Goal: Task Accomplishment & Management: Use online tool/utility

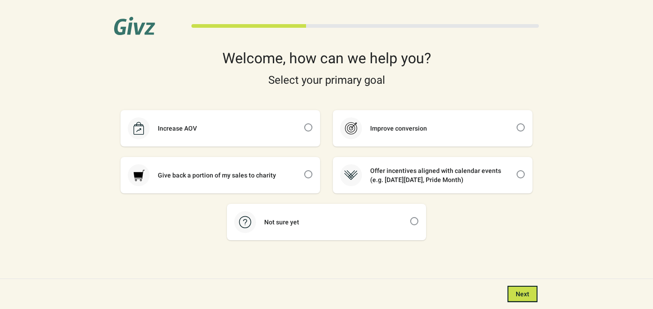
scroll to position [20, 0]
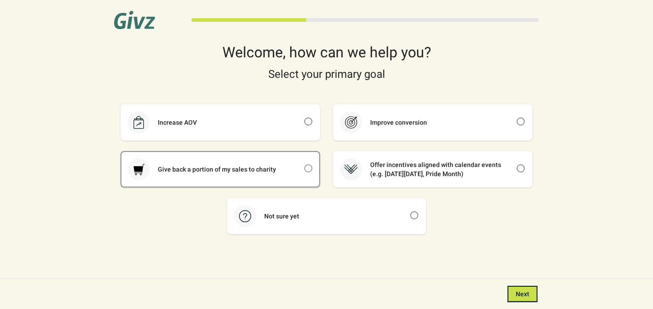
click at [306, 166] on span at bounding box center [308, 168] width 8 height 8
click at [305, 165] on input "checkbox" at bounding box center [304, 164] width 0 height 0
checkbox input "true"
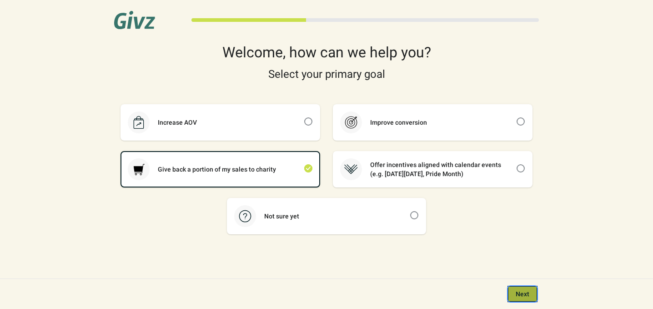
click at [514, 295] on button "Next" at bounding box center [522, 294] width 30 height 16
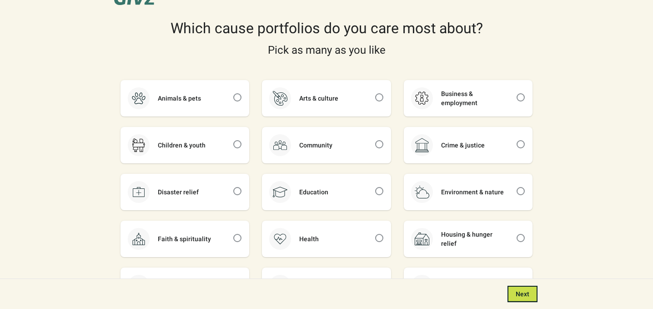
scroll to position [60, 0]
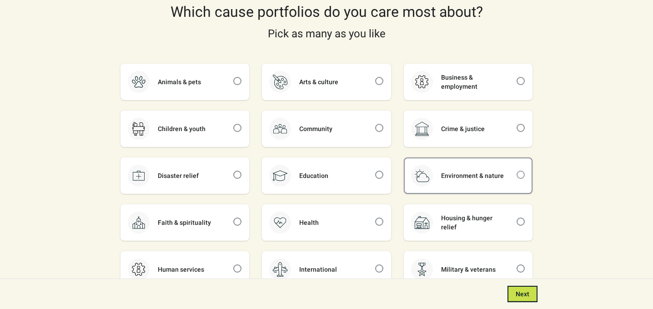
click at [523, 173] on span at bounding box center [521, 175] width 8 height 8
click at [517, 171] on input "checkbox" at bounding box center [517, 171] width 0 height 0
checkbox input "true"
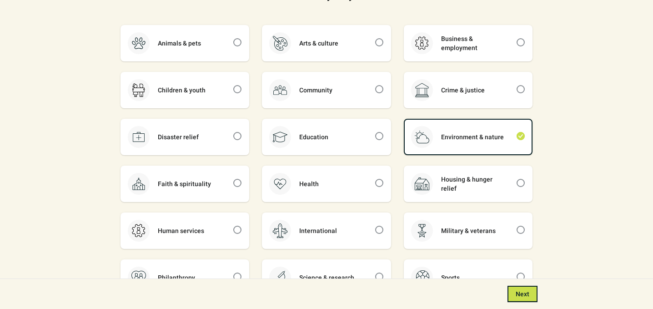
scroll to position [160, 0]
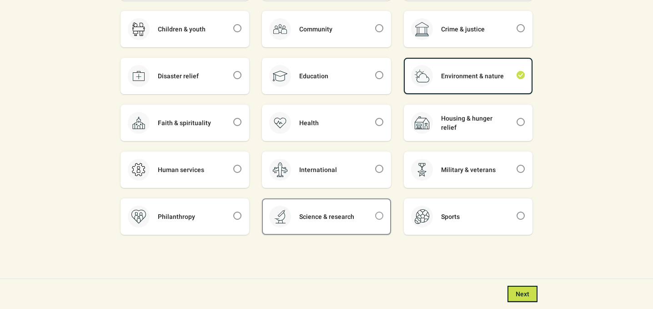
click at [381, 217] on span at bounding box center [379, 215] width 8 height 8
click at [376, 212] on input "checkbox" at bounding box center [375, 211] width 0 height 0
checkbox input "true"
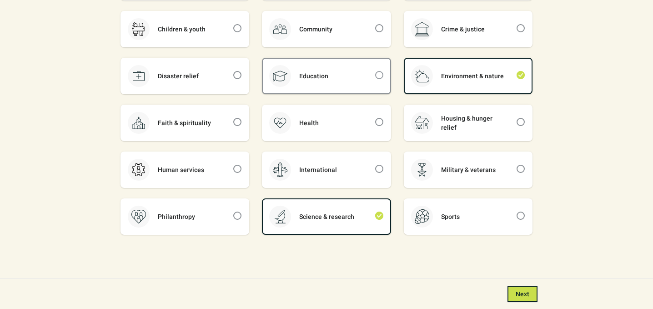
click at [377, 76] on span at bounding box center [379, 75] width 8 height 8
click at [376, 71] on input "checkbox" at bounding box center [375, 71] width 0 height 0
checkbox input "true"
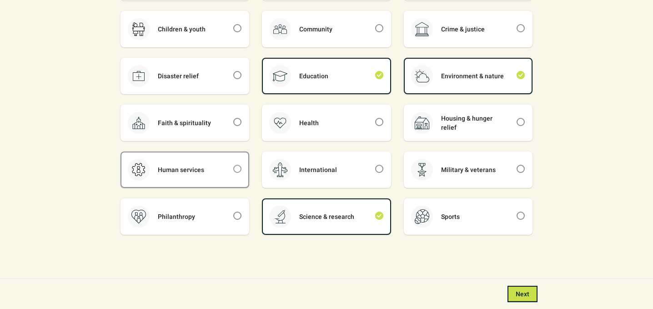
click at [238, 166] on span at bounding box center [237, 169] width 8 height 8
click at [234, 165] on input "checkbox" at bounding box center [233, 165] width 0 height 0
checkbox input "true"
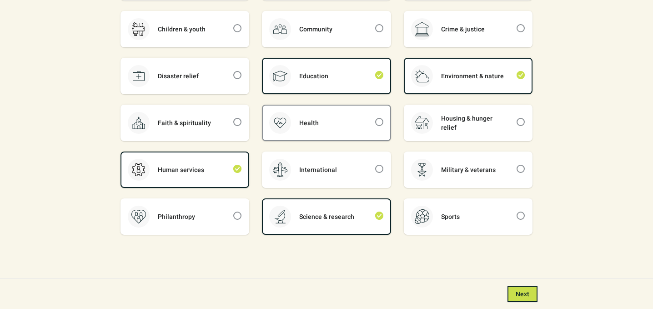
click at [371, 122] on div "Health" at bounding box center [326, 122] width 127 height 35
checkbox input "true"
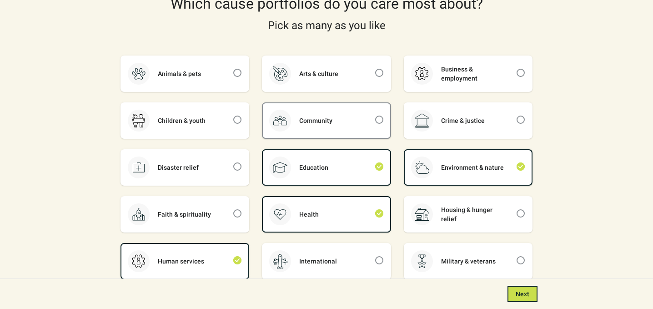
scroll to position [39, 0]
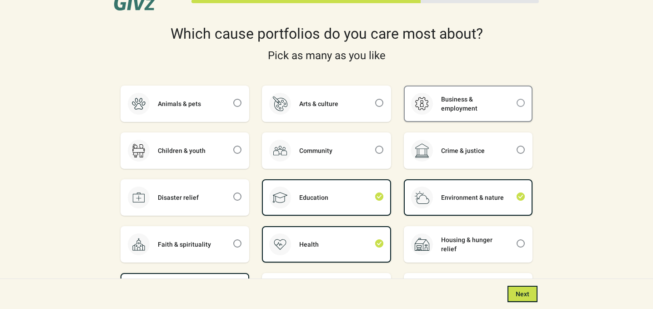
click at [520, 103] on span at bounding box center [521, 103] width 8 height 8
click at [517, 99] on input "checkbox" at bounding box center [517, 99] width 0 height 0
checkbox input "true"
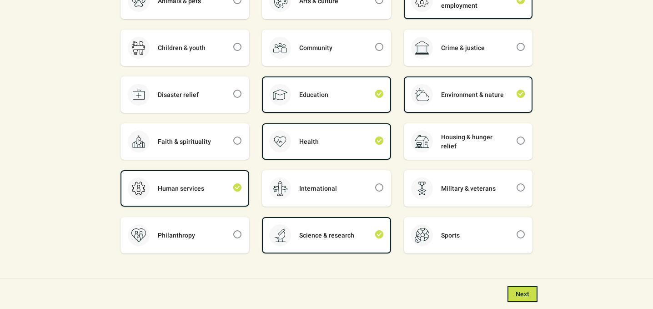
scroll to position [160, 0]
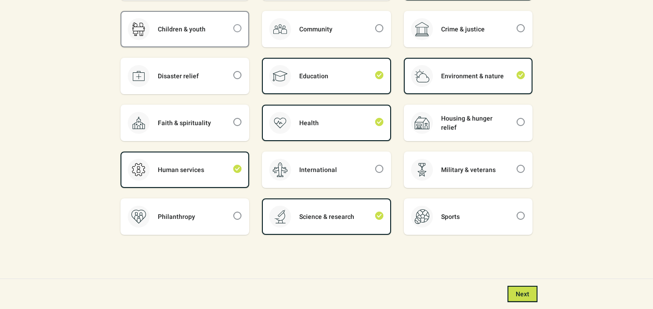
click at [237, 29] on span at bounding box center [237, 28] width 8 height 8
click at [234, 25] on input "checkbox" at bounding box center [233, 24] width 0 height 0
checkbox input "true"
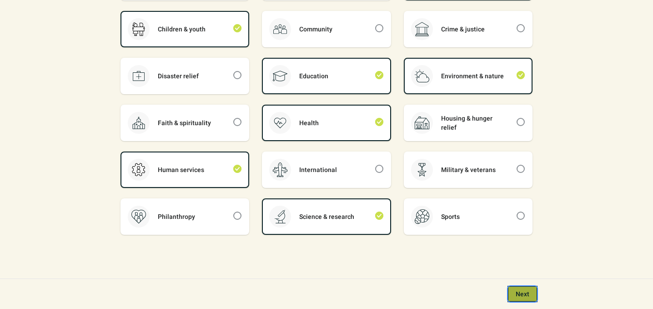
click at [521, 296] on span "Next" at bounding box center [523, 293] width 14 height 7
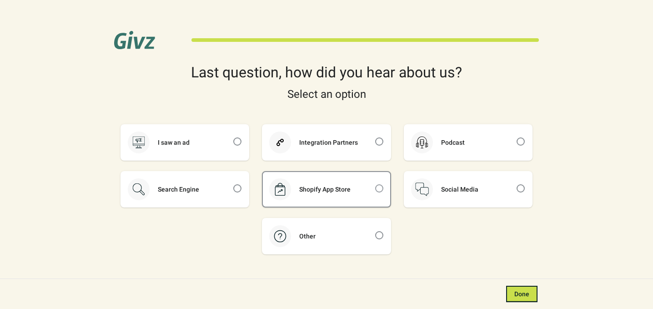
click at [382, 188] on span at bounding box center [379, 188] width 8 height 8
click at [376, 185] on input "checkbox" at bounding box center [375, 184] width 0 height 0
checkbox input "true"
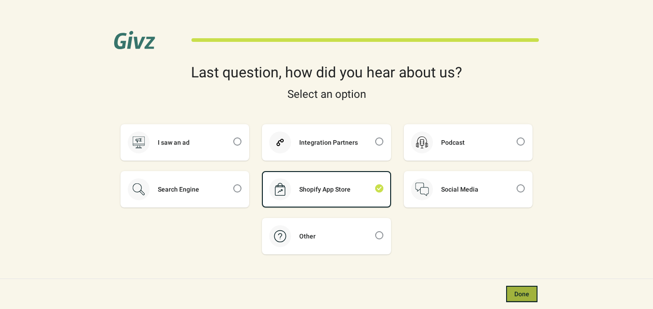
click at [509, 289] on button "Done" at bounding box center [521, 294] width 31 height 16
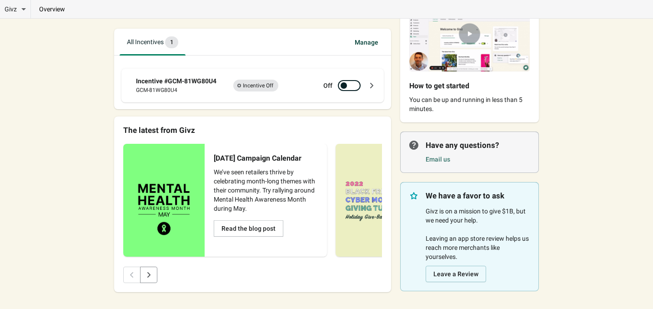
scroll to position [102, 0]
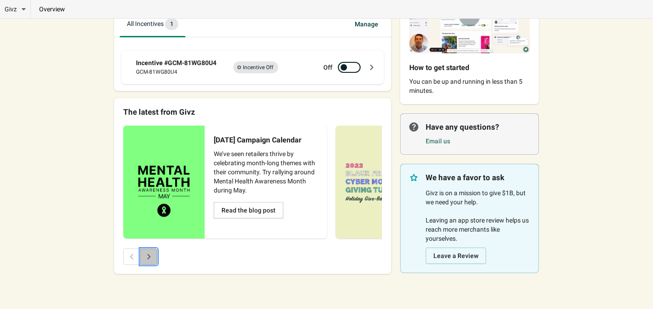
click at [154, 256] on button "Next" at bounding box center [148, 256] width 17 height 16
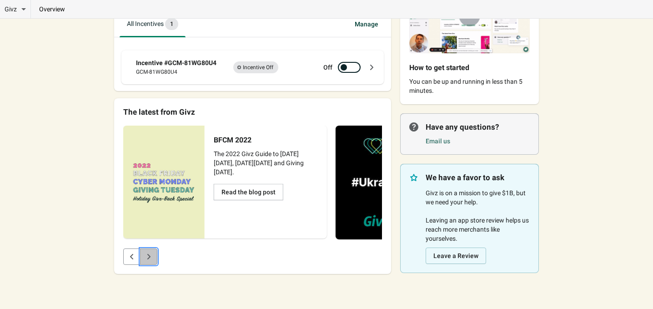
click at [154, 257] on button "Next" at bounding box center [148, 256] width 17 height 16
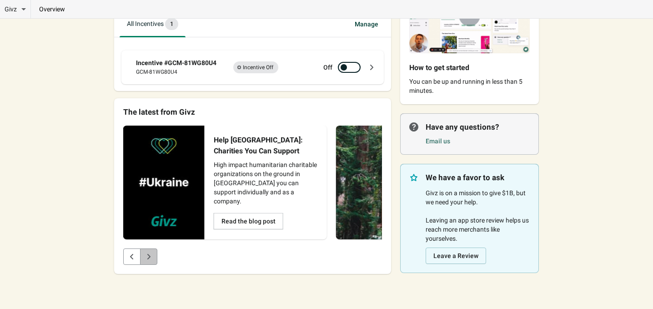
click at [154, 257] on button "Next" at bounding box center [148, 256] width 17 height 16
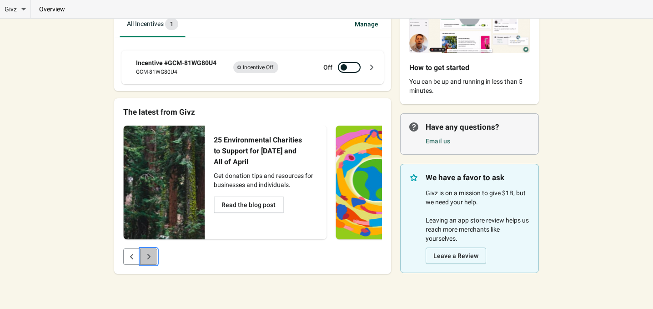
click at [154, 257] on button "Next" at bounding box center [148, 256] width 17 height 16
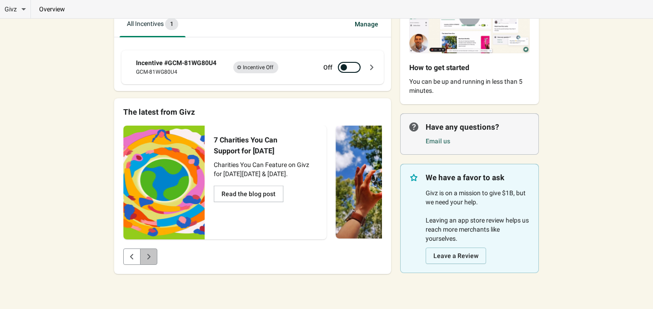
click at [154, 257] on button "Next" at bounding box center [148, 256] width 17 height 16
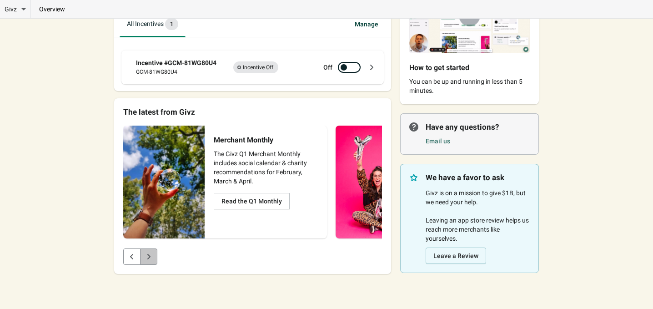
click at [154, 258] on button "Next" at bounding box center [148, 256] width 17 height 16
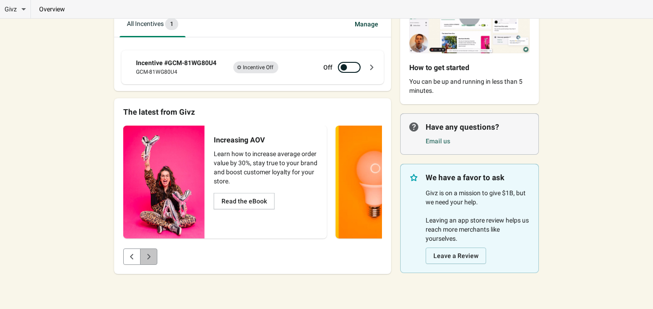
click at [154, 259] on button "Next" at bounding box center [148, 256] width 17 height 16
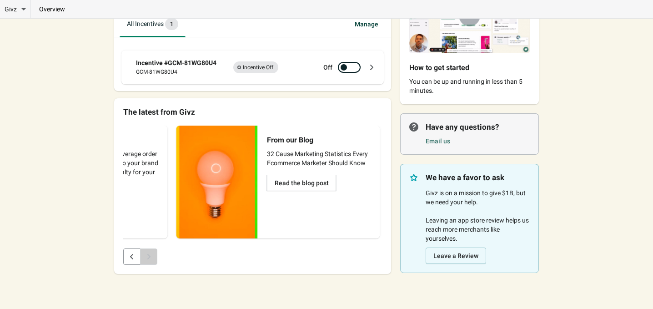
click at [154, 259] on div "Pagination" at bounding box center [148, 256] width 17 height 16
click at [130, 262] on button "Previous" at bounding box center [131, 256] width 17 height 16
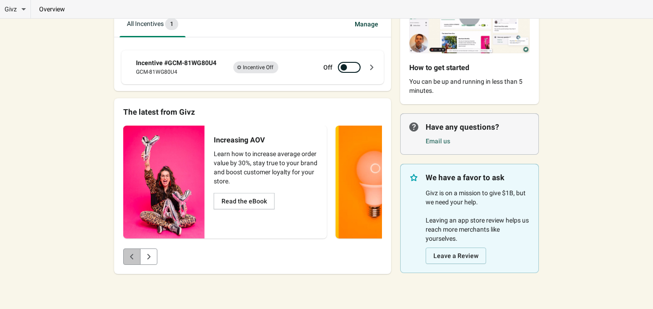
click at [130, 262] on button "Previous" at bounding box center [131, 256] width 17 height 16
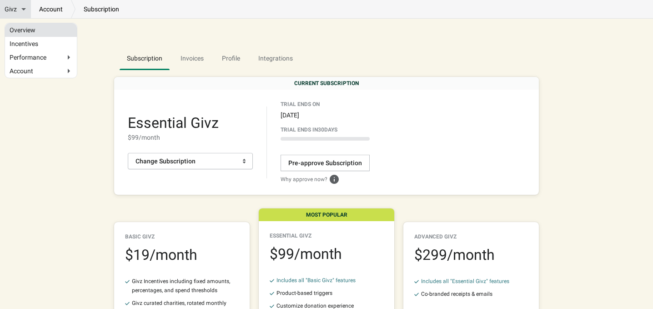
click at [15, 28] on link "Overview" at bounding box center [41, 30] width 63 height 5
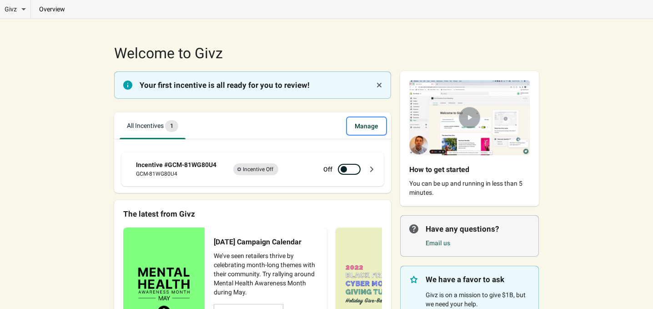
click at [366, 128] on span "Manage" at bounding box center [366, 126] width 38 height 16
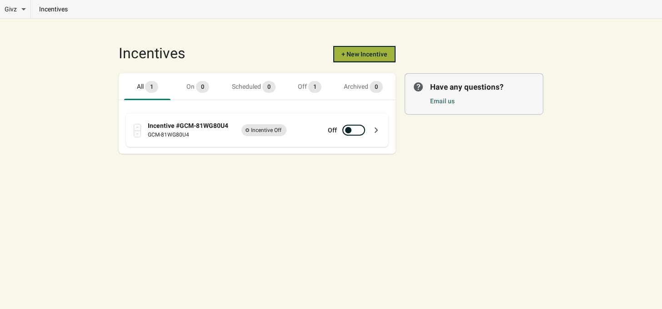
click at [352, 55] on span "+ New Incentive" at bounding box center [364, 53] width 46 height 7
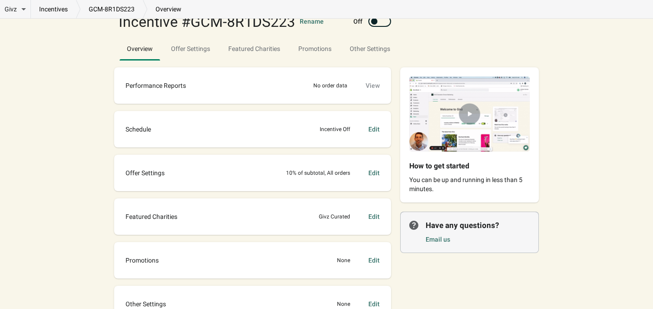
scroll to position [60, 0]
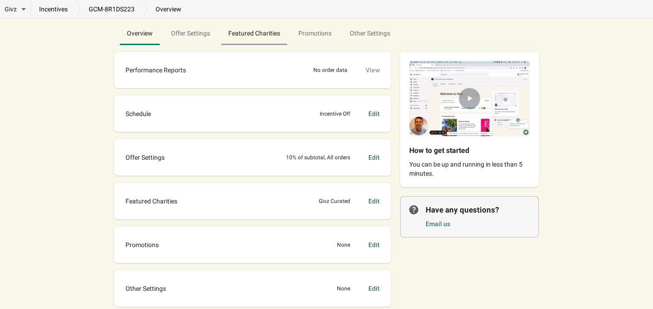
click at [244, 36] on span "Featured Charities" at bounding box center [254, 33] width 66 height 16
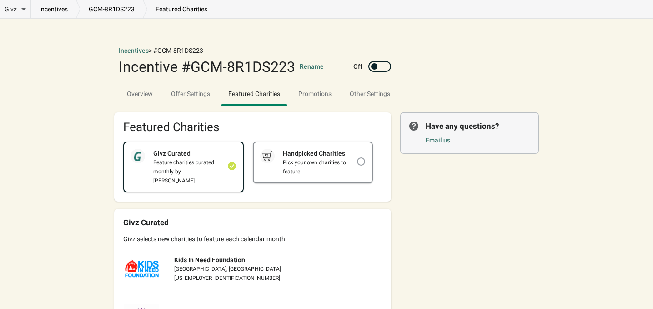
click at [360, 162] on span at bounding box center [361, 161] width 8 height 8
click at [357, 158] on input "checkbox" at bounding box center [357, 157] width 0 height 0
checkbox input "true"
checkbox input "false"
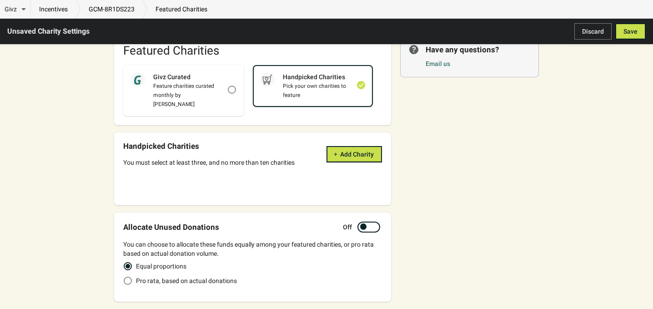
scroll to position [60, 0]
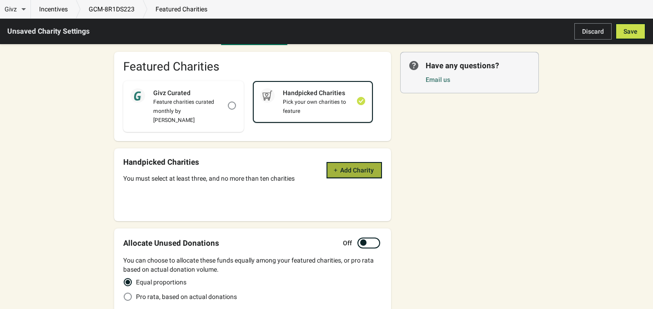
click at [333, 164] on button "Add Charity" at bounding box center [353, 170] width 55 height 16
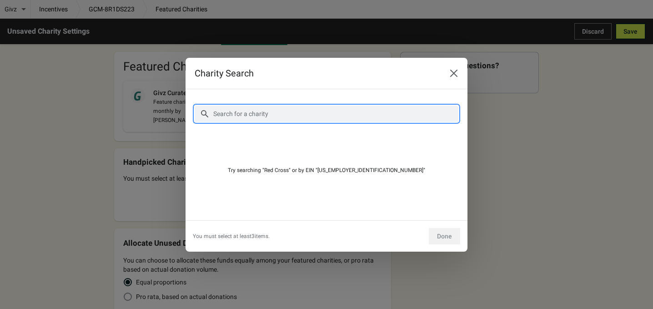
click at [260, 115] on input "Search for a charity" at bounding box center [336, 113] width 246 height 16
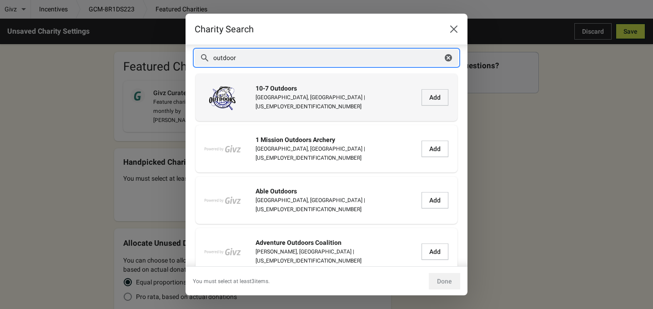
scroll to position [0, 0]
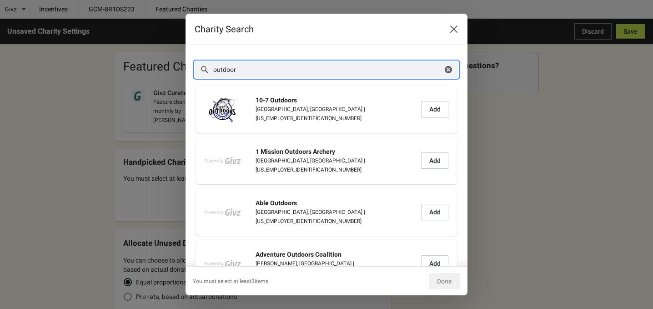
drag, startPoint x: 246, startPoint y: 67, endPoint x: 191, endPoint y: 51, distance: 57.8
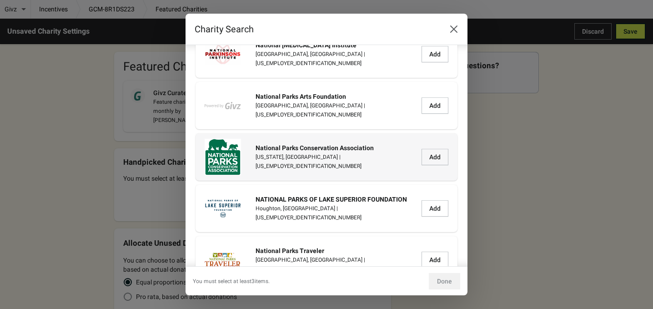
scroll to position [2368, 0]
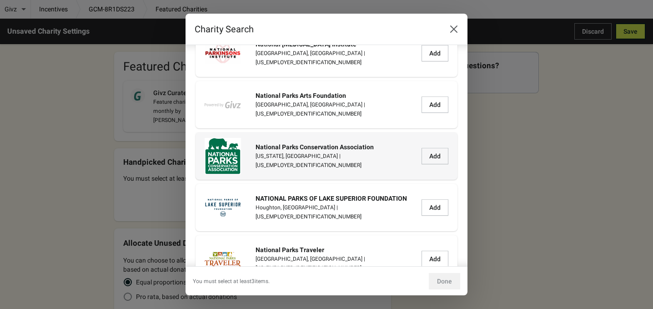
type input "[GEOGRAPHIC_DATA]"
click at [266, 158] on div "[US_STATE], [GEOGRAPHIC_DATA] | [US_EMPLOYER_IDENTIFICATION_NUMBER]" at bounding box center [336, 160] width 161 height 18
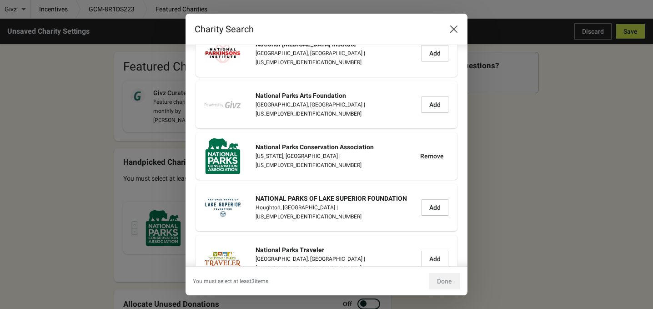
drag, startPoint x: 532, startPoint y: 167, endPoint x: 527, endPoint y: 171, distance: 5.8
click at [531, 167] on div "Charity Search Search for a charity national park Clear More filters Arcadia Gu…" at bounding box center [326, 154] width 653 height 281
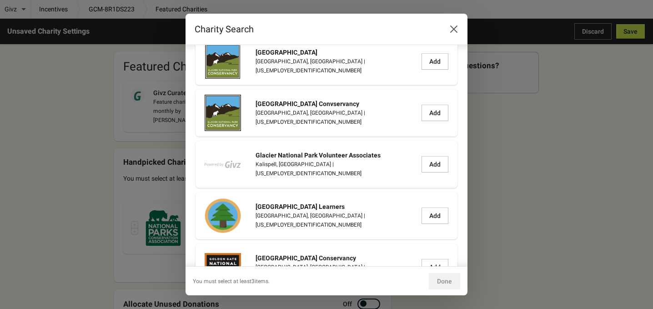
scroll to position [0, 0]
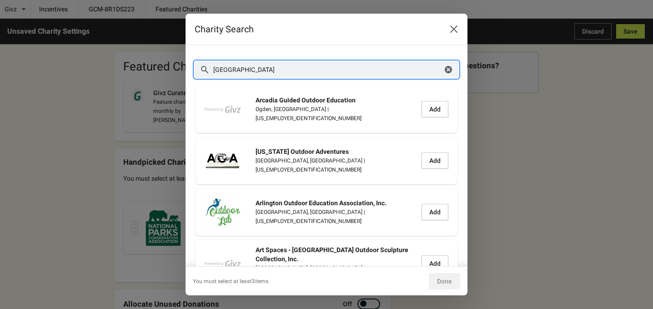
drag, startPoint x: 273, startPoint y: 76, endPoint x: 187, endPoint y: 76, distance: 86.4
drag, startPoint x: 244, startPoint y: 72, endPoint x: 154, endPoint y: 57, distance: 90.8
click at [159, 59] on div "Charity Search Search for a charity climate Clear More filters Arcadia Guided O…" at bounding box center [326, 154] width 653 height 281
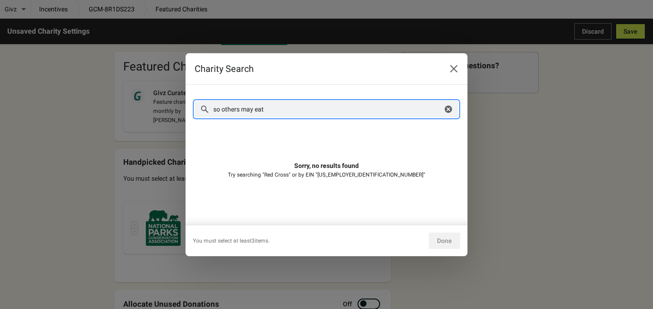
drag, startPoint x: 282, startPoint y: 110, endPoint x: 194, endPoint y: 97, distance: 89.2
click at [194, 97] on section "Search for a charity so others may eat Clear More filters Sorry, no results fou…" at bounding box center [327, 155] width 282 height 140
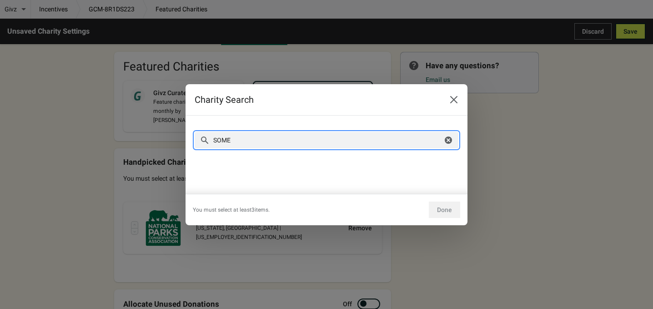
type input "SOME"
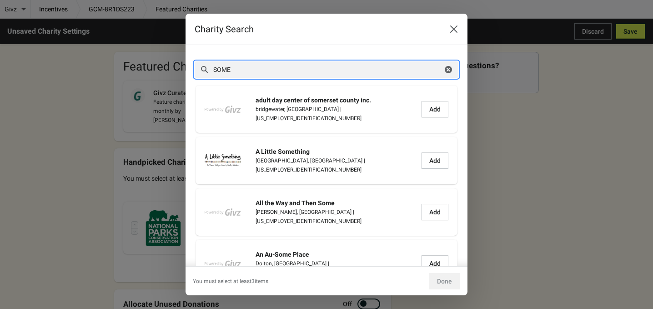
drag, startPoint x: 234, startPoint y: 72, endPoint x: 191, endPoint y: 65, distance: 43.8
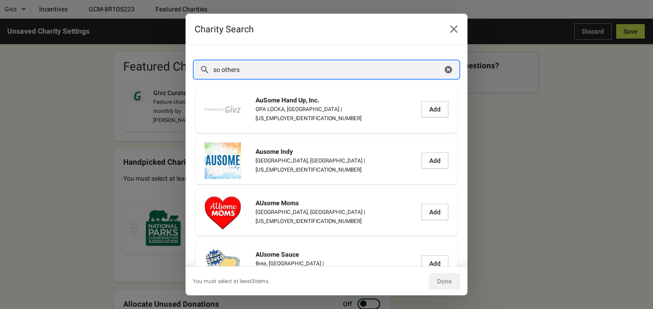
click at [270, 68] on input "so others" at bounding box center [328, 69] width 230 height 16
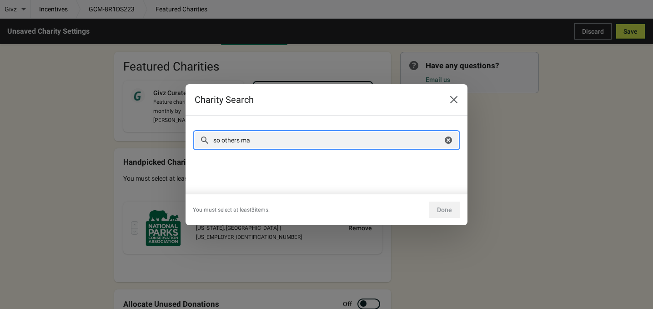
type input "so others may"
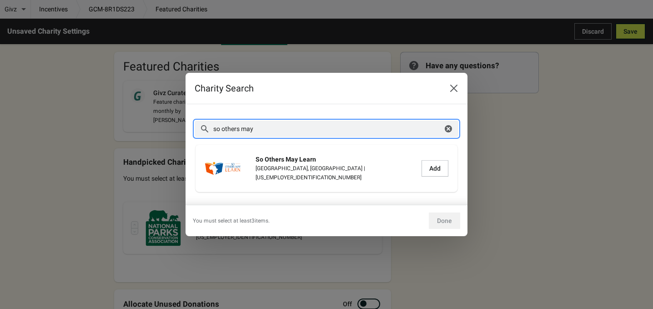
drag, startPoint x: 271, startPoint y: 129, endPoint x: 177, endPoint y: 121, distance: 94.1
click at [177, 121] on div "Charity Search Search for a charity so others may Clear More filters So Others …" at bounding box center [326, 154] width 653 height 163
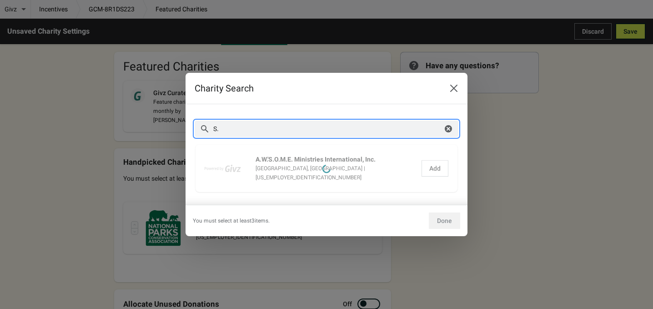
type input "S"
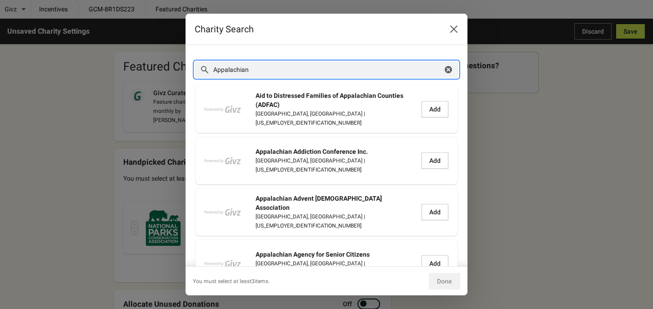
click at [269, 71] on input "Appalachian" at bounding box center [328, 69] width 230 height 16
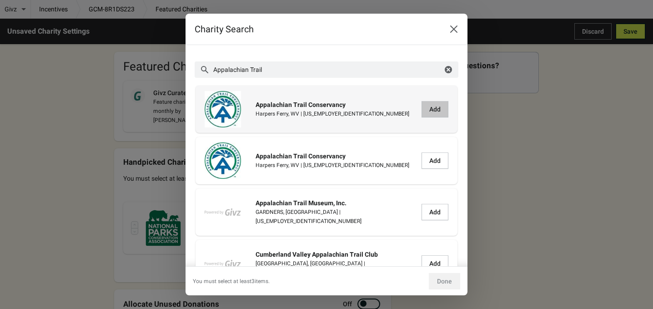
click at [429, 110] on span "Add" at bounding box center [434, 108] width 11 height 7
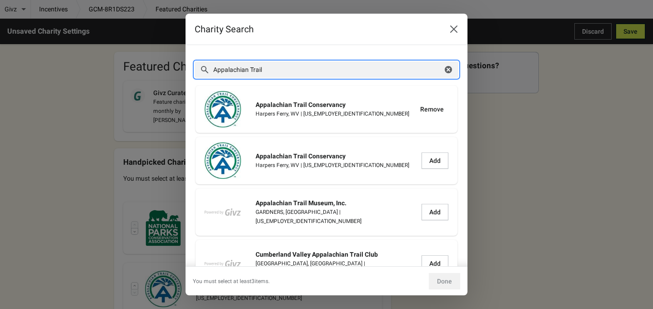
drag, startPoint x: 288, startPoint y: 69, endPoint x: 151, endPoint y: 57, distance: 137.9
click at [152, 58] on div "Charity Search Search for a charity Appalachian Trail Clear More filters Appala…" at bounding box center [326, 154] width 653 height 281
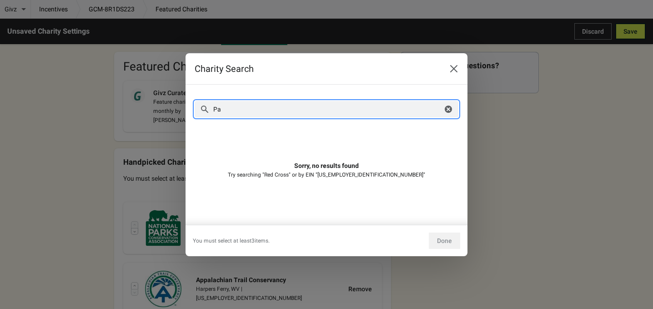
type input "P"
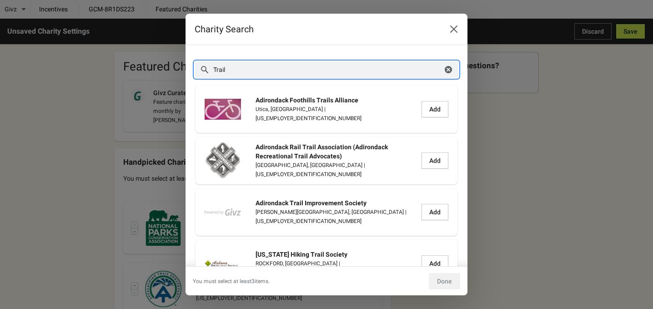
drag, startPoint x: 237, startPoint y: 73, endPoint x: 175, endPoint y: 62, distance: 63.3
click at [176, 62] on div "Charity Search Search for a charity Trail Clear More filters Adirondack Foothil…" at bounding box center [326, 154] width 653 height 281
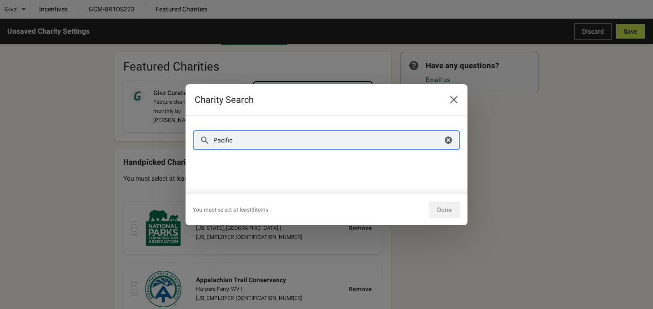
type input "Pacific"
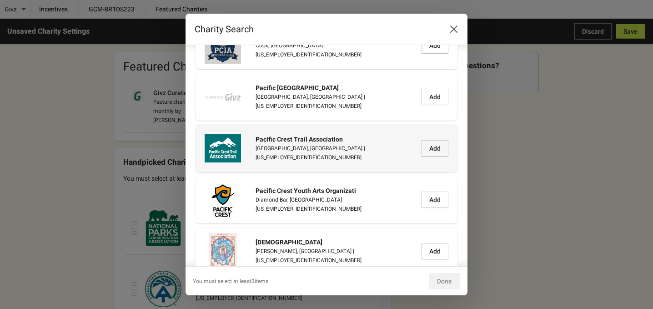
scroll to position [13644, 0]
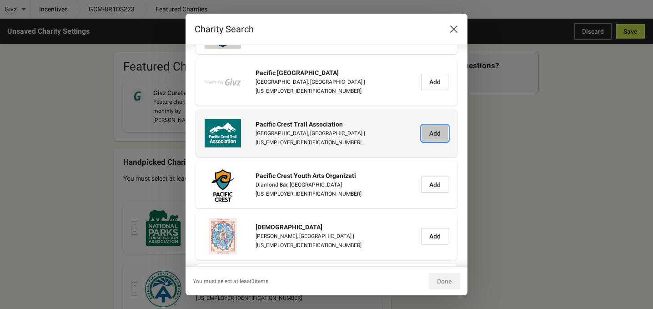
click at [426, 127] on button "Add" at bounding box center [435, 133] width 27 height 16
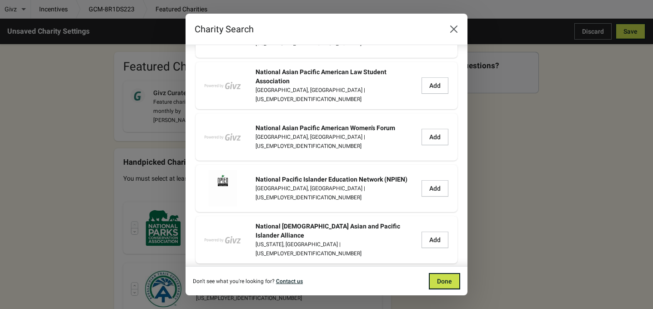
scroll to position [0, 0]
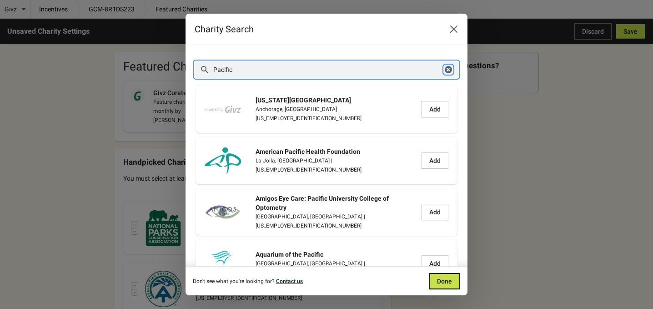
click at [445, 67] on icon "button" at bounding box center [448, 69] width 7 height 7
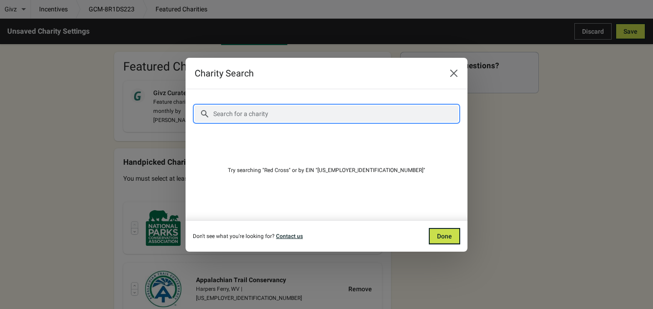
click at [278, 120] on input "Search for a charity" at bounding box center [336, 113] width 246 height 16
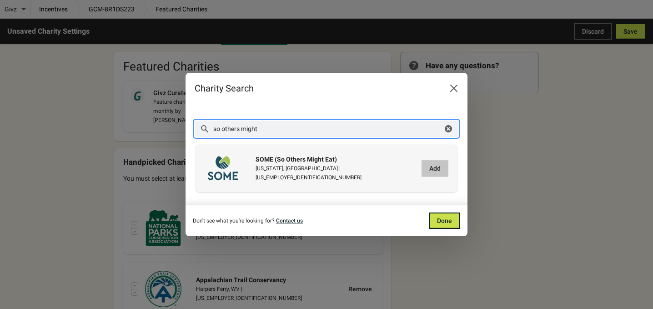
type input "so others might"
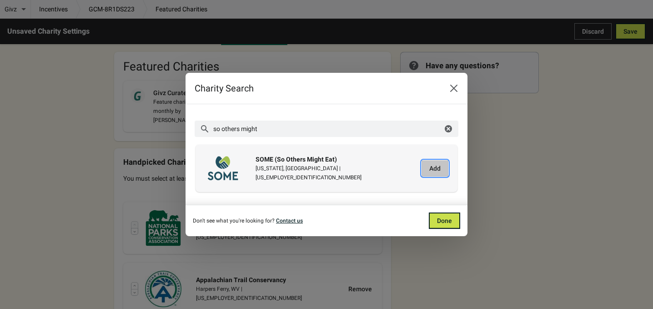
click at [429, 169] on span "Add" at bounding box center [434, 168] width 11 height 7
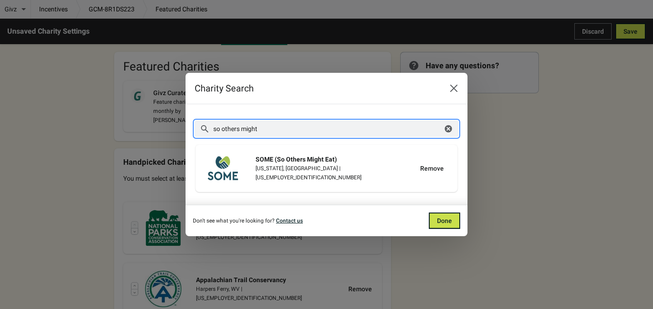
click at [286, 131] on input "so others might" at bounding box center [328, 129] width 230 height 16
drag, startPoint x: 284, startPoint y: 131, endPoint x: 166, endPoint y: 120, distance: 119.2
click at [166, 120] on div "Charity Search Search for a charity so others might Clear More filters SOME (So…" at bounding box center [326, 154] width 653 height 163
click at [438, 222] on span "Done" at bounding box center [444, 220] width 15 height 7
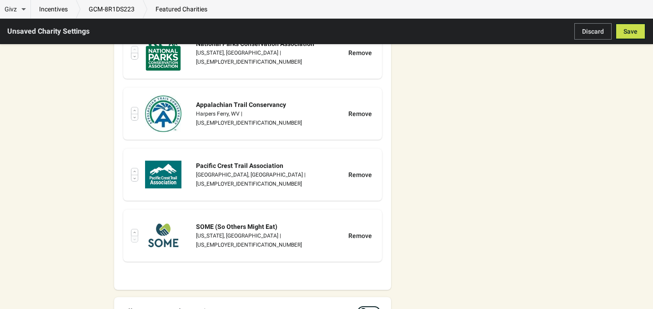
scroll to position [242, 0]
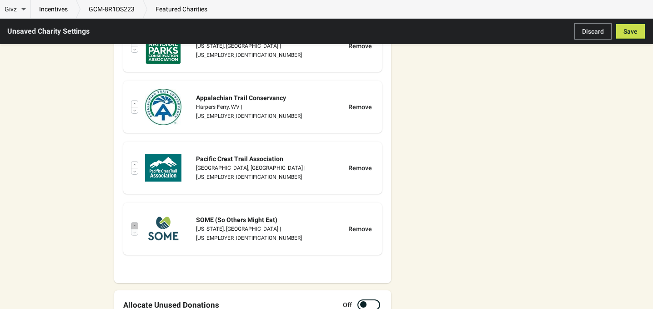
click at [134, 224] on icon "button" at bounding box center [135, 226] width 4 height 4
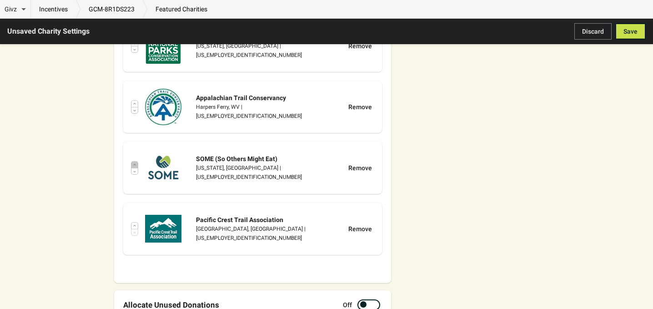
click at [136, 163] on icon "button" at bounding box center [135, 165] width 4 height 4
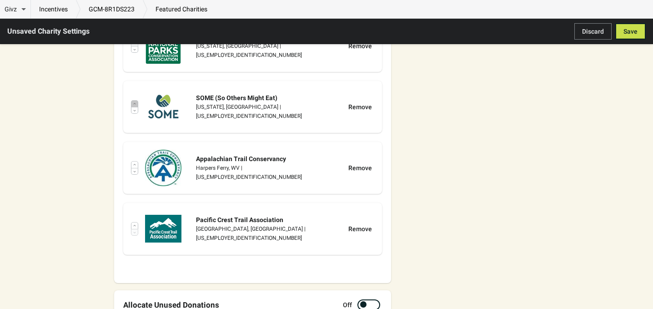
click at [136, 102] on icon "button" at bounding box center [135, 104] width 4 height 4
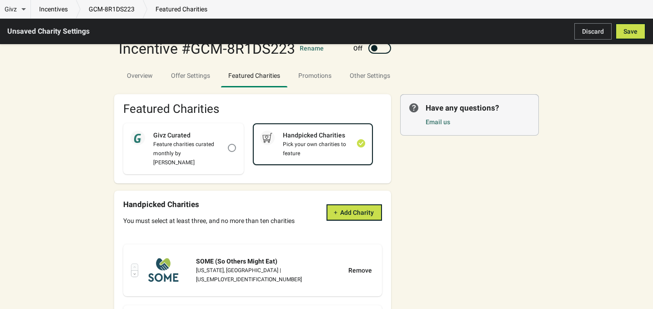
scroll to position [0, 0]
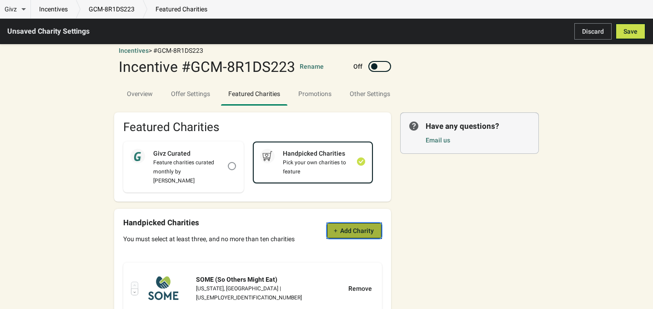
click at [333, 228] on icon "button" at bounding box center [335, 230] width 5 height 5
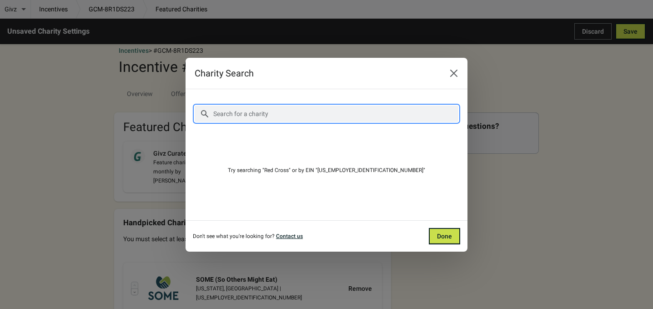
drag, startPoint x: 276, startPoint y: 111, endPoint x: 276, endPoint y: 116, distance: 4.6
click at [276, 115] on input "Search for a charity" at bounding box center [336, 113] width 246 height 16
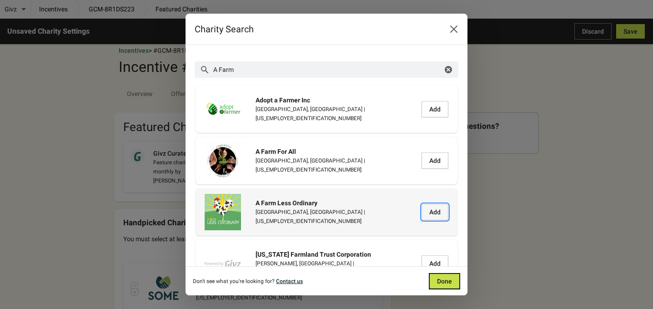
drag, startPoint x: 419, startPoint y: 215, endPoint x: 423, endPoint y: 212, distance: 4.9
click at [429, 212] on span "Add" at bounding box center [434, 211] width 11 height 7
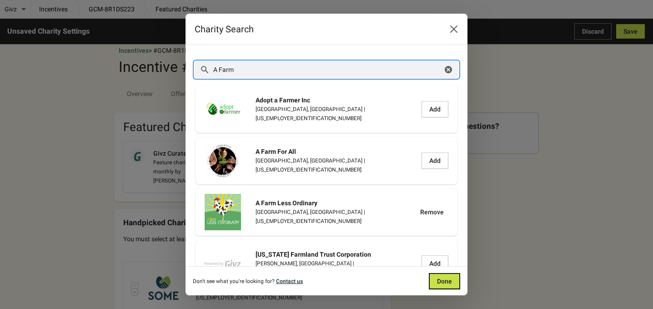
drag, startPoint x: 246, startPoint y: 64, endPoint x: 171, endPoint y: 53, distance: 76.3
click at [171, 53] on div "Charity Search Search for a charity A Farm Clear More filters Adopt a Farmer In…" at bounding box center [326, 154] width 653 height 281
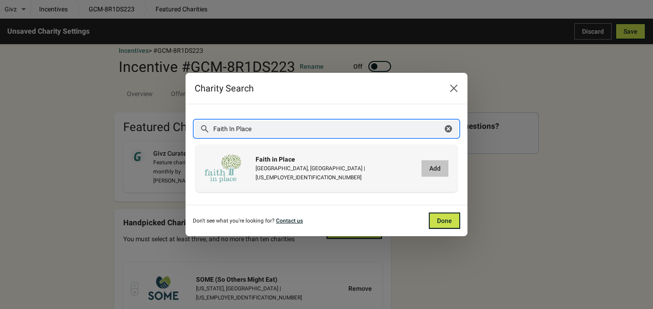
type input "Faith In Place"
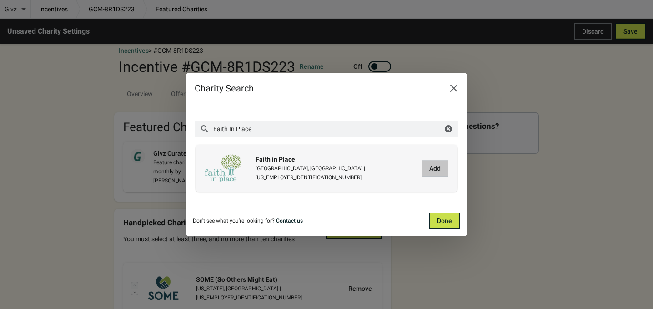
click at [435, 172] on button "Add" at bounding box center [435, 168] width 27 height 16
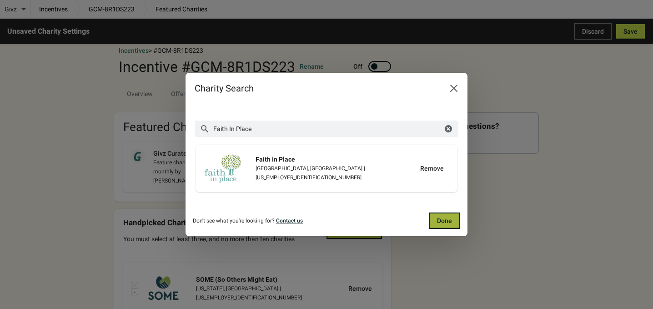
click at [447, 217] on span "Done" at bounding box center [444, 220] width 15 height 7
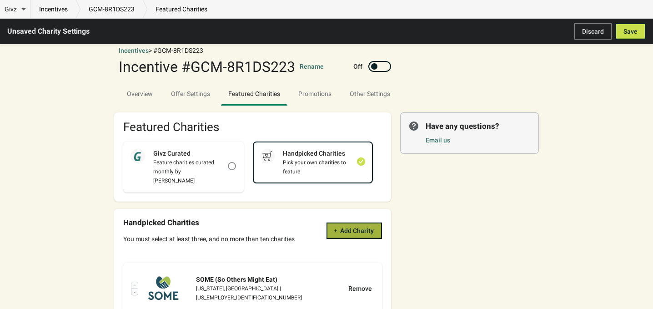
click at [342, 227] on span "Add Charity" at bounding box center [357, 230] width 34 height 7
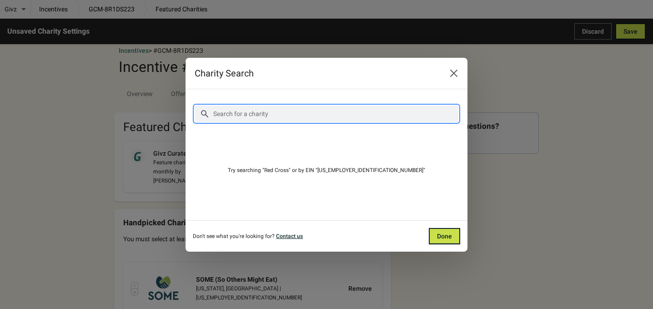
click at [266, 119] on input "Search for a charity" at bounding box center [336, 113] width 246 height 16
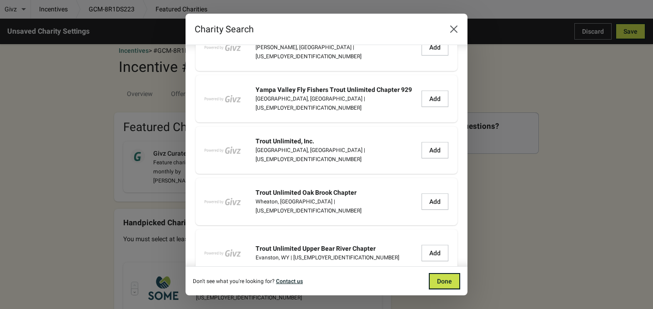
scroll to position [4998, 0]
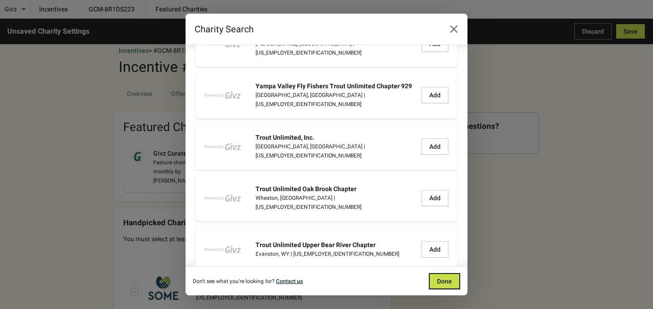
type input "Trout Unlimited"
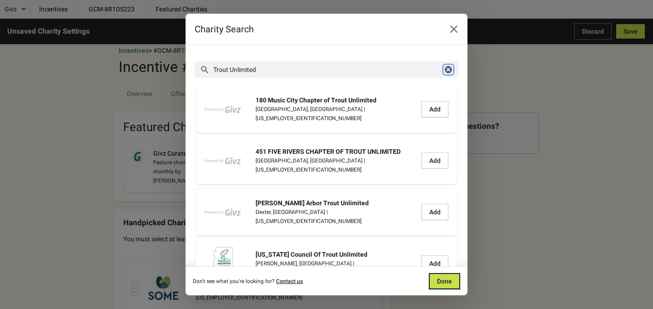
click at [444, 71] on icon "button" at bounding box center [448, 69] width 9 height 9
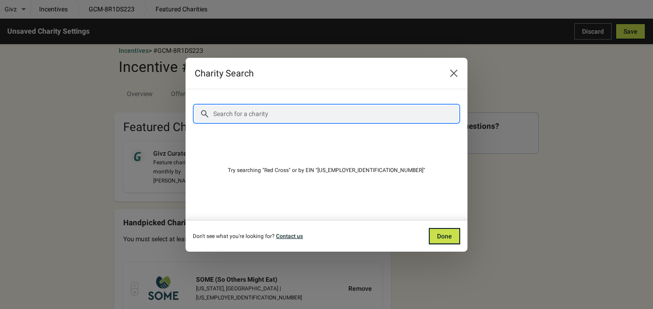
click at [263, 116] on input "Search for a charity" at bounding box center [336, 113] width 246 height 16
paste input "[US_EMPLOYER_IDENTIFICATION_NUMBER]"
type input "[US_EMPLOYER_IDENTIFICATION_NUMBER]"
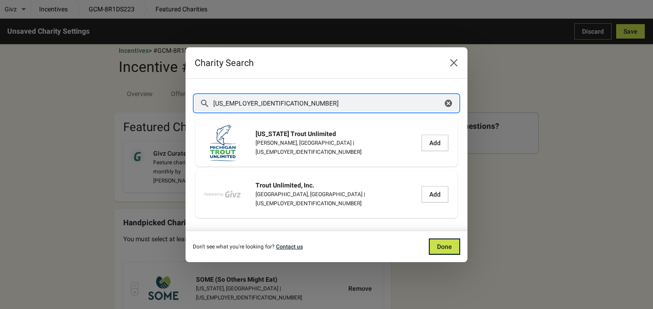
drag, startPoint x: 226, startPoint y: 102, endPoint x: 193, endPoint y: 102, distance: 32.7
click at [193, 102] on section "Search for a charity [US_EMPLOYER_IDENTIFICATION_NUMBER] Clear More filters [US…" at bounding box center [327, 155] width 282 height 152
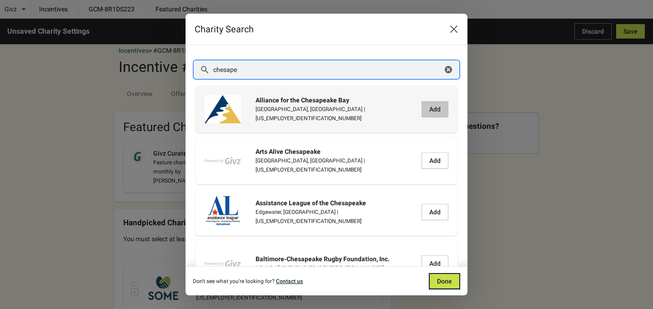
type input "chesape"
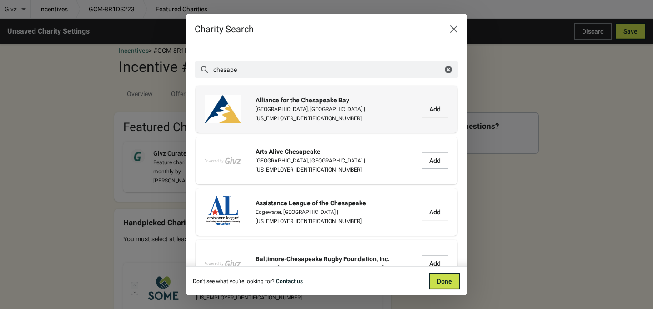
click at [425, 113] on button "Add" at bounding box center [435, 109] width 27 height 16
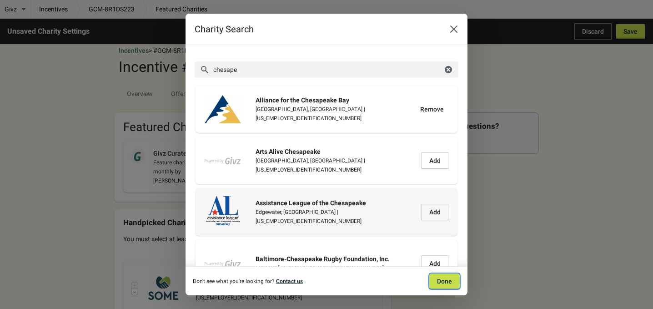
drag, startPoint x: 444, startPoint y: 281, endPoint x: 439, endPoint y: 277, distance: 6.4
click at [442, 279] on span "Done" at bounding box center [444, 280] width 15 height 7
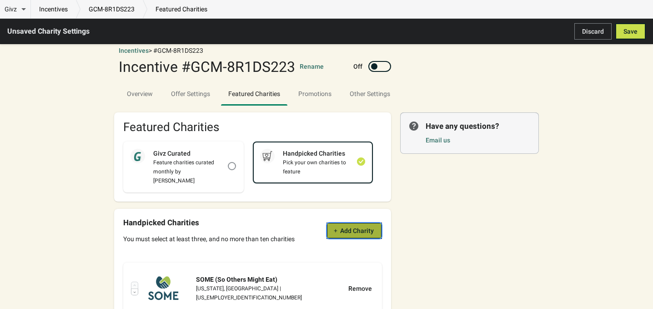
click at [362, 227] on span "Add Charity" at bounding box center [357, 230] width 34 height 7
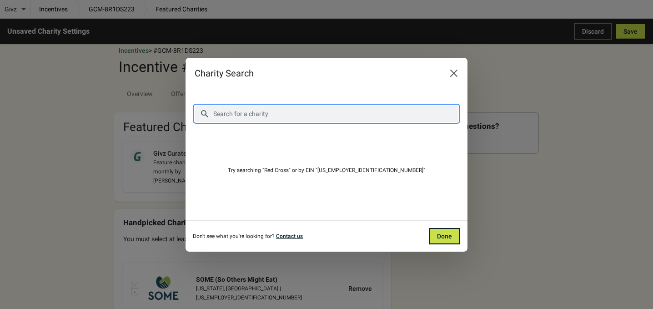
click at [264, 112] on input "Search for a charity" at bounding box center [336, 113] width 246 height 16
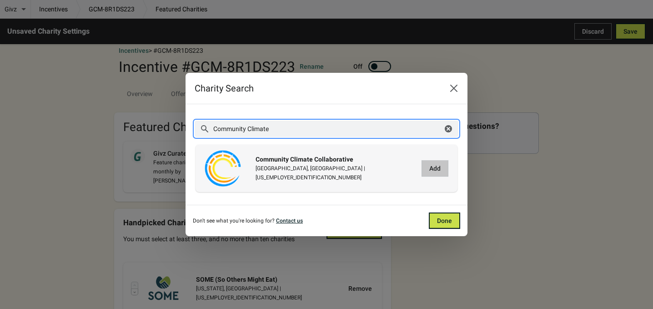
type input "Community Climate"
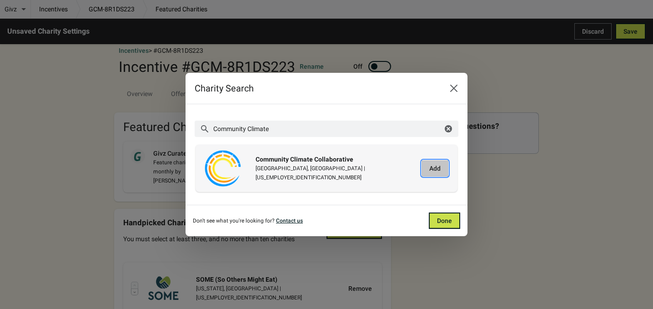
click at [431, 171] on span "Add" at bounding box center [434, 168] width 11 height 7
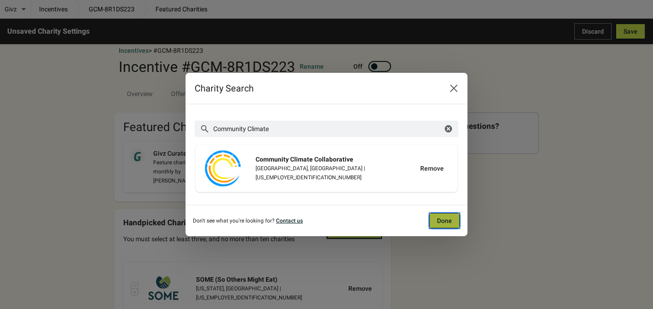
click at [444, 221] on span "Done" at bounding box center [444, 220] width 15 height 7
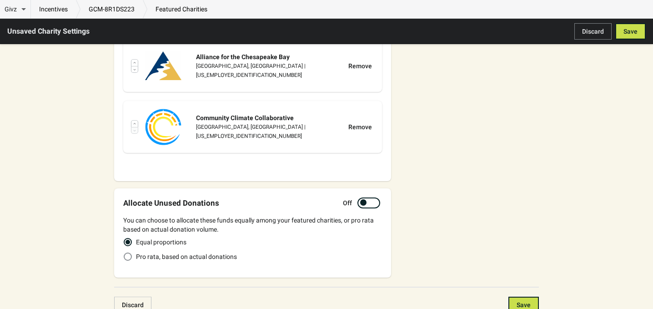
scroll to position [606, 0]
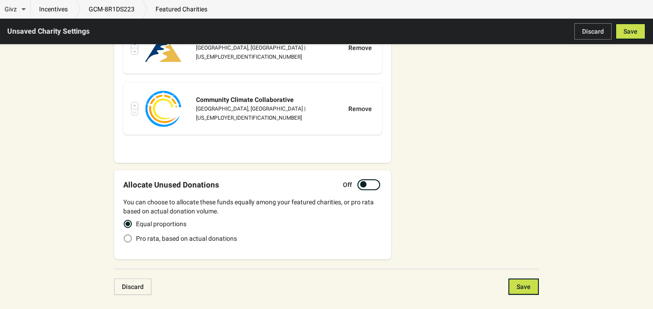
click at [128, 234] on span at bounding box center [128, 238] width 8 height 8
click at [124, 234] on input "Pro rata, based on actual donations" at bounding box center [124, 234] width 0 height 0
radio input "true"
click at [129, 220] on span at bounding box center [128, 224] width 8 height 8
click at [124, 220] on input "Equal proportions" at bounding box center [124, 220] width 0 height 0
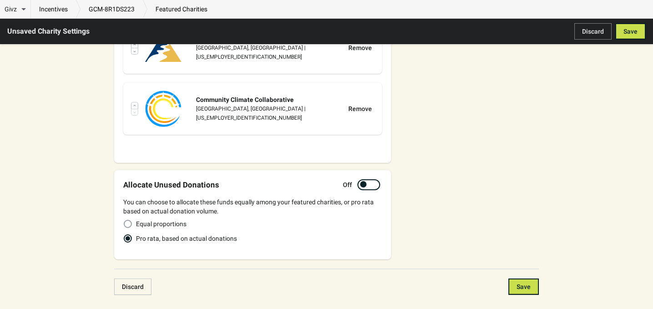
radio input "true"
radio input "false"
click at [364, 181] on div at bounding box center [363, 184] width 6 height 6
checkbox input "true"
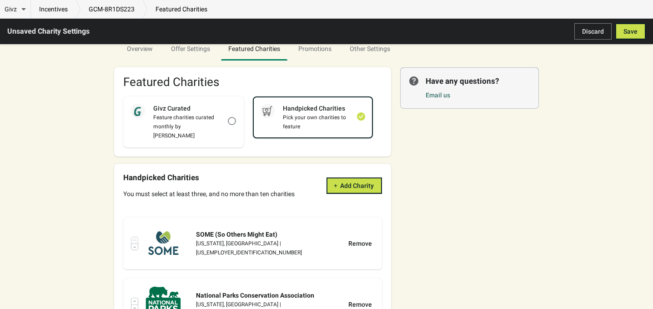
scroll to position [60, 0]
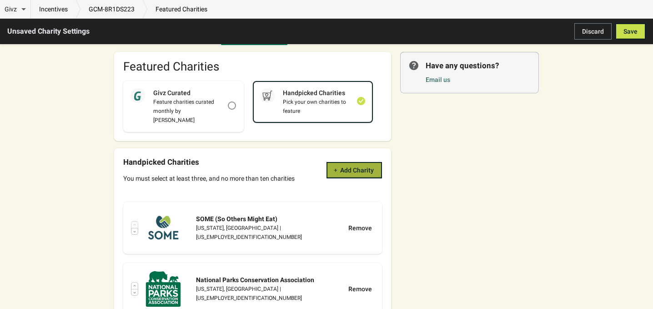
click at [341, 162] on button "Add Charity" at bounding box center [353, 170] width 55 height 16
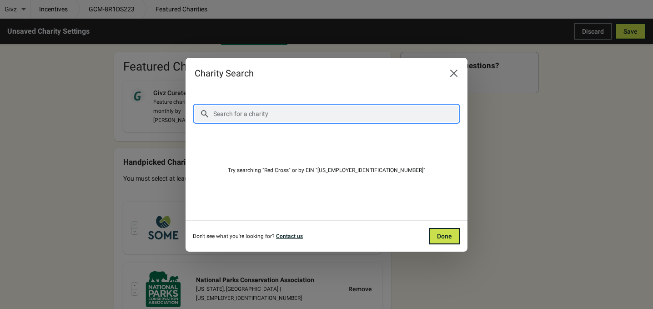
click at [249, 116] on input "Search for a charity" at bounding box center [336, 113] width 246 height 16
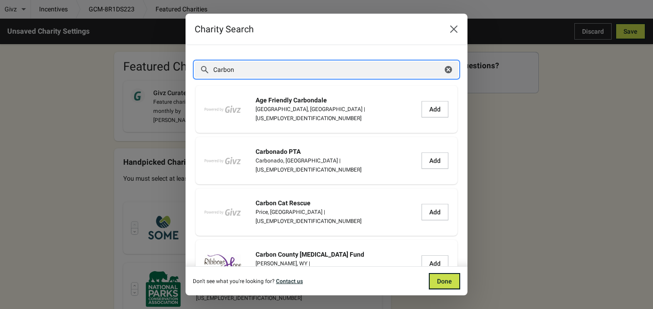
drag, startPoint x: 259, startPoint y: 71, endPoint x: 182, endPoint y: 61, distance: 78.0
click at [182, 62] on div "Charity Search Search for a charity Carbon Clear More filters Age Friendly Carb…" at bounding box center [326, 154] width 653 height 281
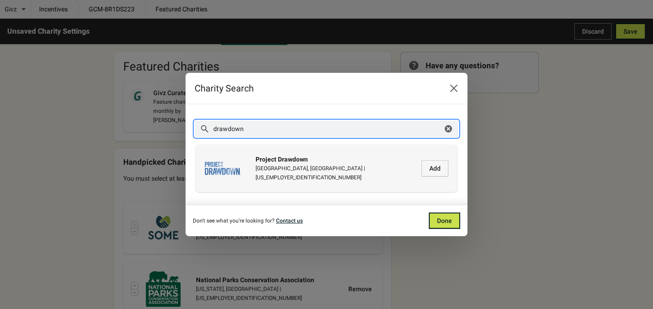
type input "drawdown"
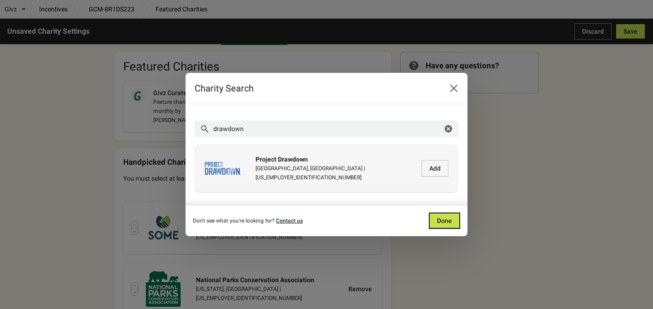
click at [227, 171] on img at bounding box center [223, 168] width 36 height 36
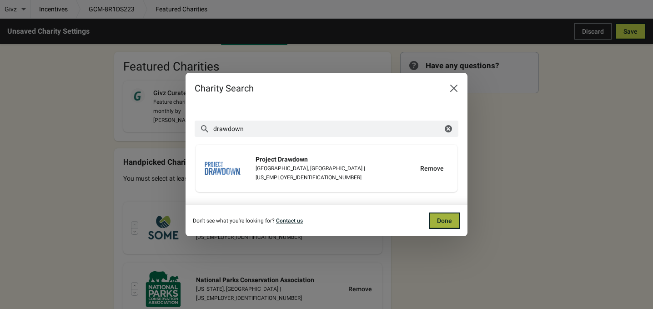
click at [451, 225] on button "Done" at bounding box center [444, 220] width 31 height 16
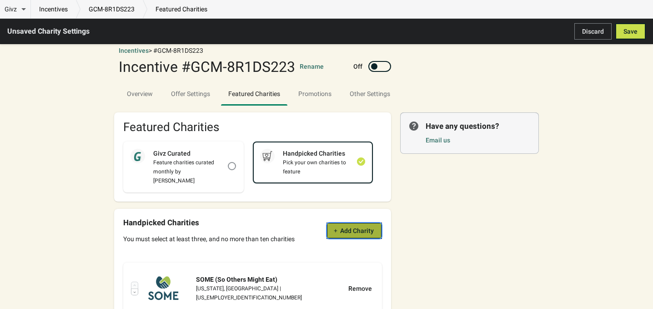
click at [352, 227] on span "Add Charity" at bounding box center [357, 230] width 34 height 7
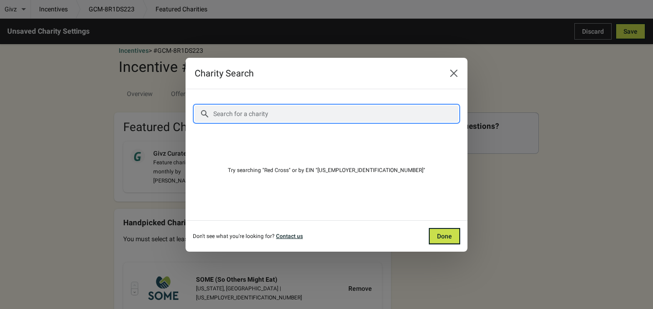
click at [236, 118] on input "Search for a charity" at bounding box center [336, 113] width 246 height 16
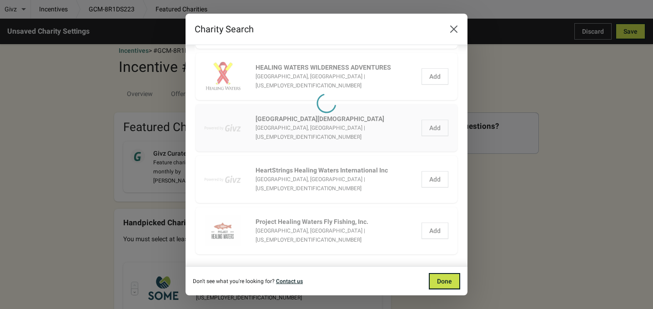
scroll to position [187, 0]
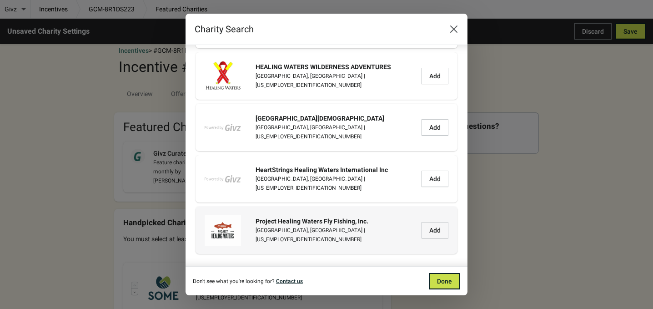
type input "Healing Waters"
click at [266, 226] on div "Project Healing Waters Fly Fishing, Inc." at bounding box center [336, 220] width 161 height 9
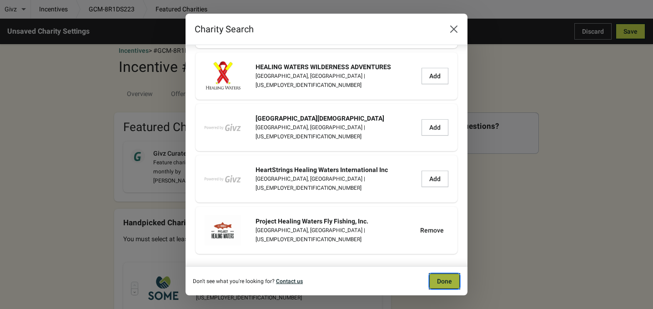
click at [439, 283] on span "Done" at bounding box center [444, 280] width 15 height 7
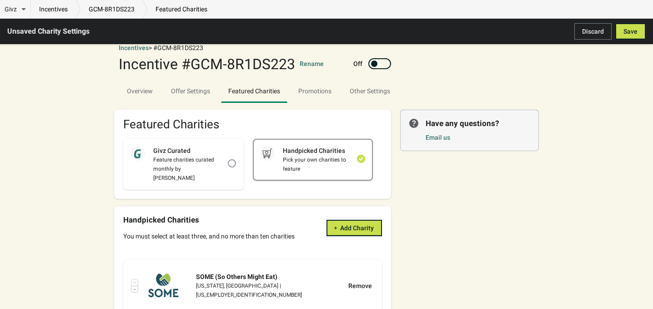
scroll to position [0, 0]
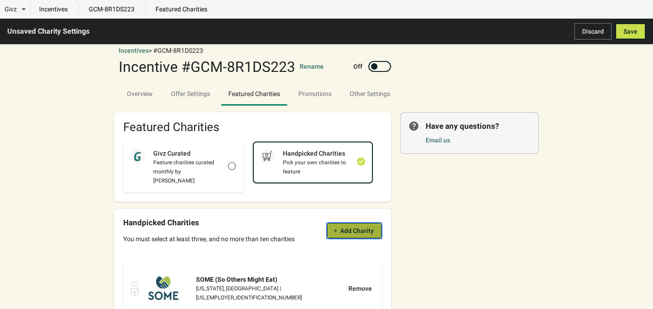
click at [352, 227] on span "Add Charity" at bounding box center [357, 230] width 34 height 7
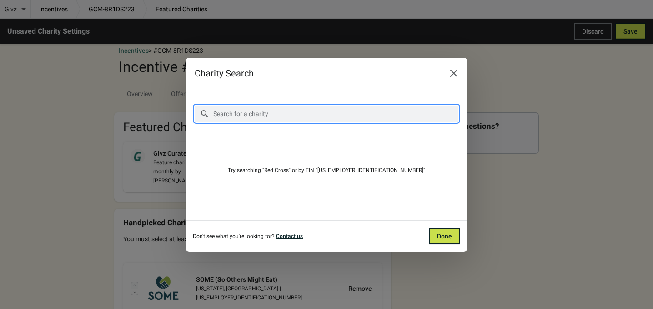
click at [271, 111] on input "Search for a charity" at bounding box center [336, 113] width 246 height 16
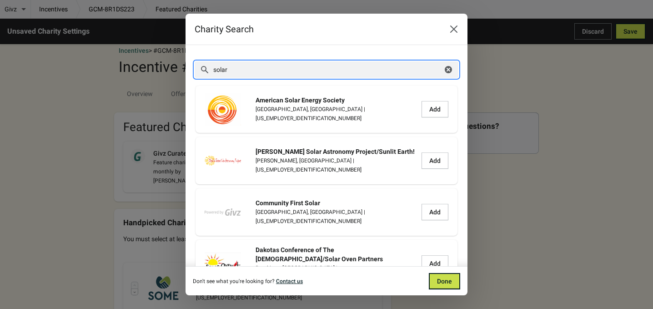
drag, startPoint x: 236, startPoint y: 73, endPoint x: 191, endPoint y: 71, distance: 44.1
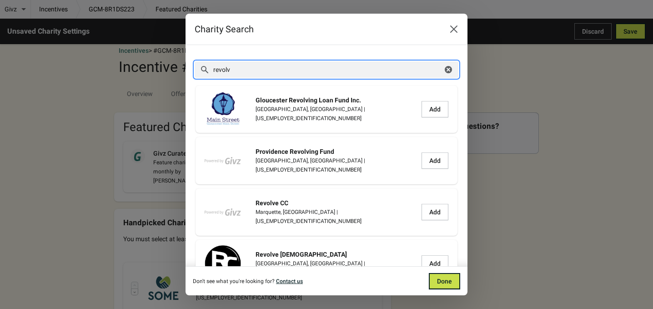
drag, startPoint x: 240, startPoint y: 69, endPoint x: 205, endPoint y: 68, distance: 34.6
click at [205, 68] on div "revolv Clear" at bounding box center [327, 69] width 264 height 16
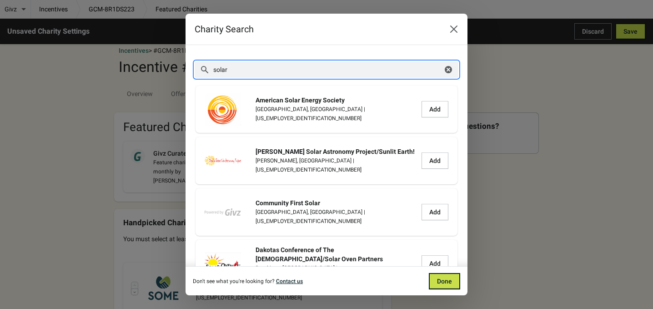
drag, startPoint x: 250, startPoint y: 69, endPoint x: 160, endPoint y: 65, distance: 90.6
click at [160, 65] on div "Charity Search Search for a charity solar Clear More filters American Solar Ene…" at bounding box center [326, 154] width 653 height 281
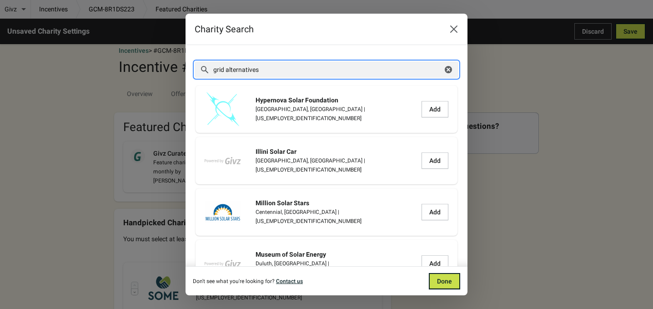
drag, startPoint x: 264, startPoint y: 66, endPoint x: 224, endPoint y: 62, distance: 40.3
click at [224, 62] on input "grid alternatives" at bounding box center [328, 69] width 230 height 16
drag, startPoint x: 238, startPoint y: 65, endPoint x: 175, endPoint y: 58, distance: 63.6
click at [181, 60] on div "Charity Search Search for a charity grid Clear More filters Hypernova Solar Fou…" at bounding box center [326, 154] width 653 height 281
type input "p"
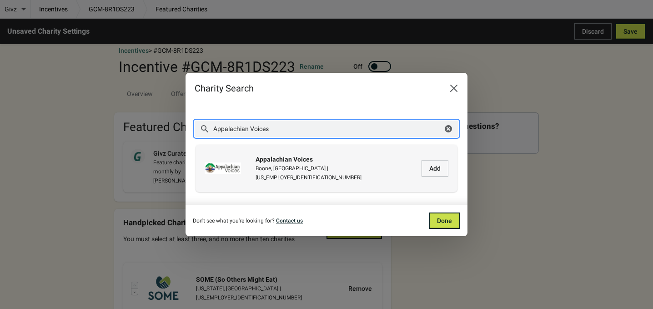
type input "Appalachian Voices"
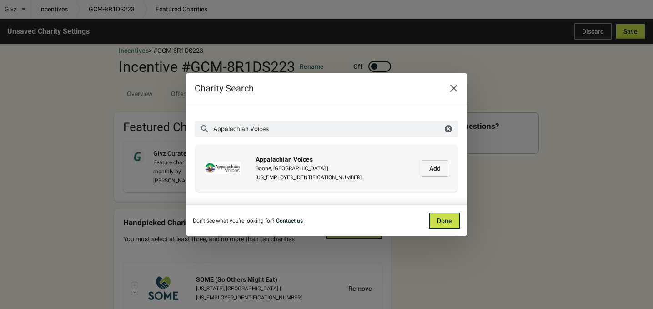
click at [308, 169] on div "Boone, [GEOGRAPHIC_DATA] | [US_EMPLOYER_IDENTIFICATION_NUMBER]" at bounding box center [336, 173] width 161 height 18
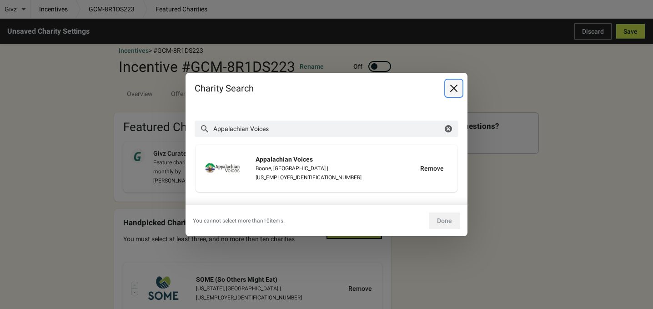
click at [451, 81] on button "Close" at bounding box center [454, 88] width 16 height 16
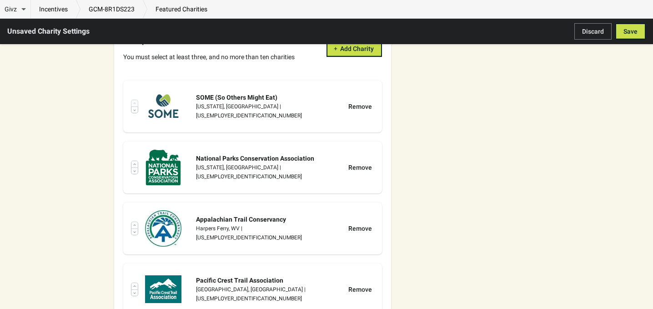
scroll to position [242, 0]
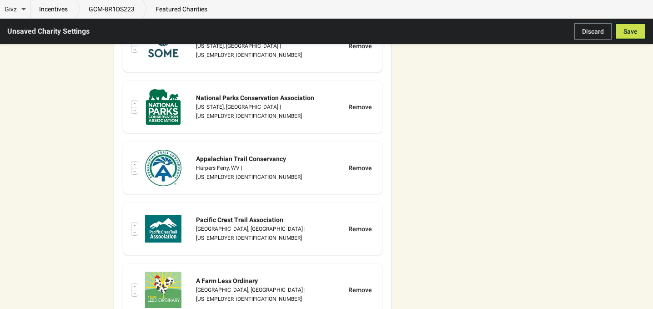
click at [360, 163] on div "Remove" at bounding box center [360, 167] width 24 height 9
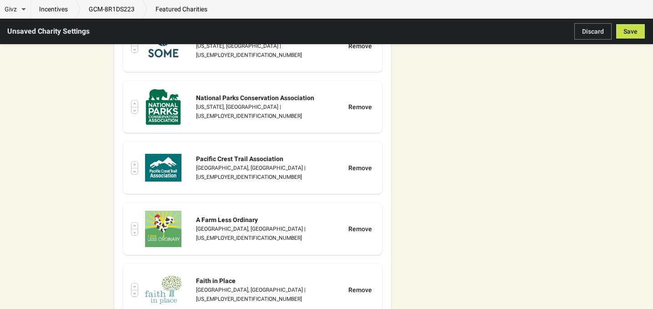
click at [360, 163] on div "Remove" at bounding box center [360, 167] width 24 height 9
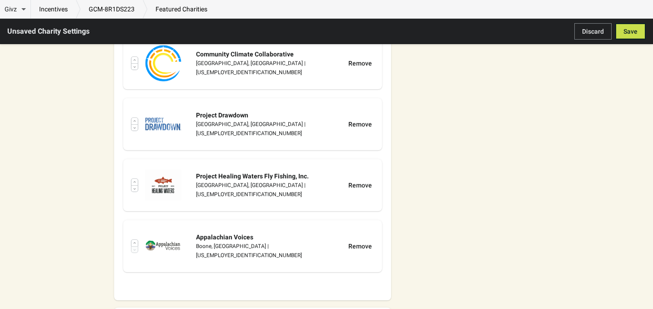
scroll to position [546, 0]
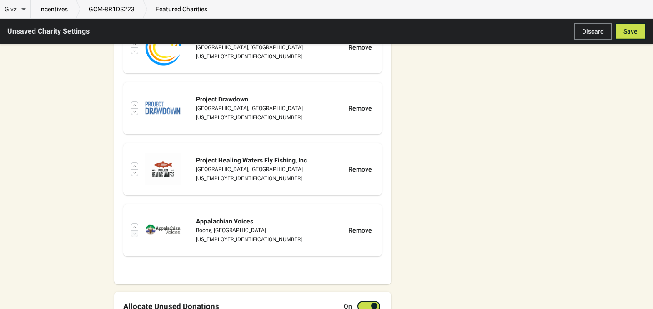
click at [361, 104] on div "Remove" at bounding box center [360, 108] width 24 height 9
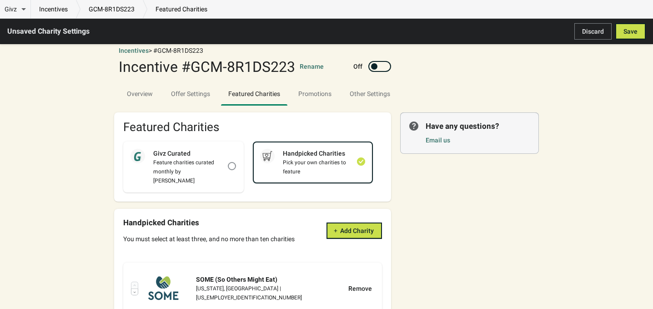
scroll to position [60, 0]
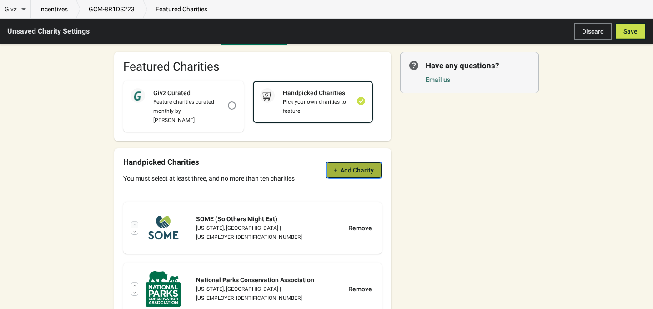
click at [344, 166] on span "Add Charity" at bounding box center [357, 169] width 34 height 7
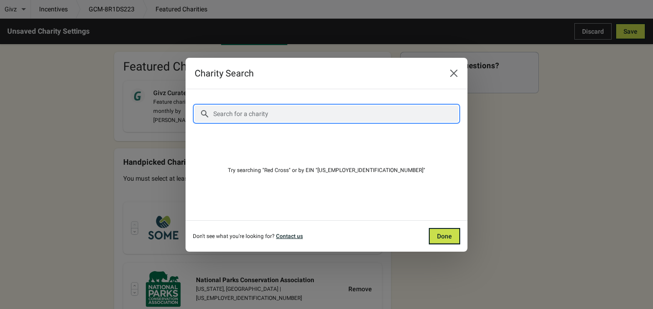
click at [248, 113] on input "Search for a charity" at bounding box center [336, 113] width 246 height 16
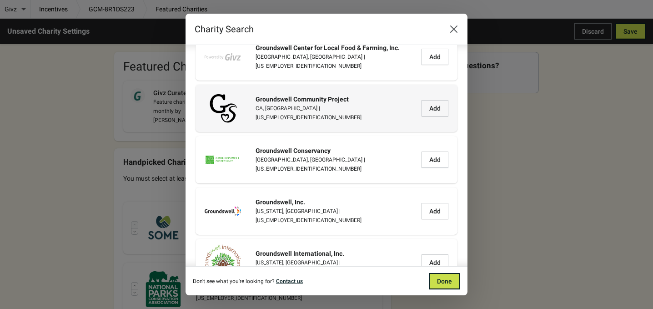
scroll to position [121, 0]
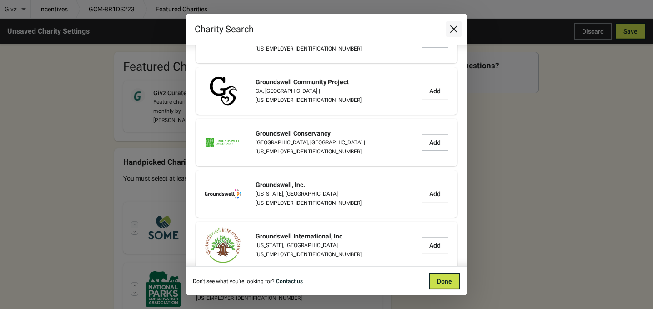
type input "Groundswell"
click at [455, 33] on icon "Close" at bounding box center [453, 29] width 9 height 9
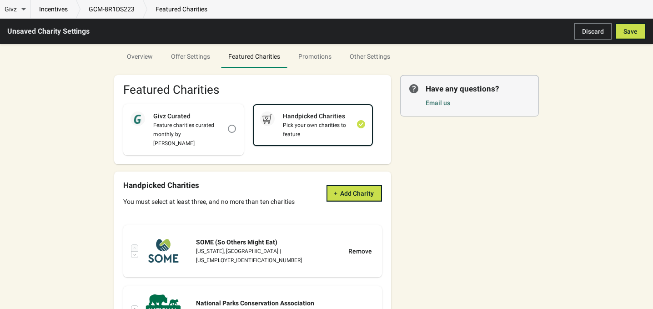
scroll to position [60, 0]
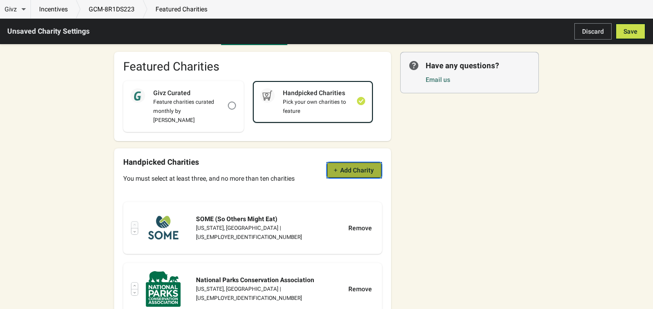
click at [364, 166] on span "Add Charity" at bounding box center [357, 169] width 34 height 7
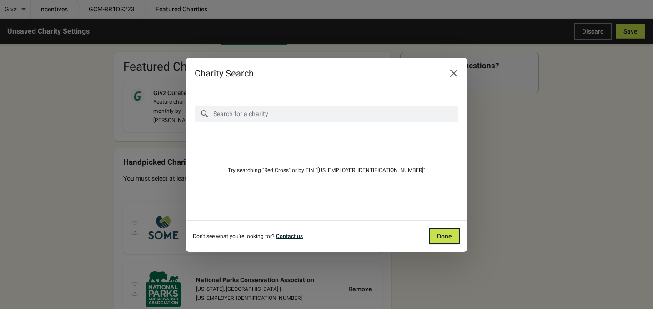
scroll to position [0, 0]
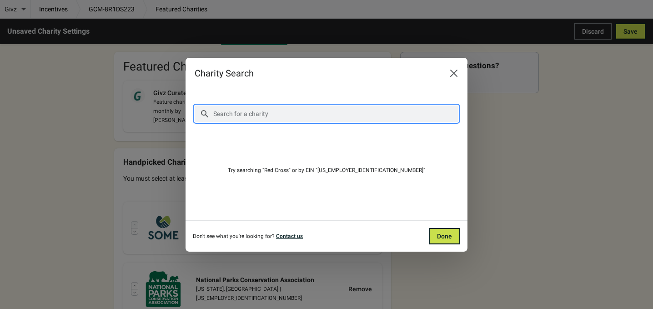
click at [263, 113] on input "Search for a charity" at bounding box center [336, 113] width 246 height 16
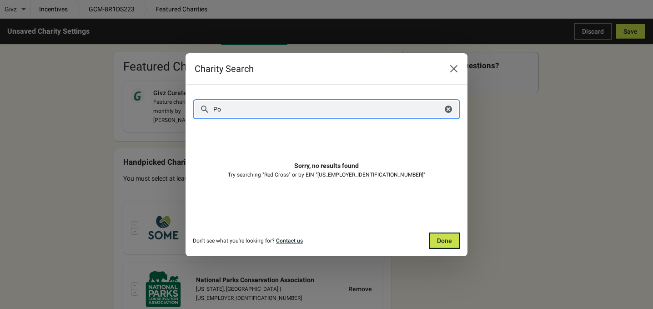
type input "P"
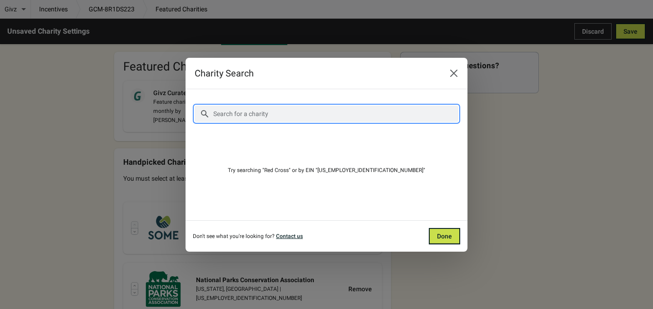
click at [264, 113] on input "Search for a charity" at bounding box center [336, 113] width 246 height 16
paste input "[US_EMPLOYER_IDENTIFICATION_NUMBER]"
type input "[US_EMPLOYER_IDENTIFICATION_NUMBER]"
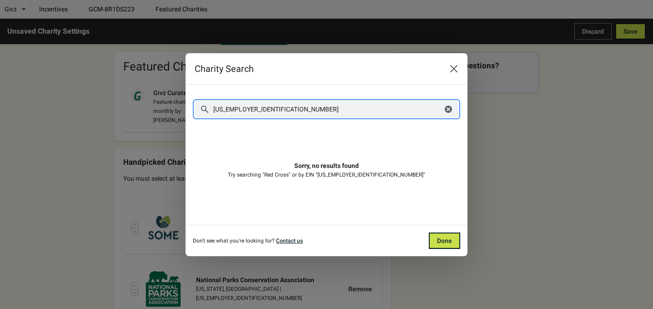
drag, startPoint x: 267, startPoint y: 109, endPoint x: 196, endPoint y: 97, distance: 71.5
click at [196, 97] on div "Search for a charity [US_EMPLOYER_IDENTIFICATION_NUMBER] Clear More filters" at bounding box center [327, 109] width 264 height 31
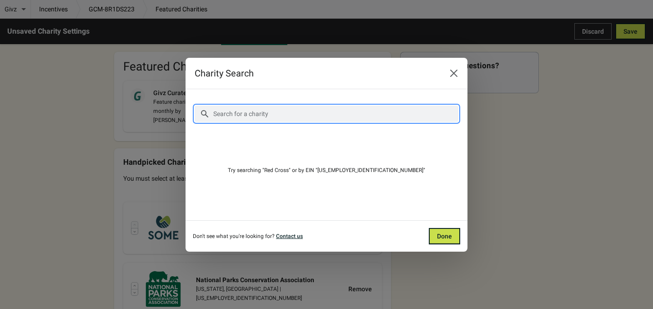
type input "p"
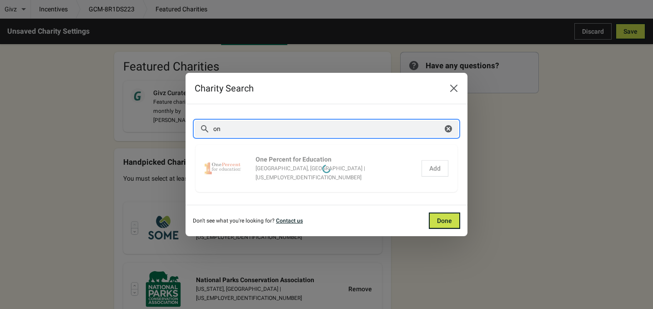
type input "o"
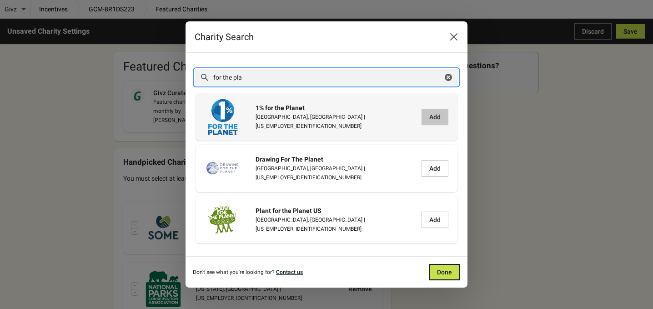
type input "for the pla"
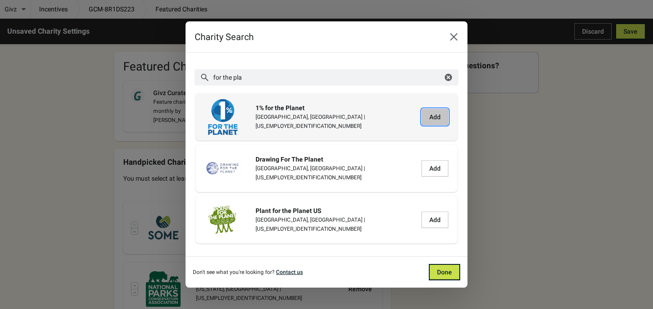
click at [434, 116] on span "Add" at bounding box center [434, 116] width 11 height 7
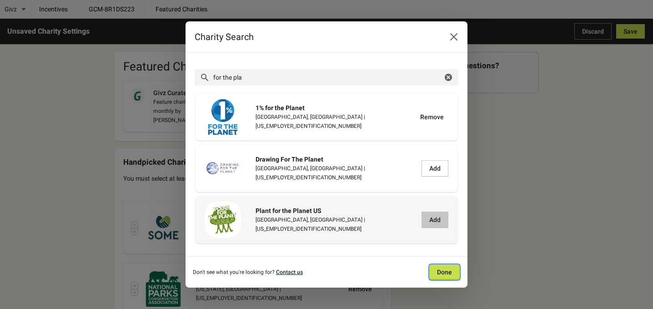
drag, startPoint x: 442, startPoint y: 269, endPoint x: 437, endPoint y: 270, distance: 5.0
click at [440, 269] on span "Done" at bounding box center [444, 271] width 15 height 7
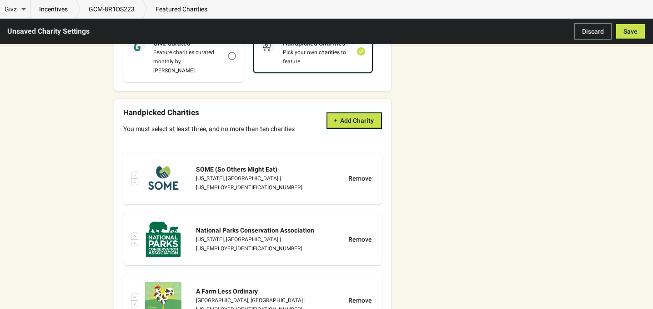
scroll to position [121, 0]
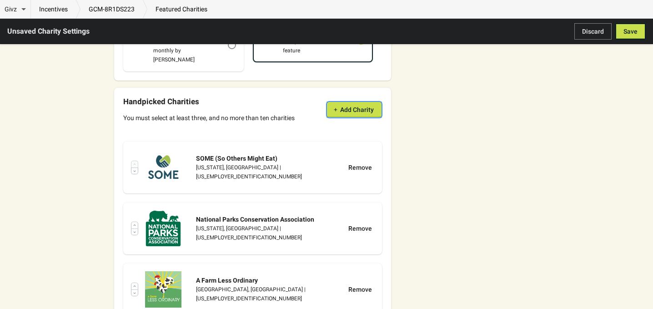
drag, startPoint x: 355, startPoint y: 105, endPoint x: 357, endPoint y: 110, distance: 5.3
click at [357, 110] on div "Handpicked Charities You must select at least three, and no more than ten chari…" at bounding box center [252, 109] width 259 height 25
click at [337, 107] on icon "button" at bounding box center [335, 109] width 5 height 5
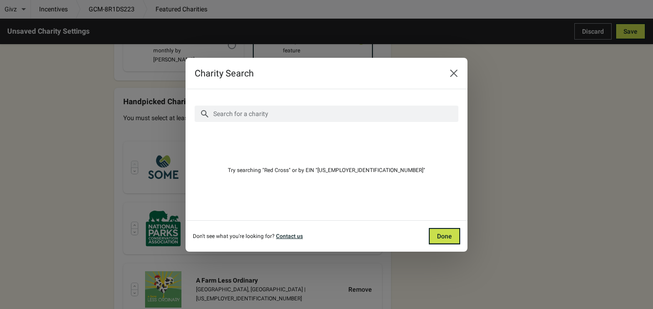
scroll to position [0, 0]
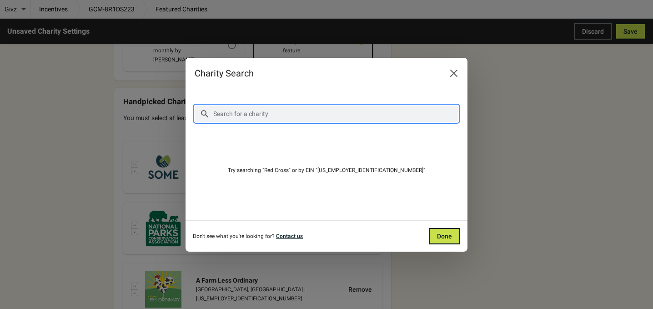
click at [313, 116] on input "Search for a charity" at bounding box center [336, 113] width 246 height 16
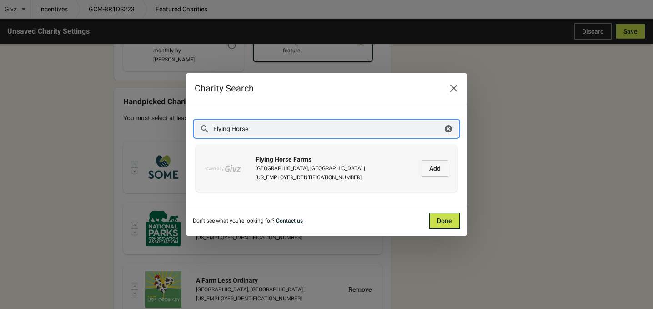
type input "Flying Horse"
click at [291, 174] on div "[GEOGRAPHIC_DATA], [GEOGRAPHIC_DATA] | [US_EMPLOYER_IDENTIFICATION_NUMBER]" at bounding box center [336, 173] width 161 height 18
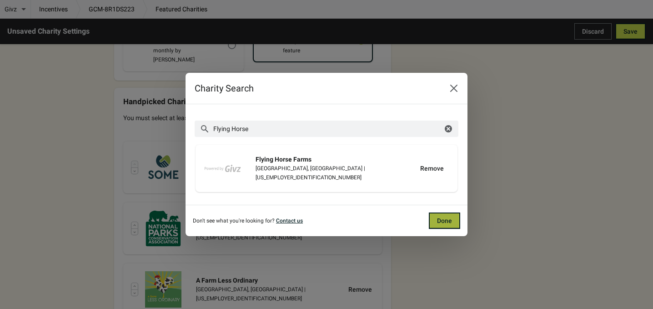
click at [447, 218] on span "Done" at bounding box center [444, 220] width 15 height 7
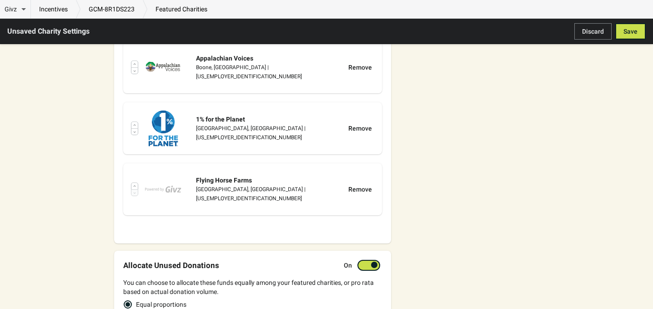
scroll to position [667, 0]
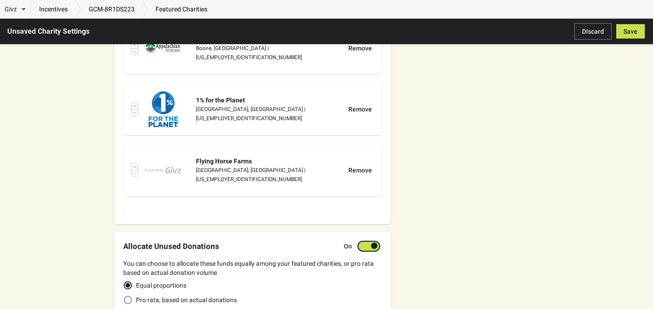
click at [362, 166] on div "Remove" at bounding box center [360, 170] width 24 height 9
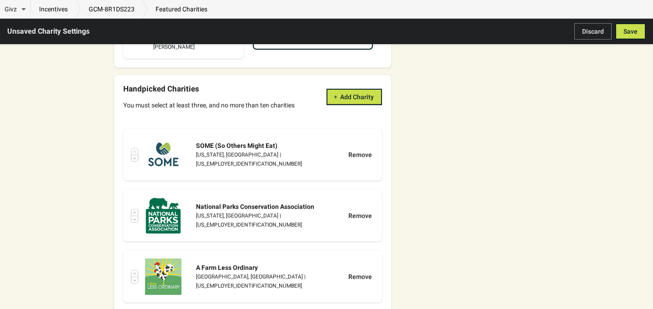
scroll to position [0, 0]
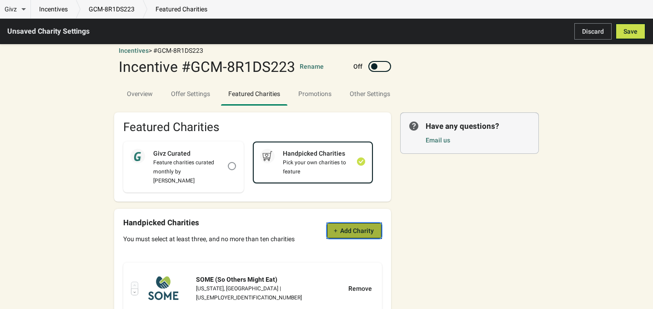
click at [347, 227] on span "Add Charity" at bounding box center [357, 230] width 34 height 7
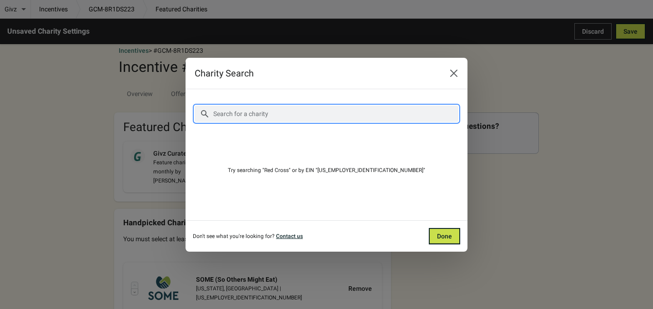
click at [258, 109] on input "Search for a charity" at bounding box center [336, 113] width 246 height 16
paste input "REACHcycles"
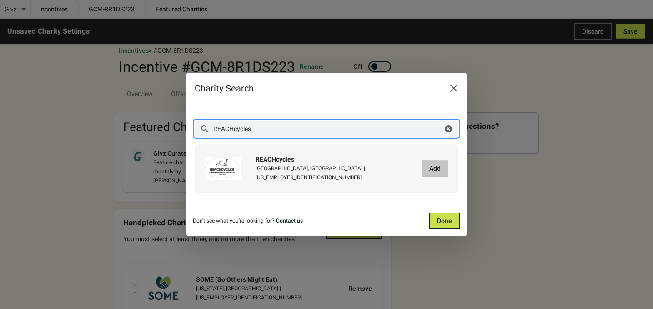
type input "REACHcycles"
click at [429, 165] on span "Add" at bounding box center [434, 168] width 11 height 7
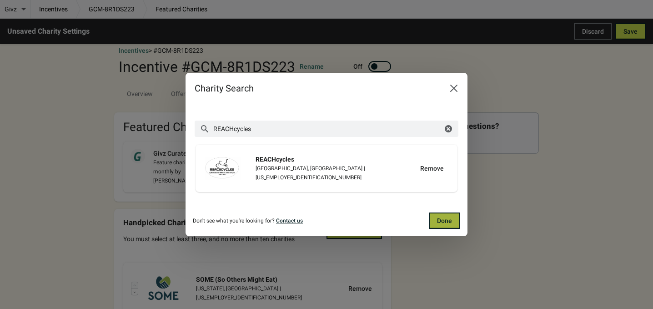
click at [450, 224] on span "Done" at bounding box center [444, 220] width 15 height 7
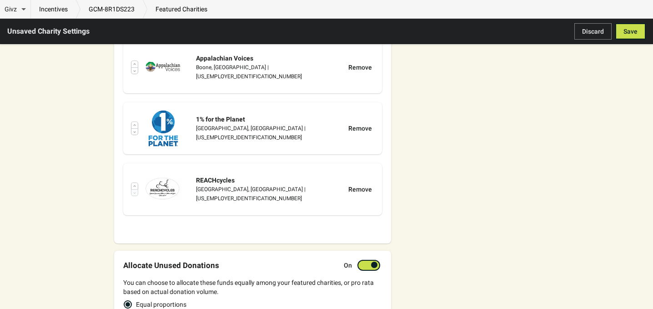
scroll to position [667, 0]
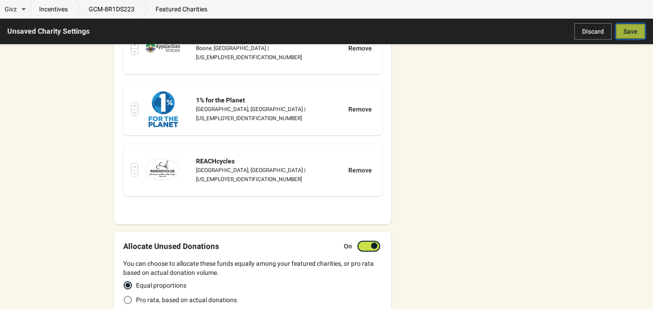
click at [629, 30] on span "Save" at bounding box center [630, 31] width 14 height 7
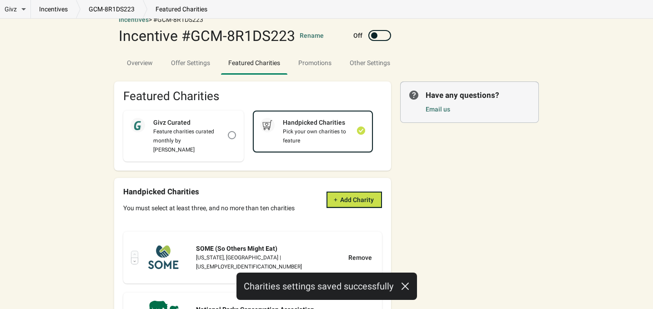
scroll to position [0, 0]
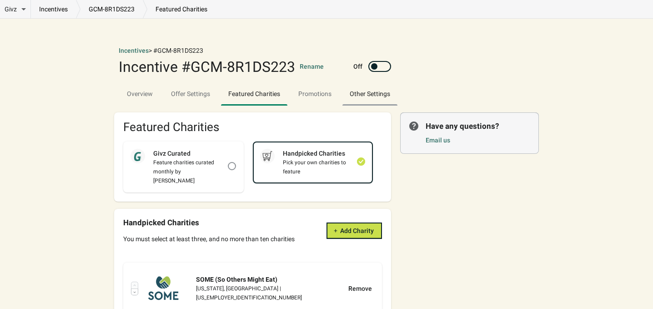
click at [371, 99] on span "Other Settings" at bounding box center [369, 93] width 55 height 16
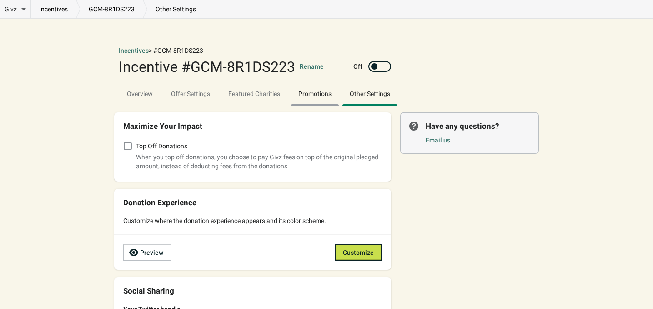
click at [310, 98] on span "Promotions" at bounding box center [315, 93] width 48 height 16
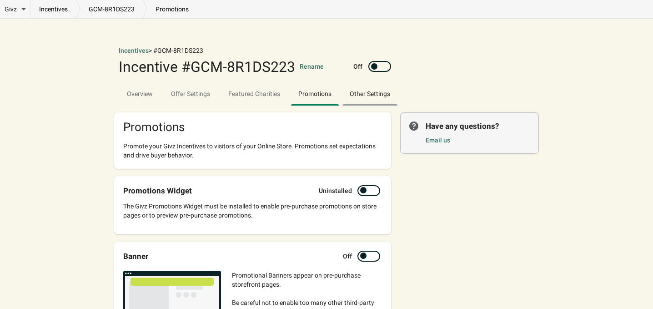
click at [364, 89] on span "Other Settings" at bounding box center [369, 93] width 55 height 16
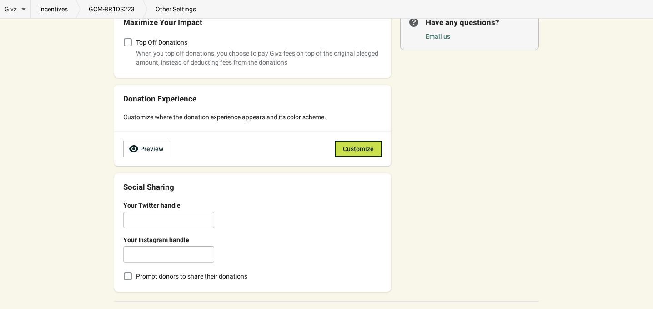
scroll to position [121, 0]
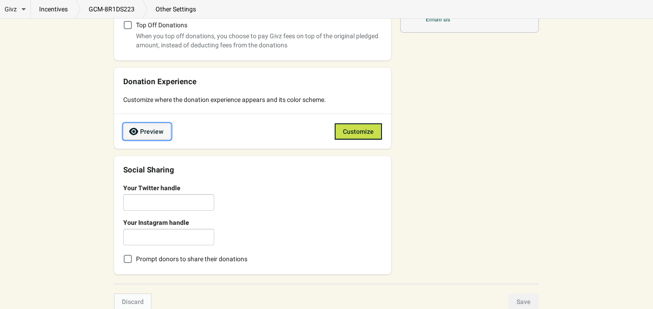
click at [150, 135] on span "Preview" at bounding box center [151, 131] width 23 height 7
click at [367, 132] on span "Customize" at bounding box center [358, 131] width 31 height 7
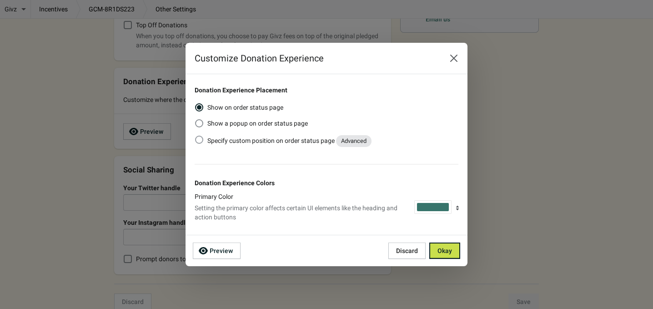
click at [197, 141] on span at bounding box center [199, 140] width 8 height 8
click at [196, 136] on input "Specify custom position on order status page Advanced" at bounding box center [195, 136] width 0 height 0
radio input "true"
radio input "false"
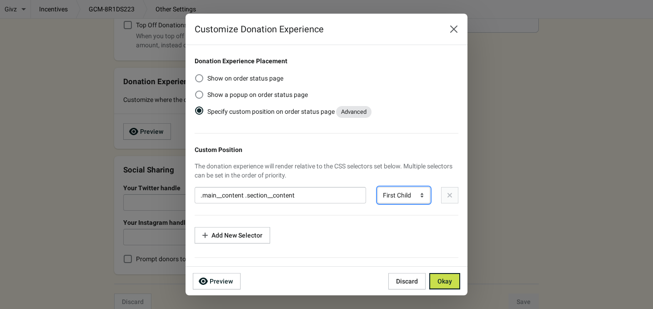
click at [413, 193] on select "Above Below First Child Last Child" at bounding box center [403, 195] width 53 height 16
click at [413, 194] on select "Above Below First Child Last Child" at bounding box center [403, 195] width 53 height 16
click at [411, 196] on select "Above Below First Child Last Child" at bounding box center [403, 195] width 53 height 16
select select "BELOW"
click at [377, 187] on select "Above Below First Child Last Child" at bounding box center [403, 195] width 53 height 16
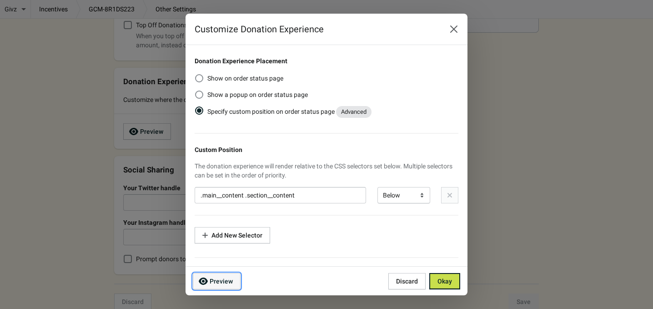
click at [216, 286] on button "Preview" at bounding box center [217, 281] width 48 height 16
click at [197, 76] on span at bounding box center [199, 78] width 8 height 8
click at [196, 75] on input "Show on order status page" at bounding box center [195, 74] width 0 height 0
radio input "true"
radio input "false"
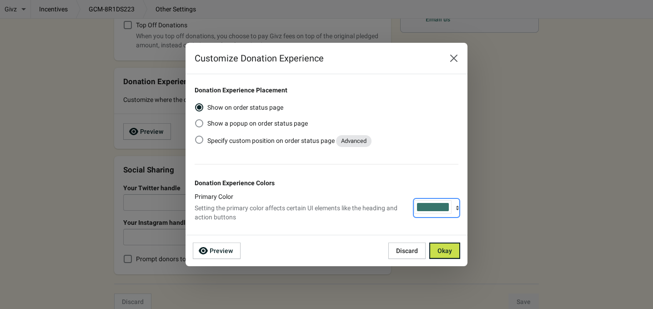
click at [443, 205] on div "button" at bounding box center [433, 207] width 32 height 8
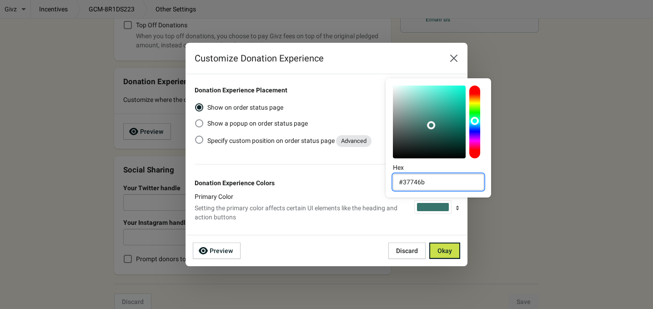
drag, startPoint x: 436, startPoint y: 186, endPoint x: 382, endPoint y: 196, distance: 54.6
click at [382, 196] on div "Hex #37746b" at bounding box center [438, 135] width 113 height 129
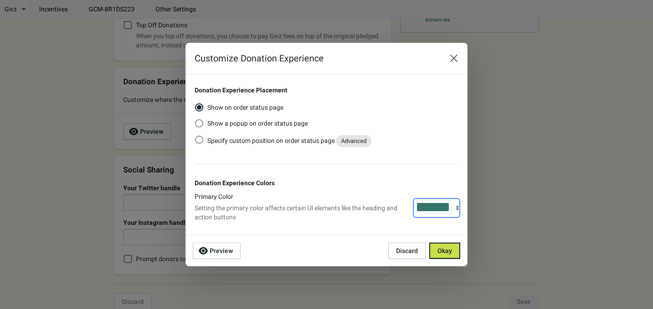
click at [439, 207] on div "button" at bounding box center [433, 207] width 32 height 8
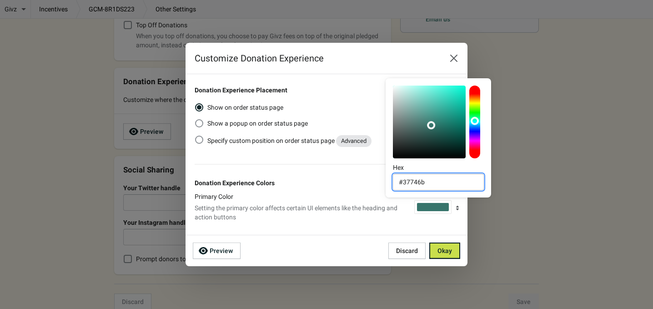
click at [437, 183] on input "#37746b" at bounding box center [438, 182] width 91 height 16
drag, startPoint x: 435, startPoint y: 184, endPoint x: 393, endPoint y: 185, distance: 41.9
click at [393, 185] on input "#37746b" at bounding box center [438, 182] width 91 height 16
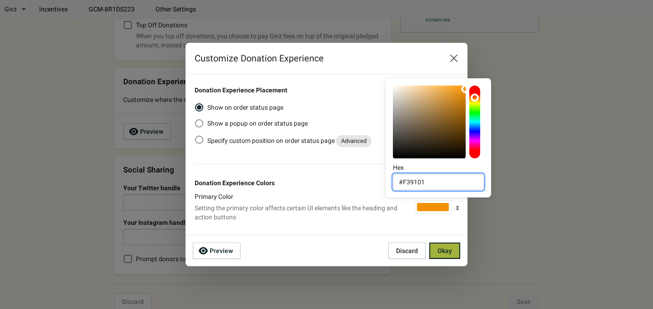
type input "#F39101"
click at [461, 248] on div "Preview Discard Okay" at bounding box center [327, 250] width 282 height 31
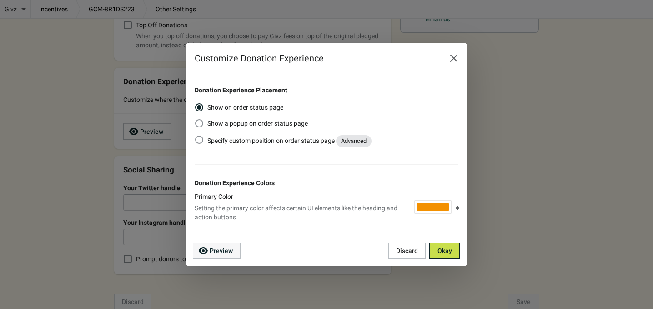
click at [211, 255] on span "Preview" at bounding box center [217, 250] width 32 height 9
click at [202, 125] on span at bounding box center [199, 123] width 8 height 8
click at [196, 120] on input "Show a popup on order status page" at bounding box center [195, 119] width 0 height 0
radio input "true"
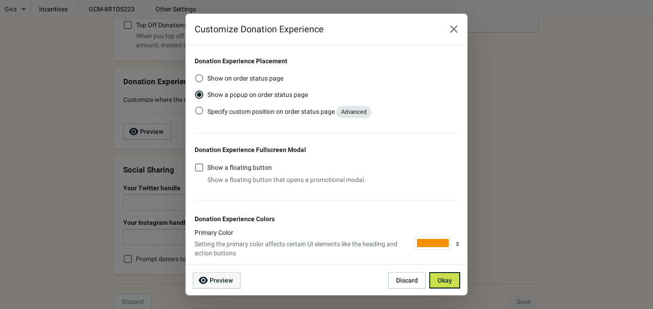
click at [224, 282] on span "Preview" at bounding box center [221, 279] width 23 height 7
click at [196, 78] on span at bounding box center [199, 78] width 8 height 8
click at [196, 75] on input "Show on order status page" at bounding box center [195, 74] width 0 height 0
radio input "true"
radio input "false"
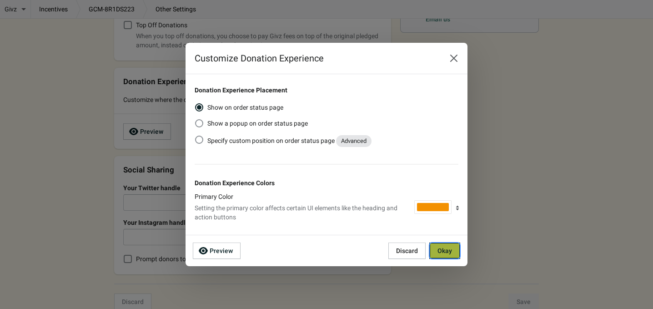
click at [451, 251] on span "Okay" at bounding box center [444, 250] width 15 height 7
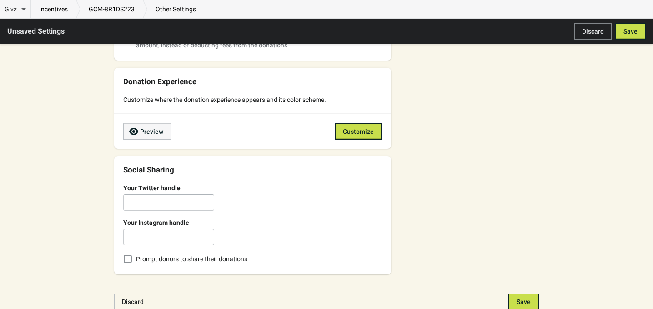
click at [152, 130] on span "Preview" at bounding box center [151, 131] width 23 height 7
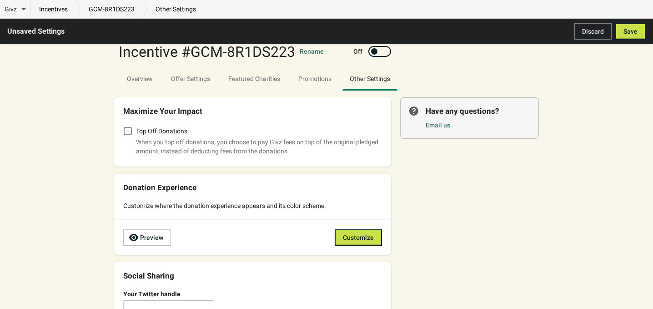
scroll to position [0, 0]
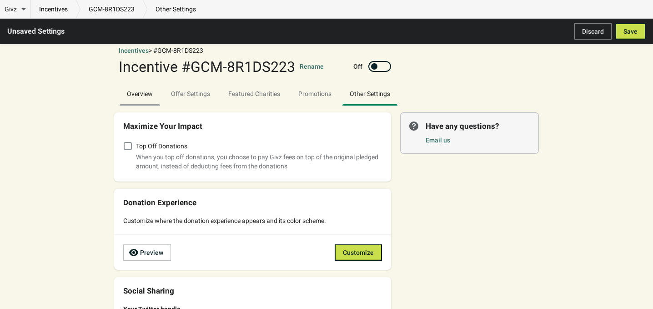
click at [135, 91] on span "Overview" at bounding box center [140, 93] width 40 height 16
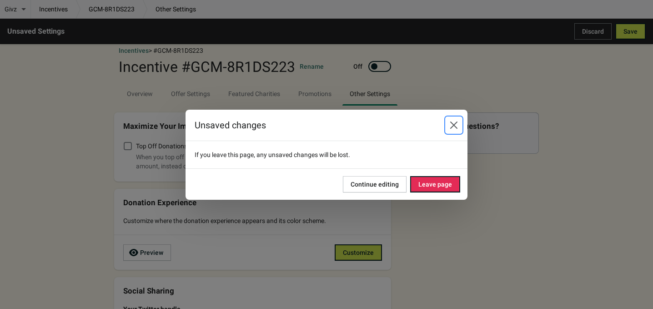
drag, startPoint x: 451, startPoint y: 121, endPoint x: 457, endPoint y: 123, distance: 5.8
click at [453, 121] on icon "Close" at bounding box center [453, 125] width 9 height 9
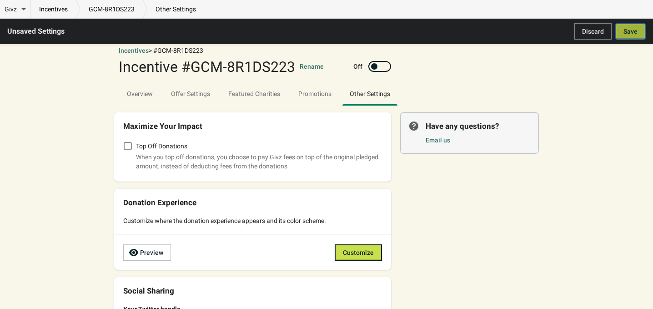
click at [630, 35] on span "Save" at bounding box center [630, 31] width 14 height 7
click at [132, 93] on span "Overview" at bounding box center [140, 93] width 40 height 16
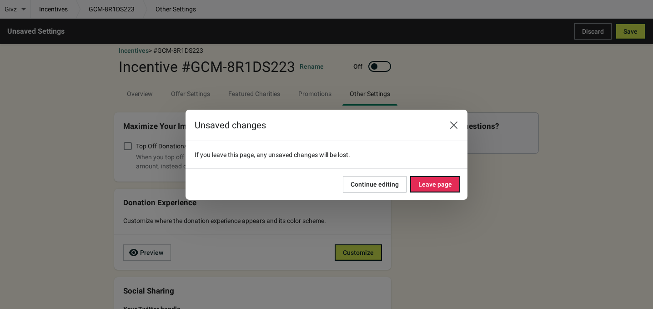
click at [469, 216] on div "Unsaved changes If you leave this page, any unsaved changes will be lost. Conti…" at bounding box center [326, 154] width 653 height 309
click at [389, 186] on span "Continue editing" at bounding box center [375, 184] width 48 height 7
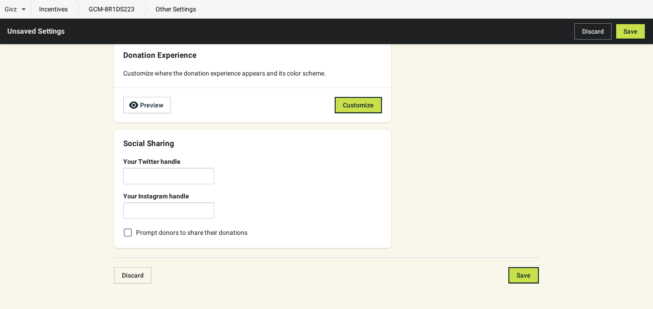
scroll to position [159, 0]
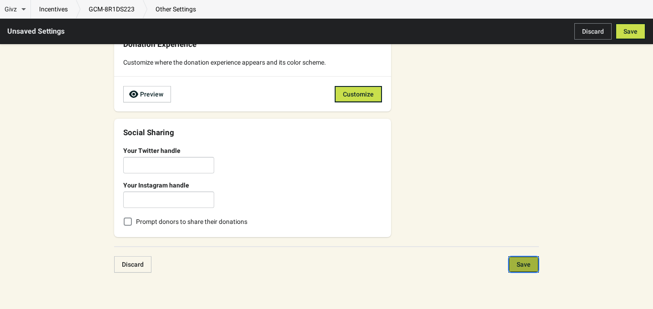
click at [533, 268] on button "Save" at bounding box center [523, 264] width 30 height 16
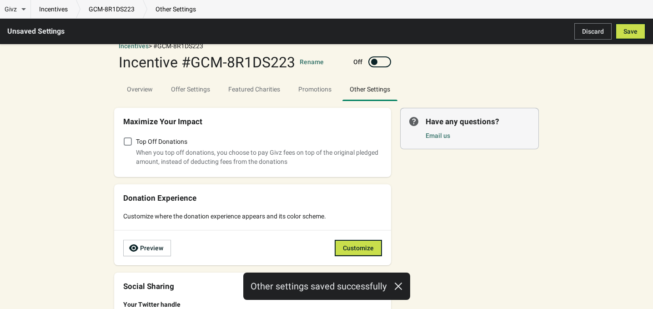
scroll to position [0, 0]
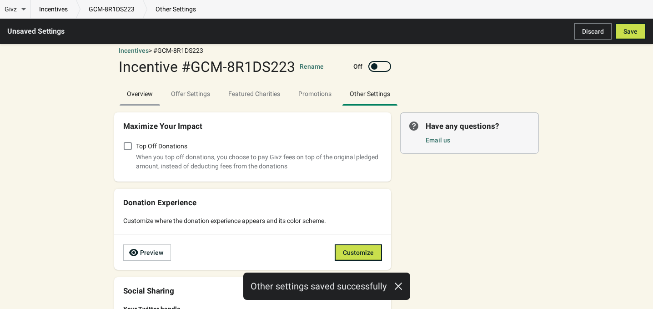
click at [131, 86] on span "Overview" at bounding box center [140, 93] width 40 height 16
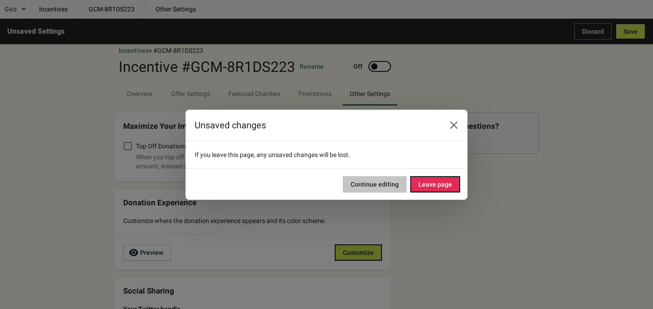
click at [389, 188] on button "Continue editing" at bounding box center [375, 184] width 64 height 16
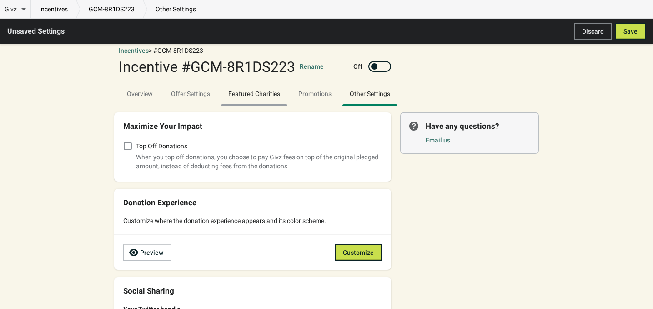
click at [247, 94] on span "Featured Charities" at bounding box center [254, 93] width 66 height 16
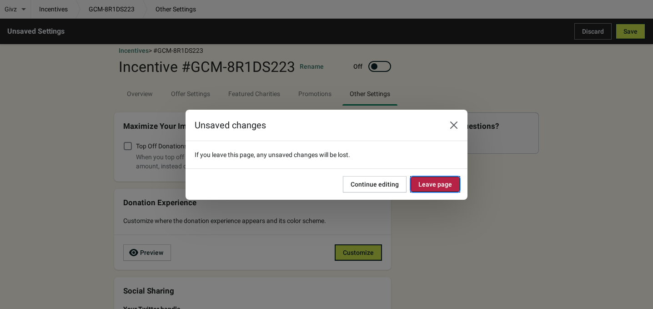
click at [426, 183] on span "Leave page" at bounding box center [435, 184] width 34 height 7
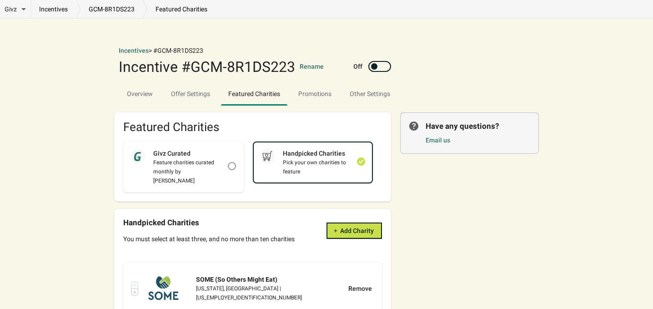
scroll to position [60, 0]
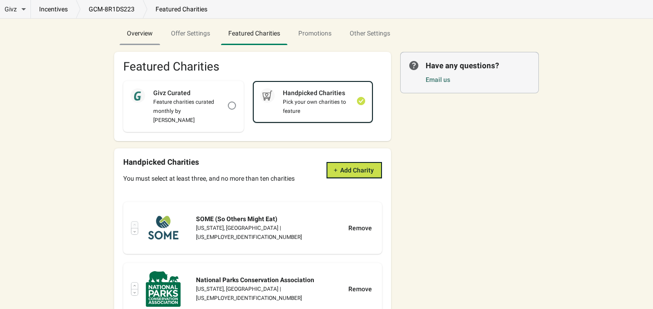
click at [139, 31] on span "Overview" at bounding box center [140, 33] width 40 height 16
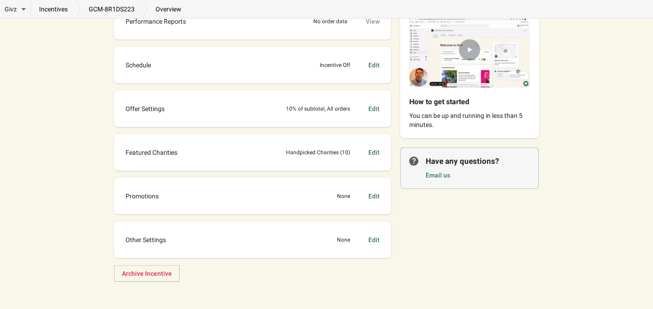
scroll to position [48, 0]
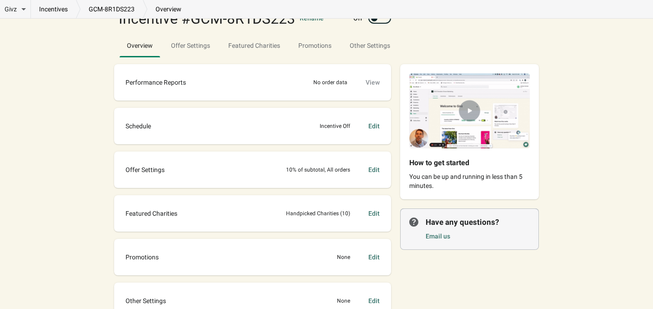
click at [375, 169] on div "Edit" at bounding box center [373, 169] width 11 height 9
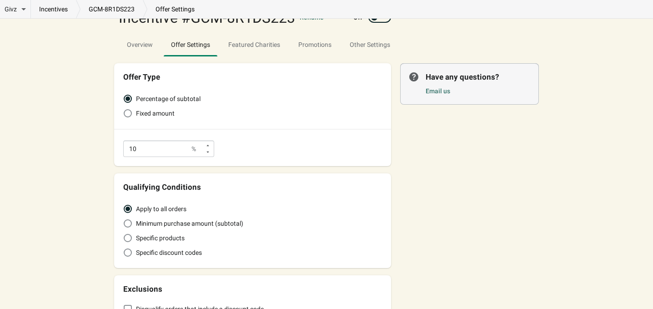
scroll to position [60, 0]
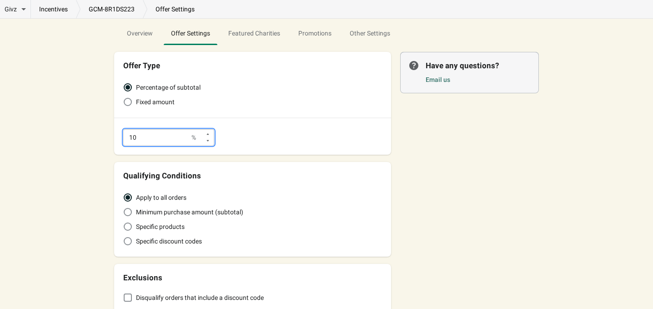
click at [140, 135] on input "10" at bounding box center [156, 137] width 67 height 16
type input "1"
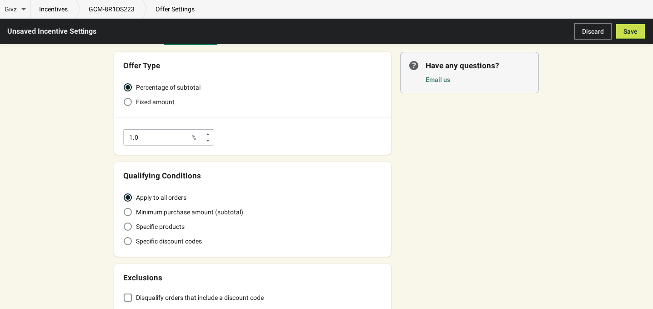
click at [439, 156] on div "Offer Type Percentage of subtotal Fixed amount 1.0 % Qualifying Conditions Appl…" at bounding box center [322, 179] width 434 height 268
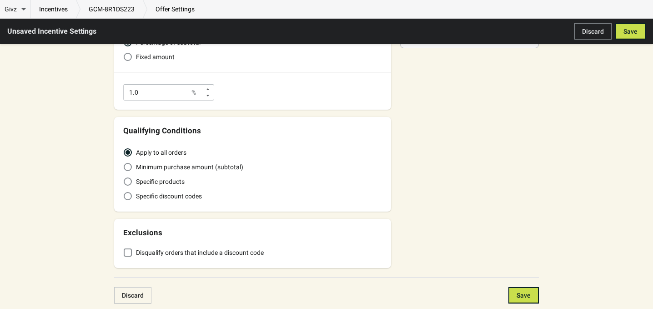
scroll to position [121, 0]
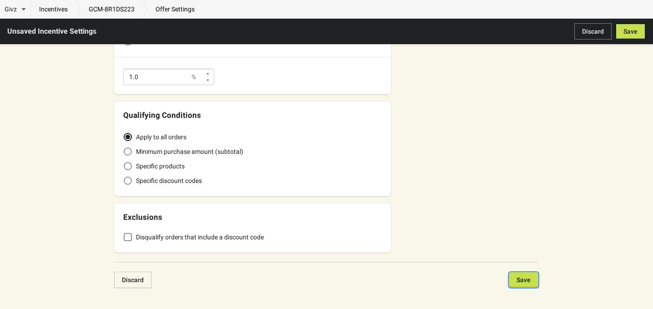
click at [522, 279] on span "Save" at bounding box center [524, 279] width 14 height 7
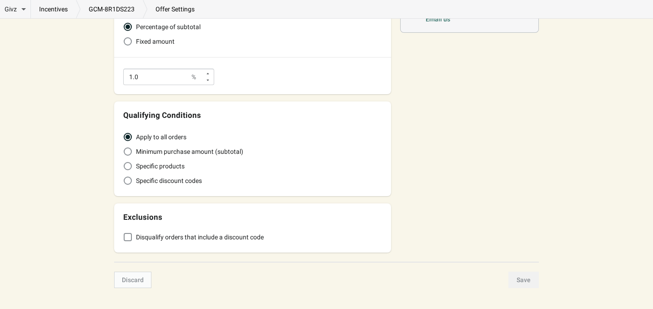
type input "1"
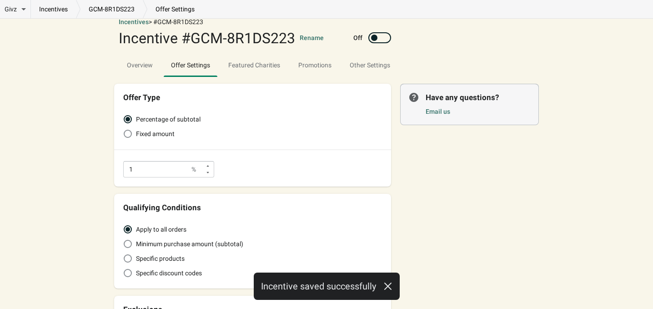
scroll to position [0, 0]
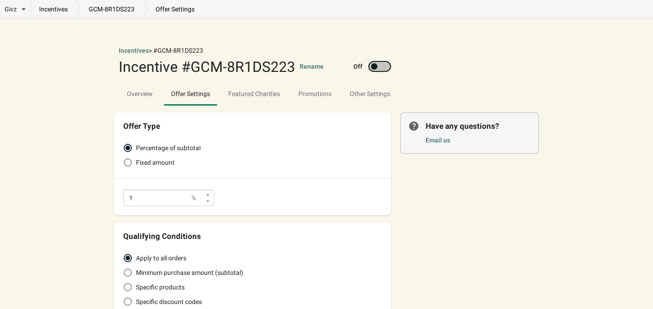
click at [375, 70] on div at bounding box center [379, 66] width 23 height 11
checkbox input "true"
click at [139, 91] on span "Overview" at bounding box center [140, 93] width 40 height 16
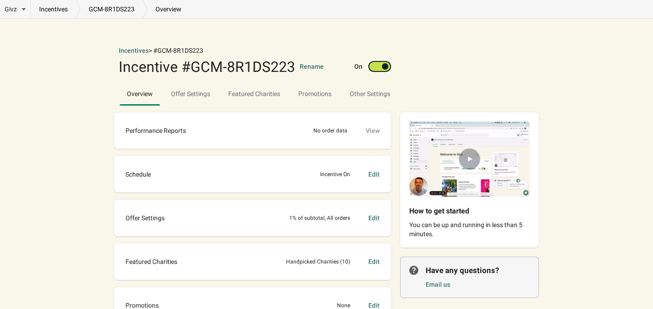
click at [471, 160] on img at bounding box center [469, 158] width 139 height 93
click at [310, 65] on button "Rename" at bounding box center [312, 66] width 24 height 9
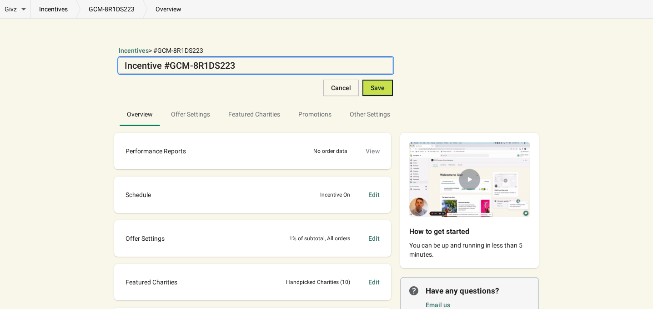
drag, startPoint x: 278, startPoint y: 68, endPoint x: 81, endPoint y: 54, distance: 197.4
click at [81, 54] on div "Givz Overview Incentives Performance Overview Donations Qualifying Orders Chari…" at bounding box center [326, 219] width 653 height 438
type textarea "A"
type textarea "Community Impact Always On"
click at [380, 92] on button "Save" at bounding box center [377, 88] width 30 height 16
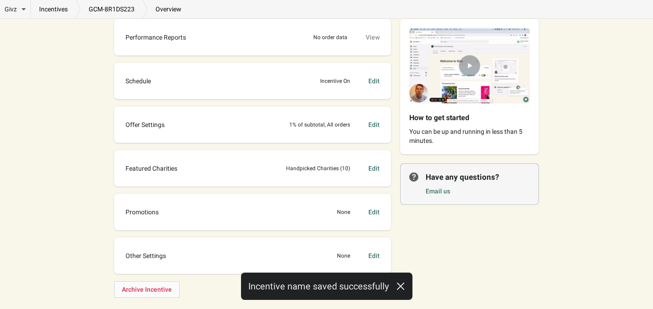
scroll to position [109, 0]
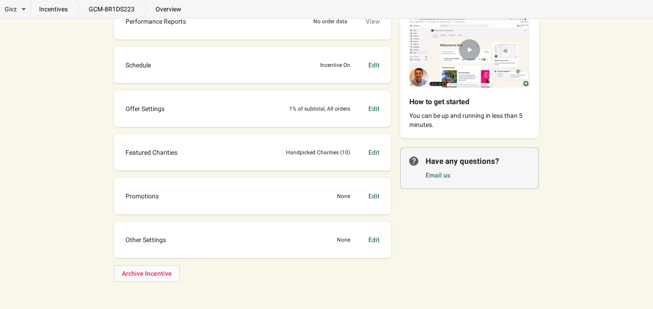
click at [377, 195] on div "Edit" at bounding box center [373, 195] width 11 height 9
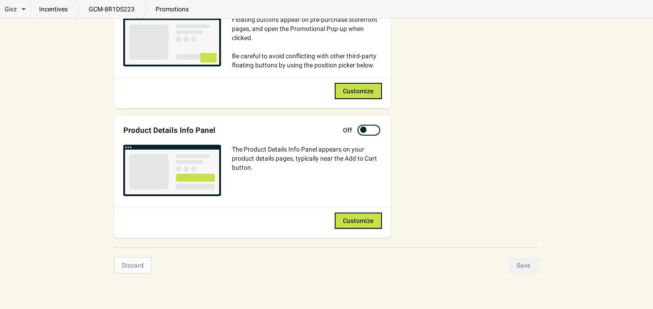
scroll to position [515, 0]
click at [351, 218] on span "Customize" at bounding box center [358, 219] width 31 height 7
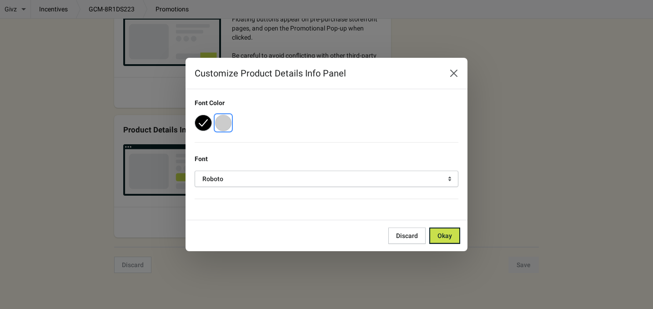
click at [226, 124] on button "button" at bounding box center [223, 123] width 16 height 16
click at [200, 121] on button "button" at bounding box center [203, 123] width 16 height 16
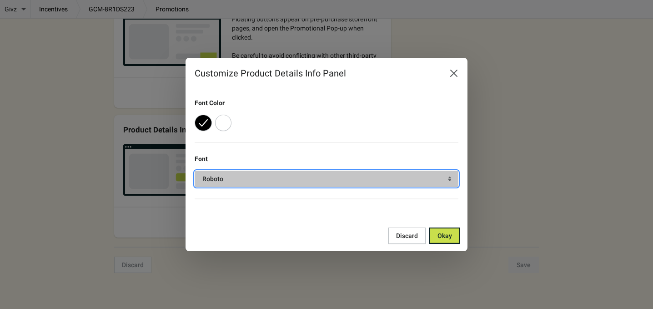
click at [445, 184] on button "Roboto" at bounding box center [327, 179] width 264 height 16
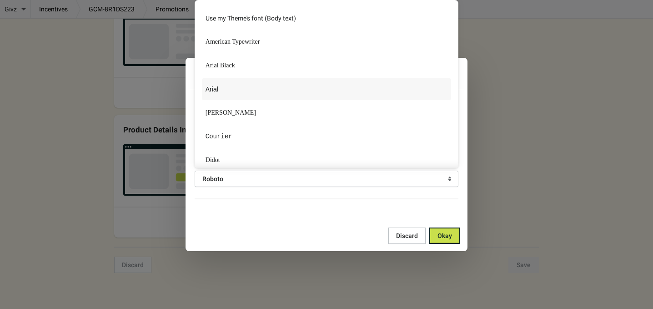
click at [373, 91] on label "Arial" at bounding box center [326, 89] width 249 height 22
click at [203, 81] on input "Arial" at bounding box center [202, 80] width 0 height 0
radio input "true"
radio input "false"
click at [443, 237] on span "Okay" at bounding box center [444, 235] width 15 height 7
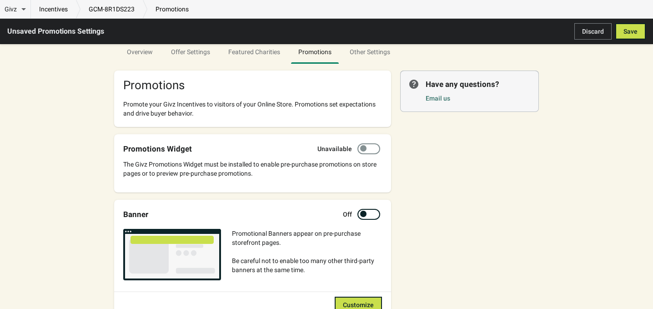
scroll to position [60, 0]
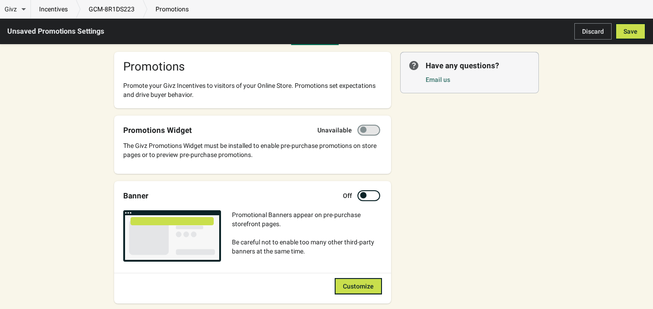
click at [371, 131] on div at bounding box center [373, 130] width 5 height 5
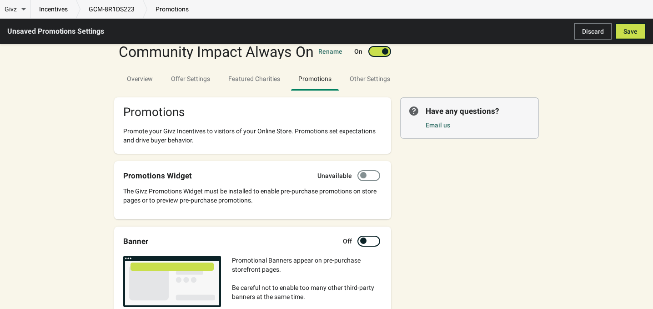
scroll to position [0, 0]
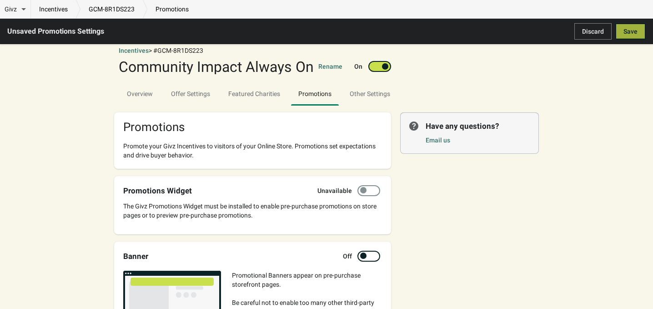
click at [643, 34] on button "Save" at bounding box center [630, 31] width 30 height 16
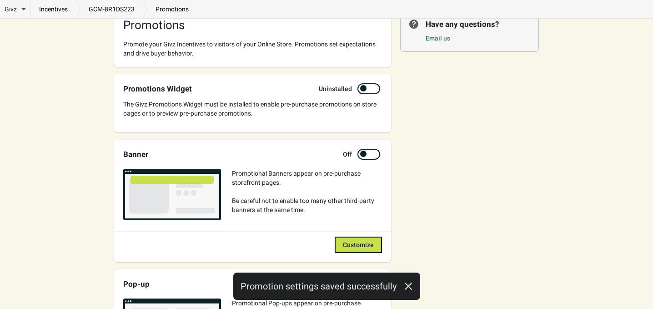
scroll to position [121, 0]
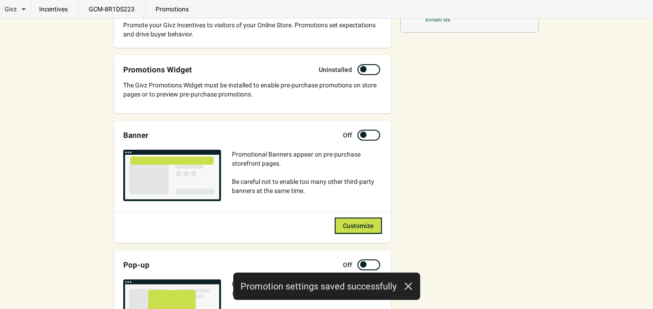
click at [365, 71] on div at bounding box center [363, 69] width 6 height 6
checkbox input "true"
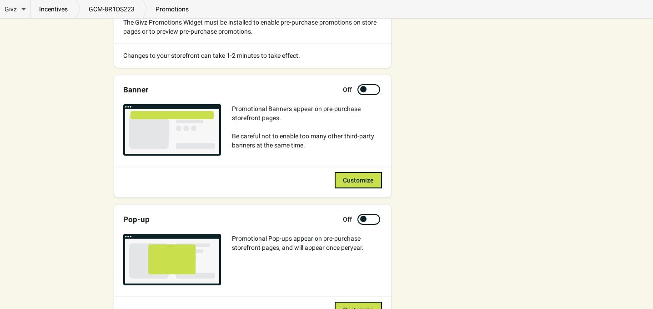
scroll to position [182, 0]
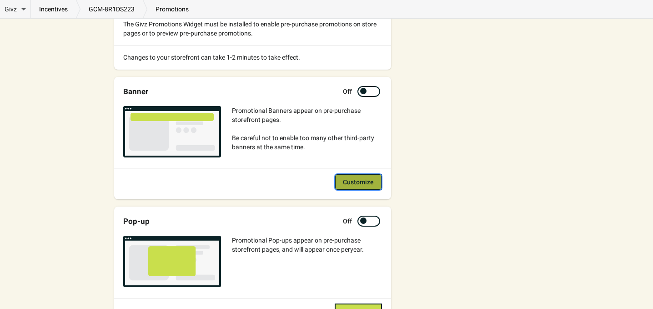
click at [366, 183] on span "Customize" at bounding box center [358, 181] width 31 height 7
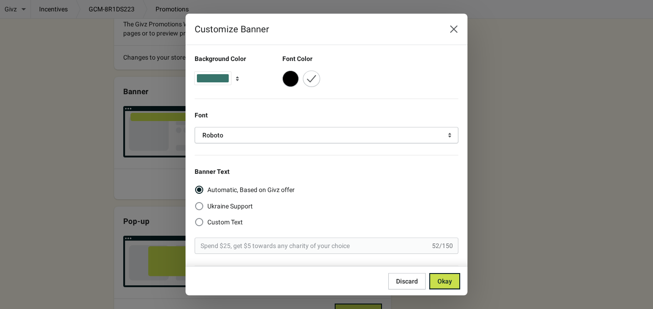
click at [235, 78] on icon "button" at bounding box center [237, 78] width 9 height 9
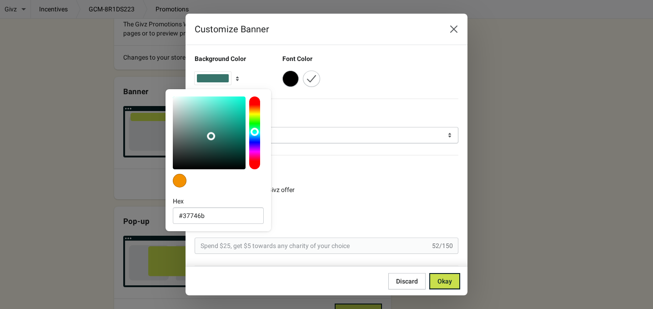
click at [179, 179] on div at bounding box center [180, 181] width 14 height 14
type input "#F39101"
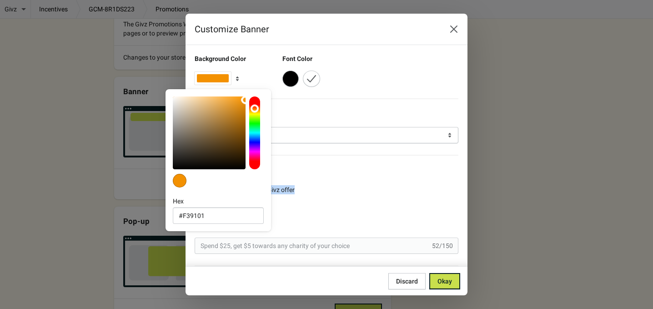
click at [364, 175] on div "Background Color Font Color Font Roboto Banner Text Automatic, Based on Givz of…" at bounding box center [322, 273] width 273 height 453
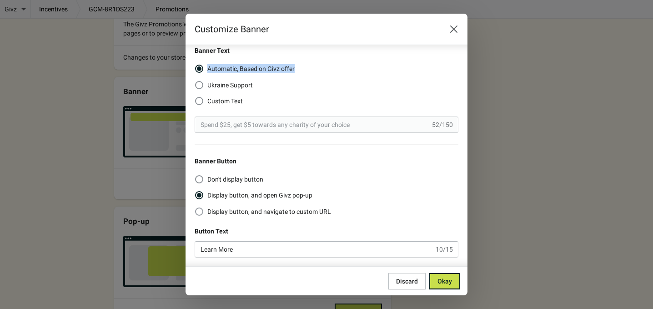
scroll to position [182, 0]
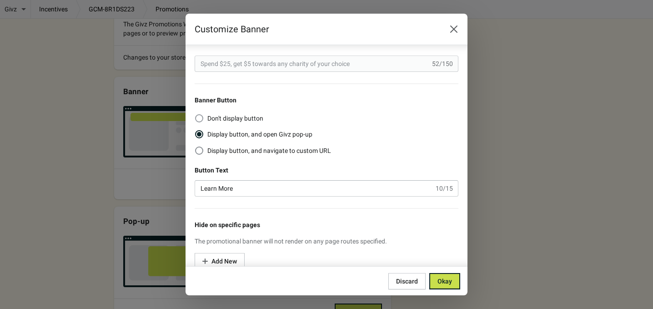
click at [197, 117] on span at bounding box center [199, 118] width 8 height 8
click at [196, 115] on input "Don't display button" at bounding box center [195, 114] width 0 height 0
radio input "true"
radio input "false"
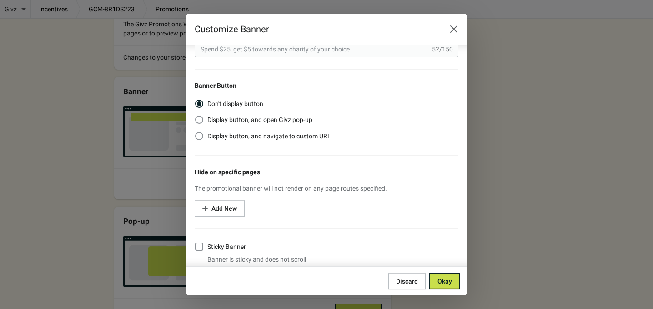
scroll to position [204, 0]
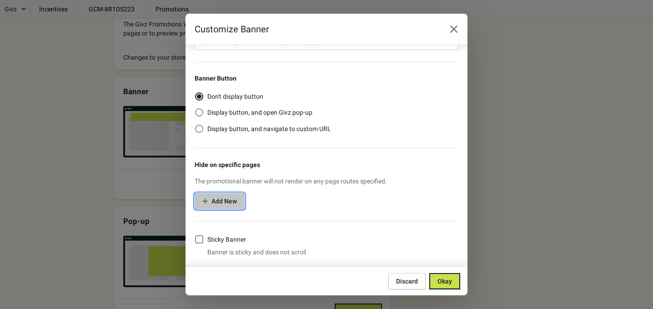
click at [227, 199] on span "Add New" at bounding box center [223, 200] width 25 height 7
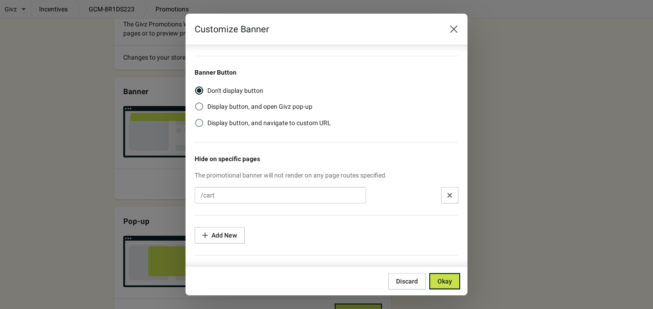
scroll to position [183, 0]
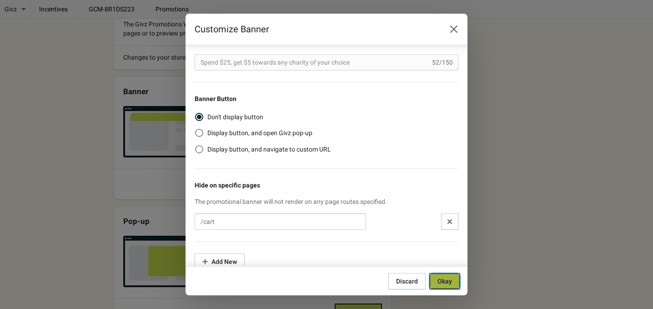
click at [443, 278] on span "Okay" at bounding box center [444, 280] width 15 height 7
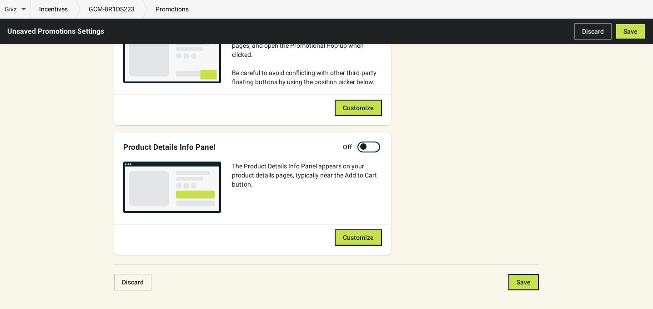
scroll to position [532, 0]
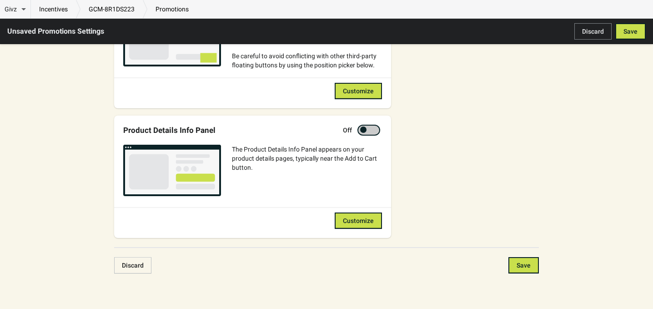
click at [370, 128] on div at bounding box center [368, 130] width 23 height 11
checkbox input "true"
click at [628, 24] on button "Save" at bounding box center [630, 31] width 30 height 16
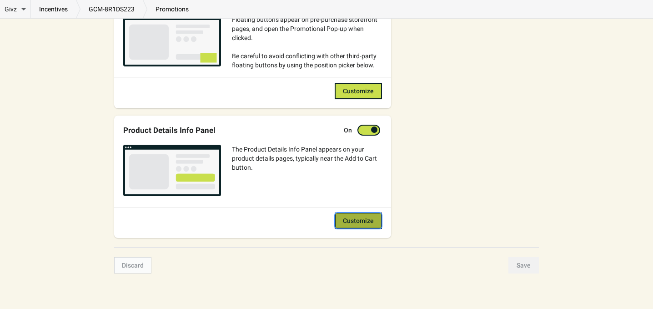
click at [352, 224] on button "Customize" at bounding box center [358, 220] width 47 height 16
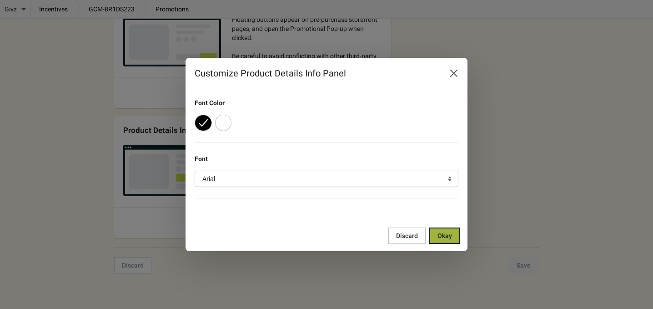
click at [442, 236] on span "Okay" at bounding box center [444, 235] width 15 height 7
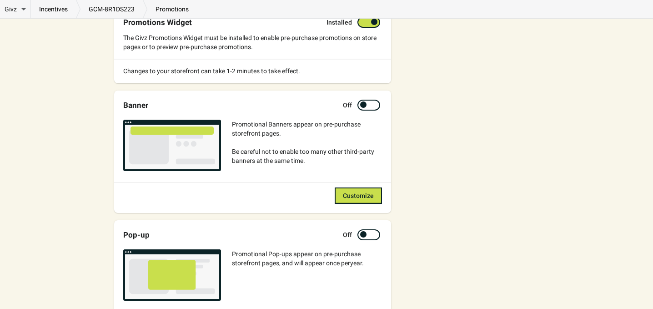
scroll to position [0, 0]
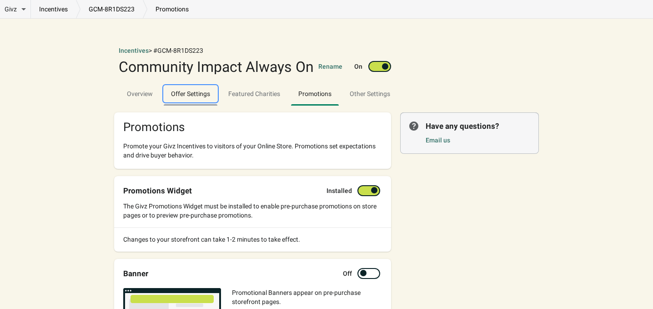
click at [193, 94] on span "Offer Settings" at bounding box center [191, 93] width 54 height 16
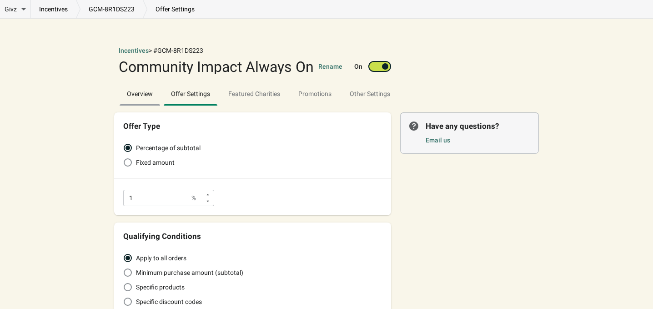
click at [136, 95] on span "Overview" at bounding box center [140, 93] width 40 height 16
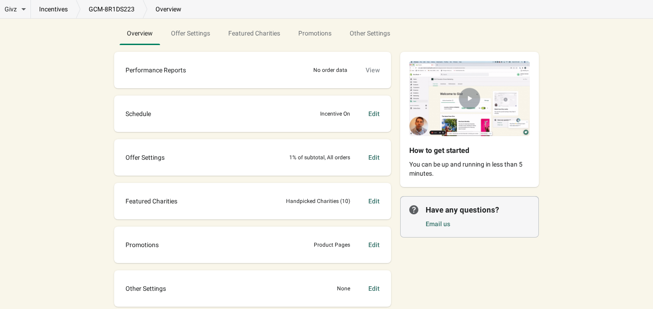
scroll to position [109, 0]
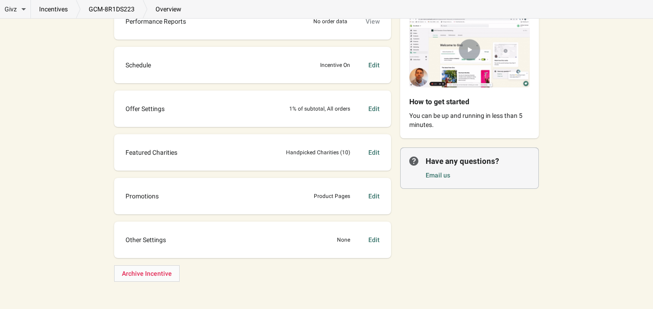
click at [371, 195] on div "Edit" at bounding box center [373, 195] width 11 height 9
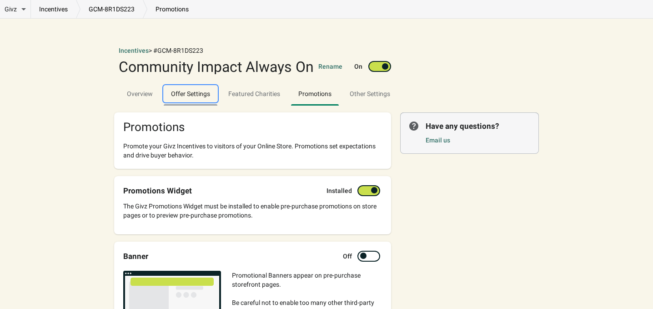
click at [200, 99] on span "Offer Settings" at bounding box center [191, 93] width 54 height 16
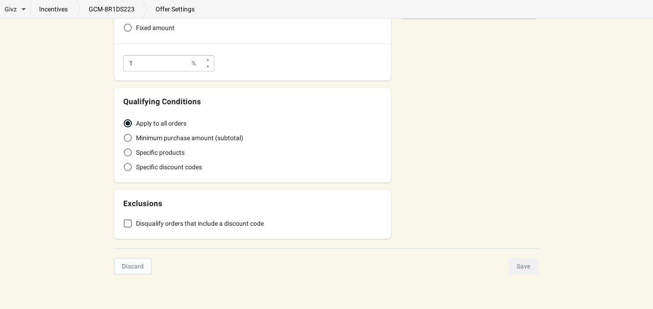
scroll to position [138, 0]
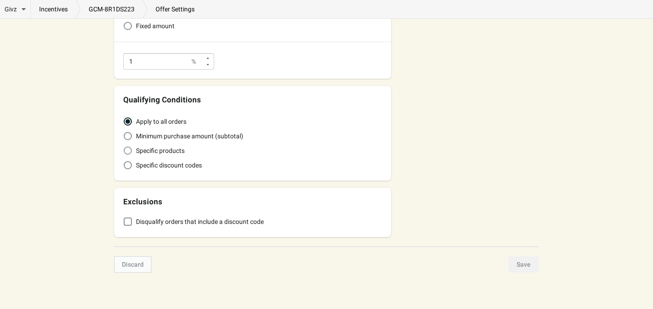
click at [133, 151] on label "Specific products" at bounding box center [153, 150] width 61 height 13
click at [124, 147] on input "Specific products" at bounding box center [124, 146] width 0 height 0
radio input "true"
radio input "false"
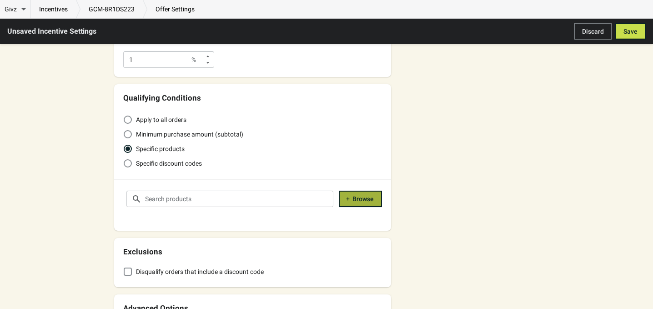
click at [344, 199] on button "Browse" at bounding box center [360, 199] width 43 height 16
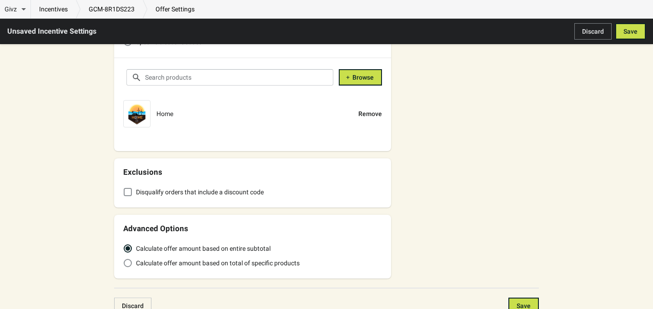
scroll to position [304, 0]
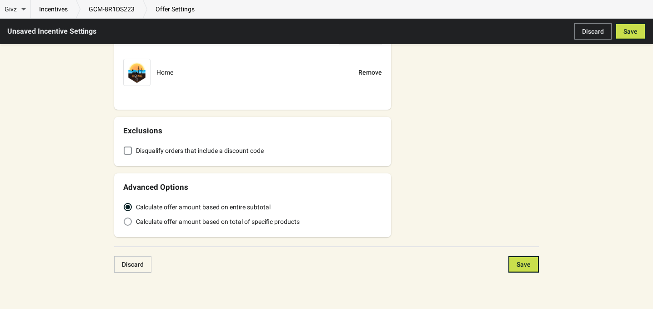
click at [127, 222] on span at bounding box center [128, 221] width 8 height 8
click at [124, 218] on input "Calculate offer amount based on total of specific products" at bounding box center [124, 217] width 0 height 0
radio input "true"
radio input "false"
click at [520, 266] on span "Save" at bounding box center [524, 264] width 14 height 7
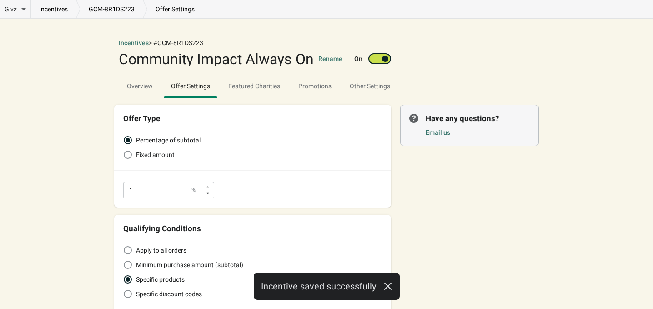
scroll to position [0, 0]
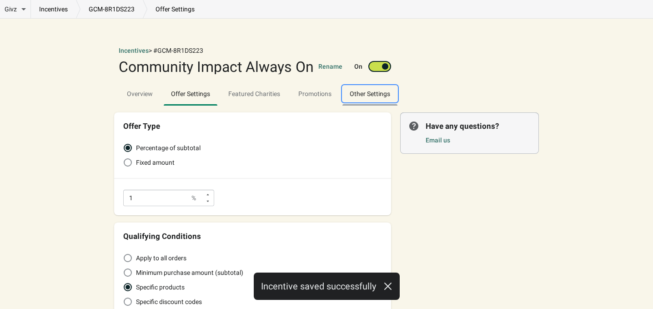
click at [354, 101] on span "Other Settings" at bounding box center [369, 93] width 55 height 16
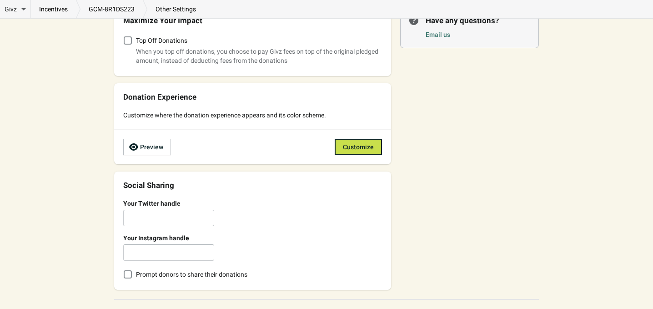
scroll to position [37, 0]
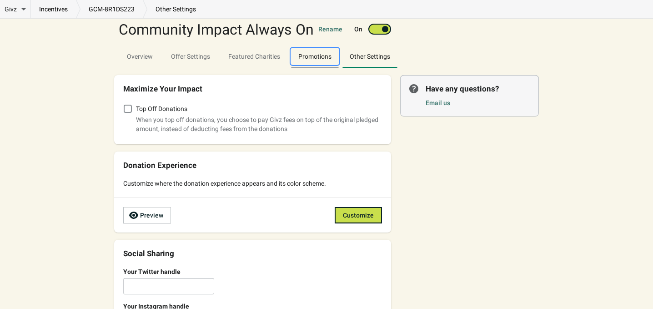
click at [301, 57] on span "Promotions" at bounding box center [314, 56] width 33 height 7
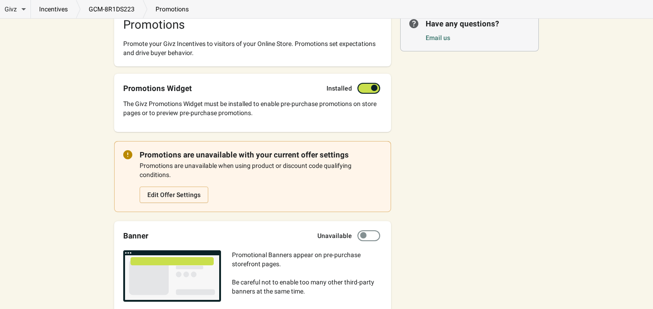
scroll to position [121, 0]
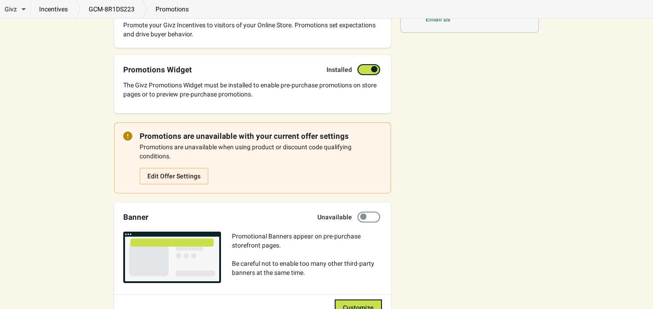
click at [176, 171] on button "Edit Offer Settings" at bounding box center [174, 176] width 69 height 16
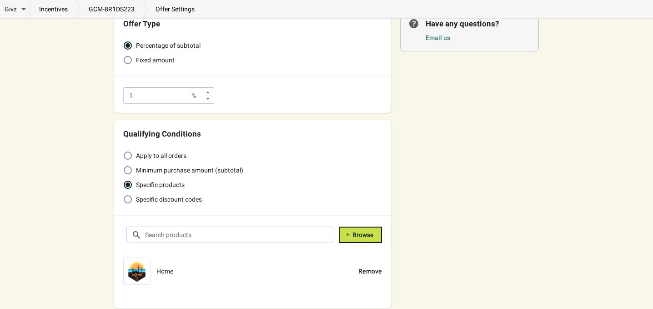
scroll to position [121, 0]
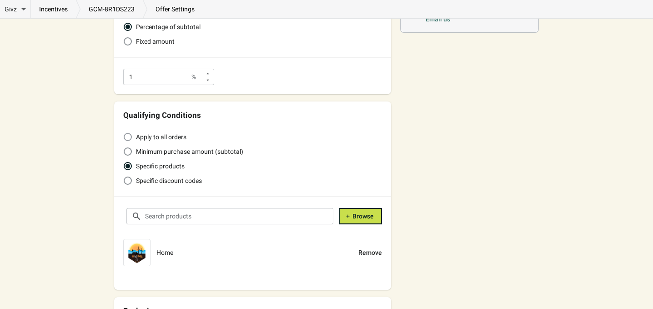
click at [130, 139] on span at bounding box center [128, 137] width 8 height 8
click at [124, 133] on input "Apply to all orders" at bounding box center [124, 133] width 0 height 0
radio input "true"
radio input "false"
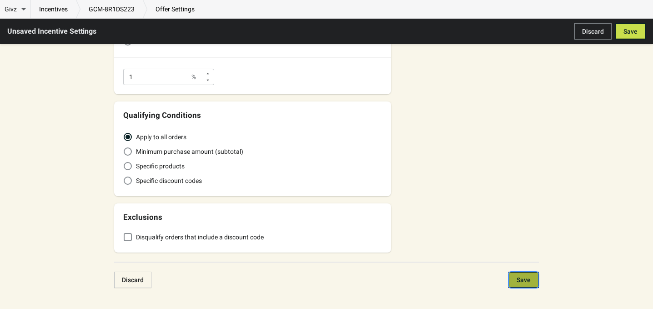
click at [523, 283] on span "Save" at bounding box center [524, 279] width 14 height 7
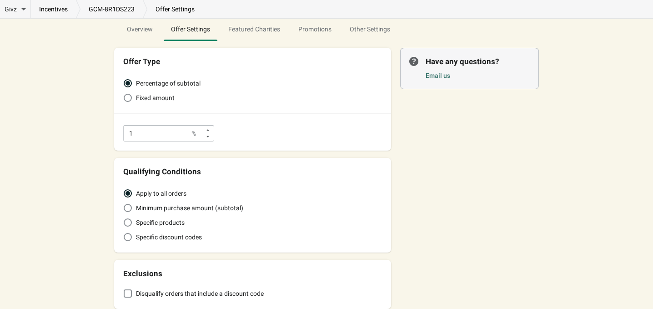
scroll to position [0, 0]
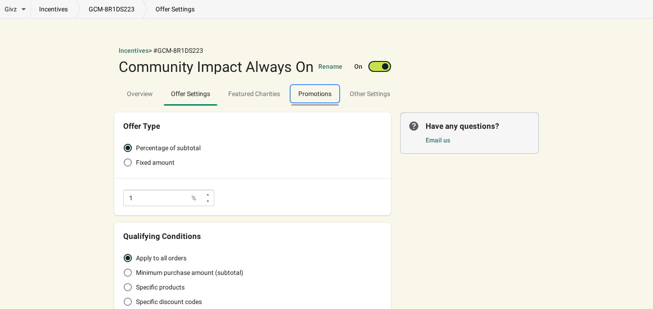
click at [310, 90] on span "Promotions" at bounding box center [314, 93] width 33 height 7
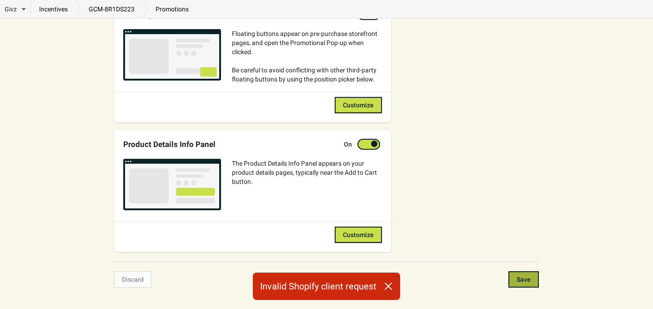
scroll to position [515, 0]
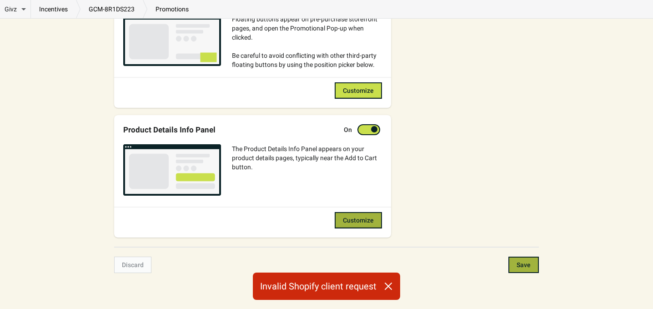
click at [343, 219] on button "Customize" at bounding box center [358, 220] width 47 height 16
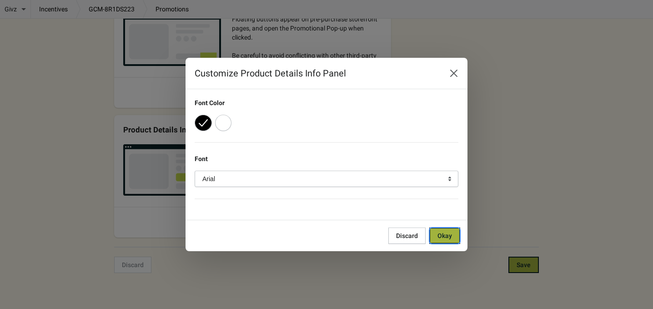
click at [444, 237] on span "Okay" at bounding box center [444, 235] width 15 height 7
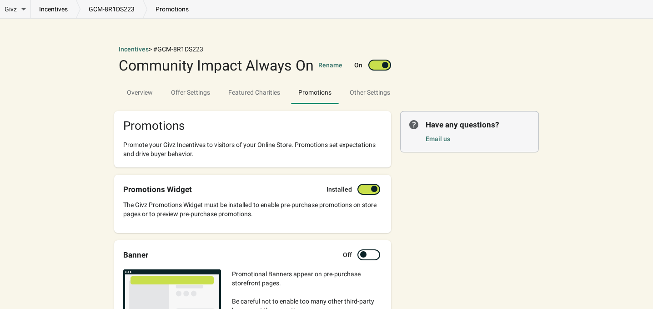
scroll to position [0, 0]
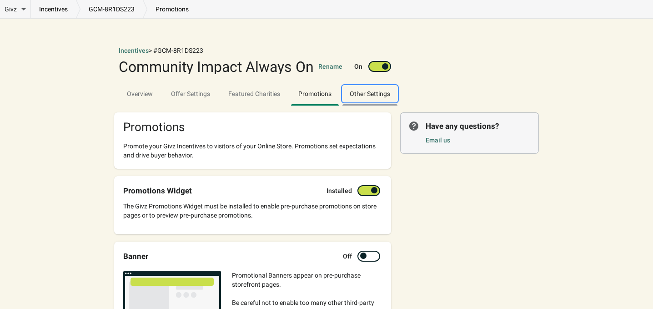
click at [371, 91] on span "Other Settings" at bounding box center [369, 93] width 55 height 16
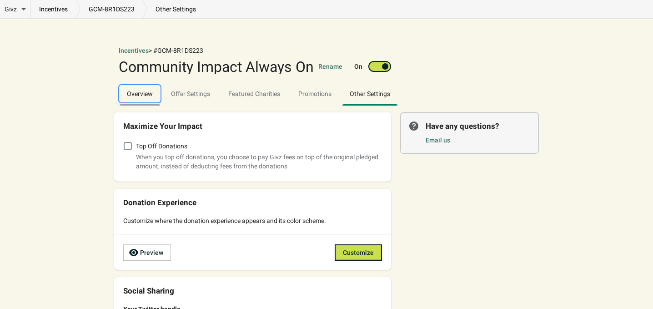
click at [131, 99] on span "Overview" at bounding box center [140, 93] width 40 height 16
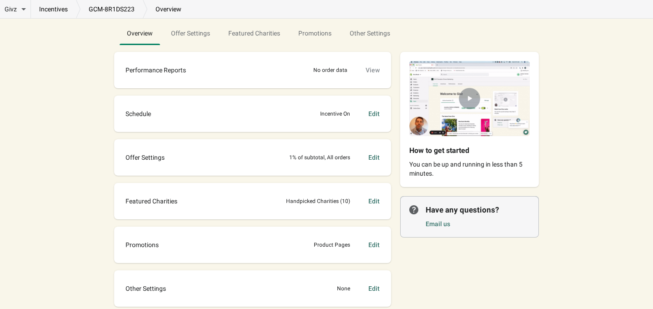
scroll to position [109, 0]
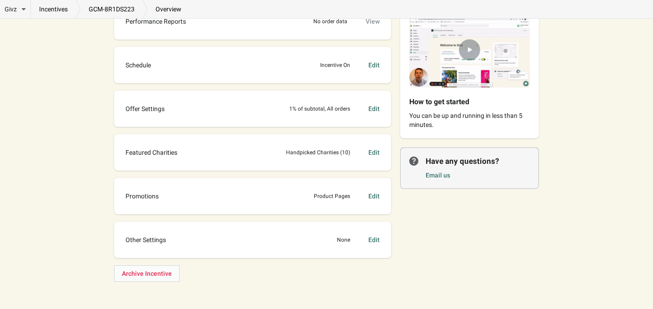
click at [211, 194] on div "Promotions Product Pages Edit" at bounding box center [252, 196] width 259 height 18
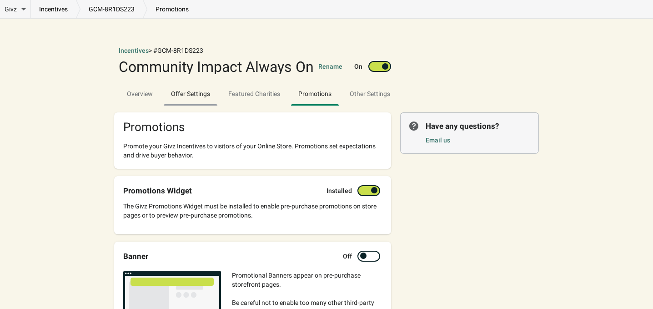
click at [178, 92] on span "Offer Settings" at bounding box center [191, 93] width 54 height 16
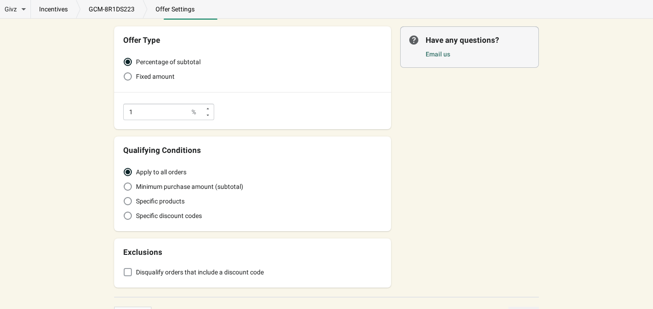
scroll to position [17, 0]
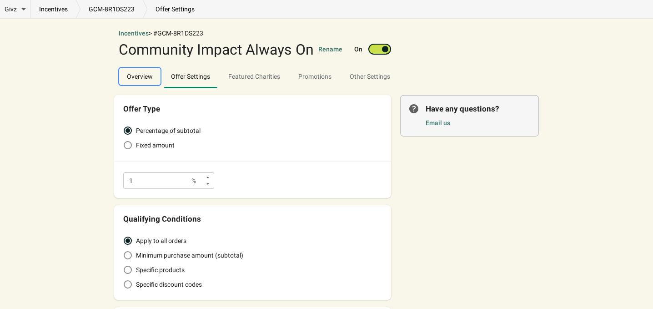
click at [135, 75] on span "Overview" at bounding box center [140, 76] width 40 height 16
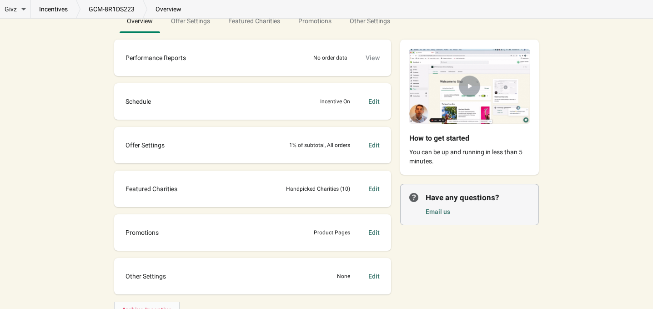
scroll to position [109, 0]
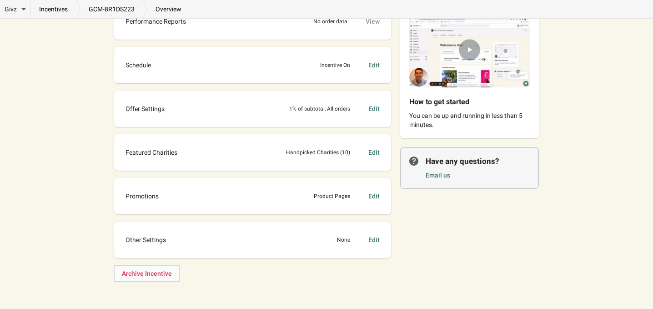
click at [151, 192] on span "Promotions" at bounding box center [142, 195] width 33 height 9
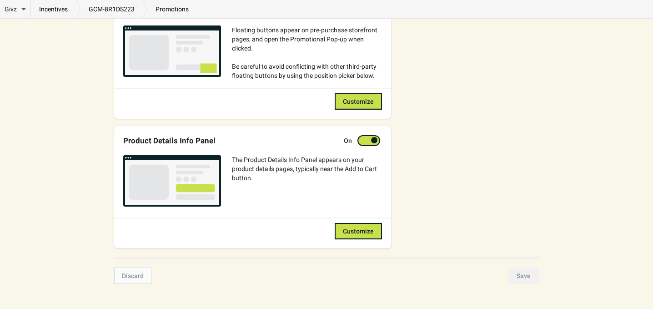
scroll to position [515, 0]
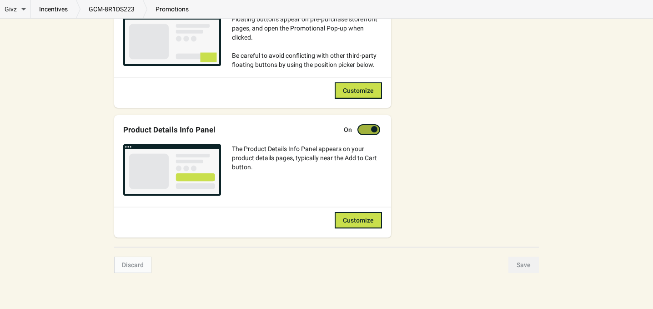
click at [367, 129] on div at bounding box center [364, 129] width 6 height 5
checkbox input "false"
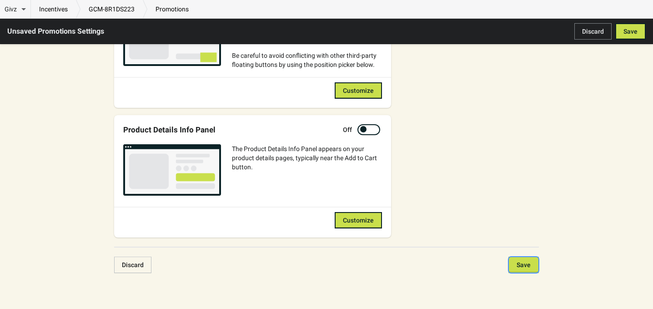
click at [517, 263] on span "Save" at bounding box center [524, 264] width 14 height 7
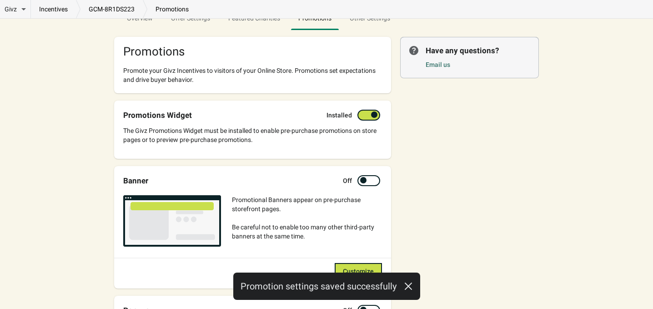
scroll to position [0, 0]
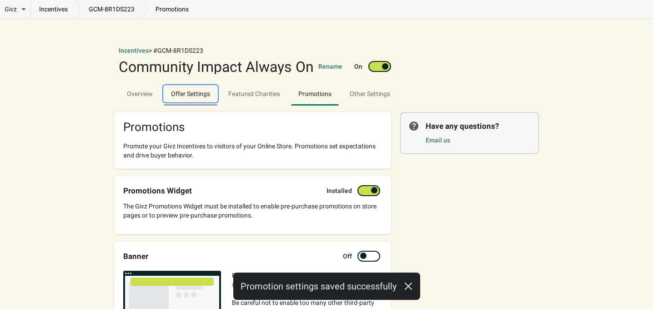
click at [180, 91] on span "Offer Settings" at bounding box center [191, 93] width 54 height 16
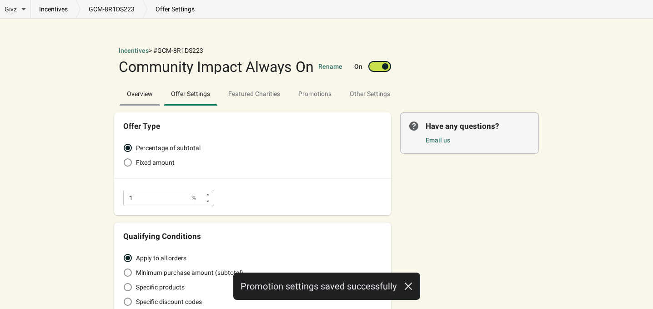
click at [144, 94] on span "Overview" at bounding box center [140, 93] width 40 height 16
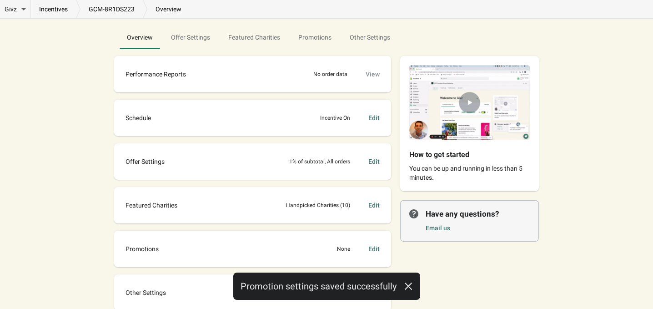
scroll to position [109, 0]
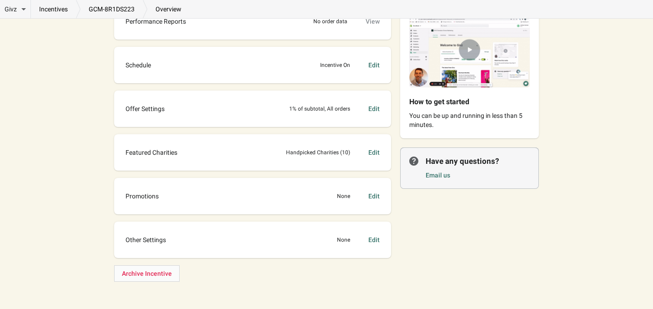
click at [369, 241] on div "Edit" at bounding box center [373, 239] width 11 height 9
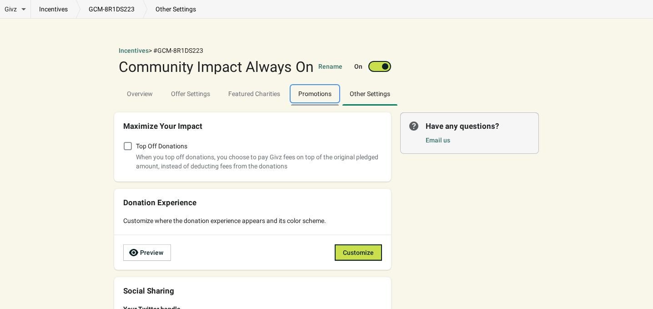
click at [315, 101] on span "Promotions" at bounding box center [315, 93] width 48 height 16
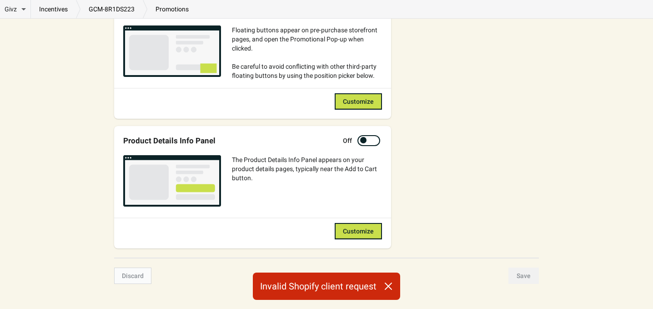
scroll to position [515, 0]
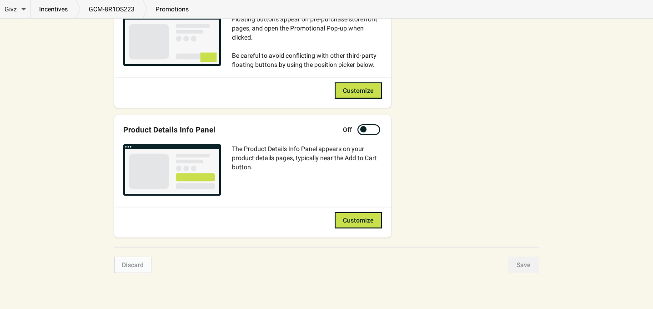
click at [365, 131] on div at bounding box center [363, 129] width 6 height 6
checkbox input "true"
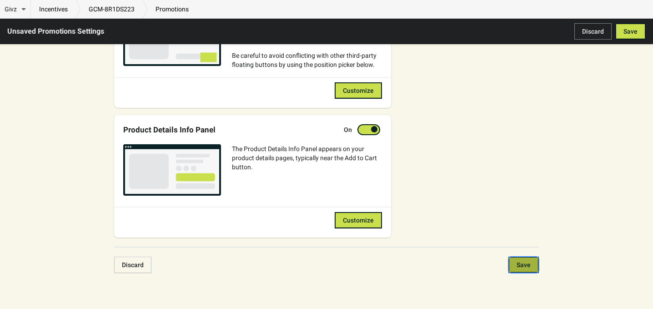
click at [528, 267] on span "Save" at bounding box center [524, 264] width 14 height 7
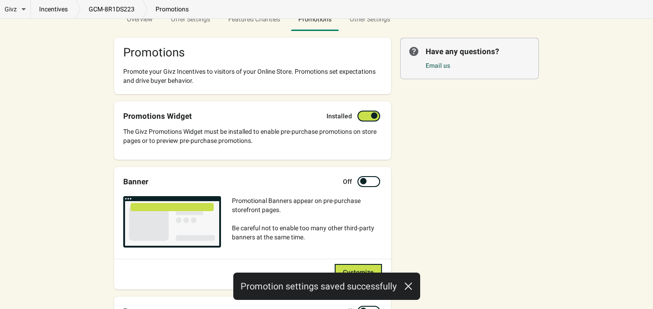
scroll to position [0, 0]
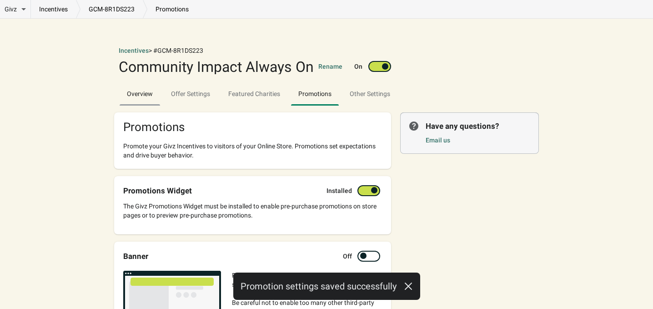
click at [134, 86] on span "Overview" at bounding box center [140, 93] width 40 height 16
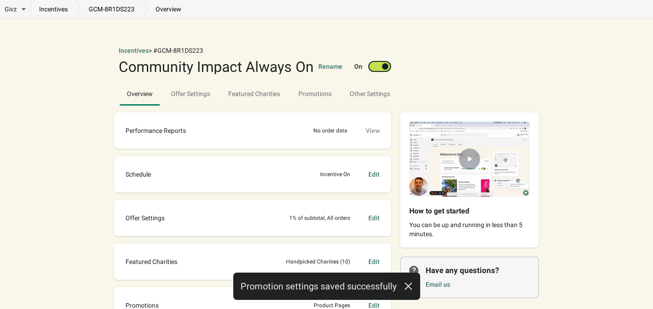
click at [374, 176] on div "Edit" at bounding box center [373, 174] width 11 height 9
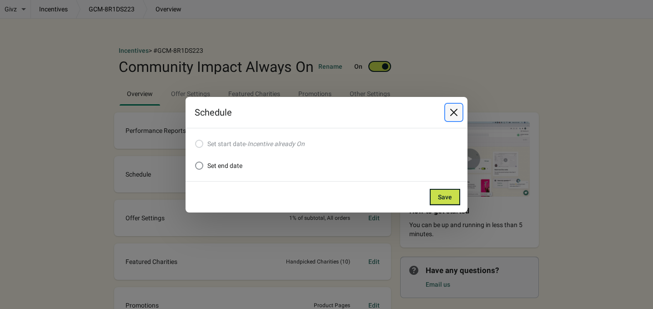
click at [457, 113] on icon "Close" at bounding box center [453, 112] width 9 height 9
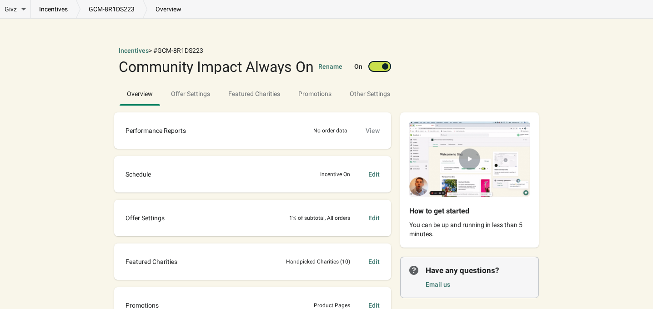
scroll to position [60, 0]
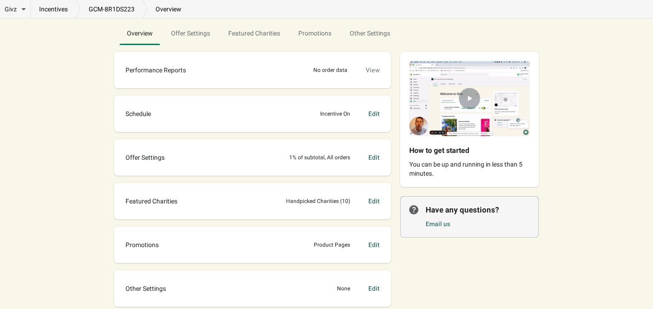
click at [159, 156] on span "Offer Settings" at bounding box center [145, 157] width 39 height 9
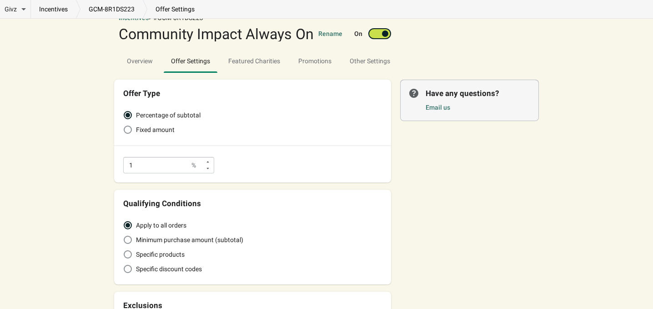
scroll to position [17, 0]
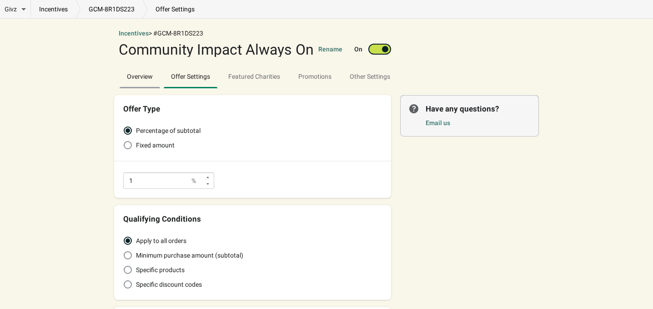
click at [140, 75] on span "Overview" at bounding box center [140, 76] width 40 height 16
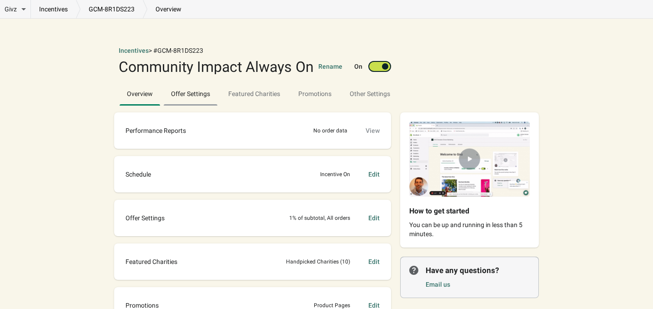
click at [186, 97] on span "Offer Settings" at bounding box center [191, 93] width 54 height 16
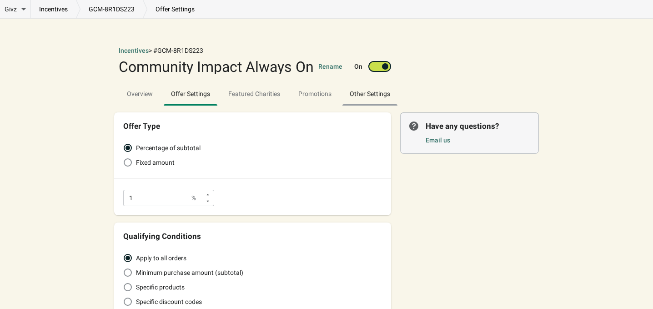
click at [349, 98] on span "Other Settings" at bounding box center [369, 93] width 55 height 16
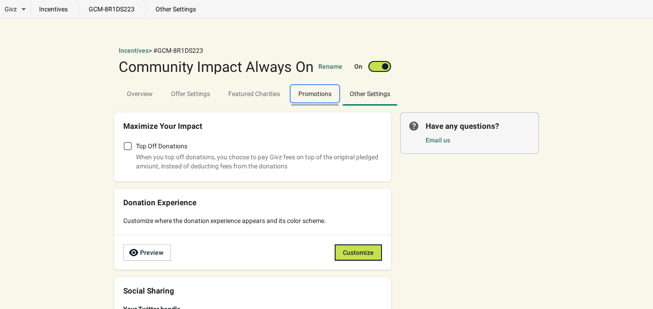
click at [306, 95] on span "Promotions" at bounding box center [314, 93] width 33 height 7
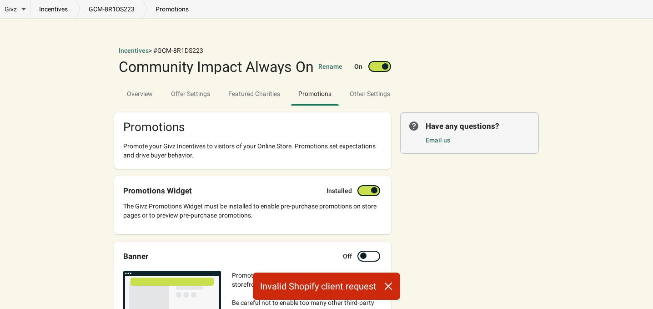
click at [52, 10] on link "incentives" at bounding box center [53, 9] width 45 height 9
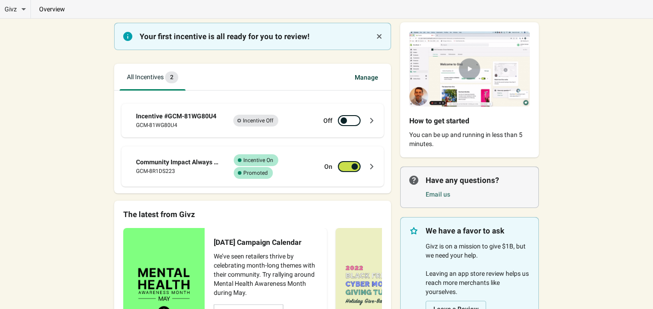
scroll to position [22, 0]
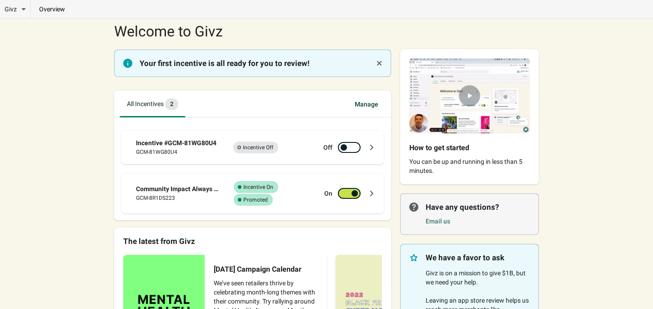
click at [156, 192] on div "Community Impact Always On" at bounding box center [178, 188] width 84 height 9
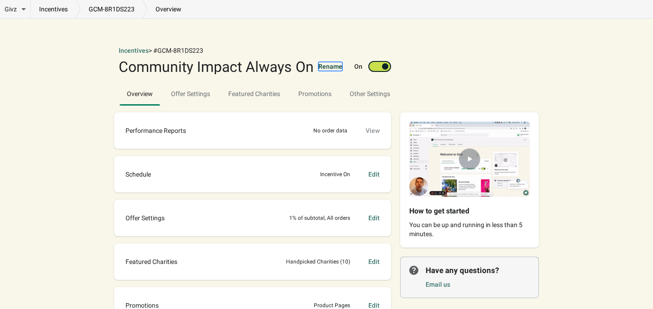
click at [326, 65] on button "Rename" at bounding box center [330, 66] width 24 height 9
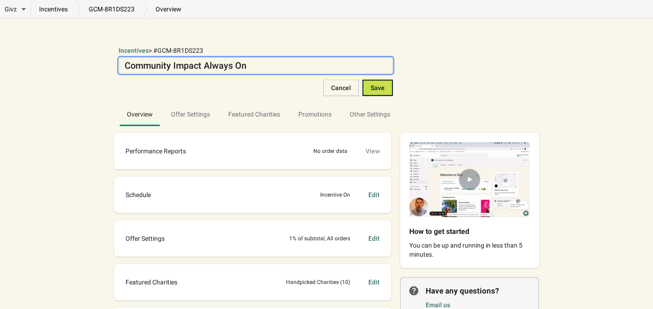
click at [320, 63] on textarea "Community Impact Always On" at bounding box center [256, 65] width 274 height 16
click at [372, 82] on button "Save" at bounding box center [377, 88] width 30 height 16
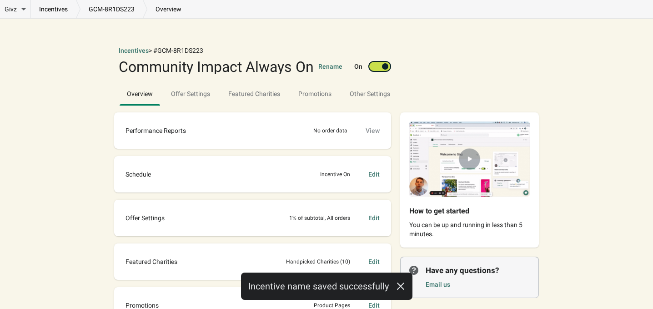
scroll to position [60, 0]
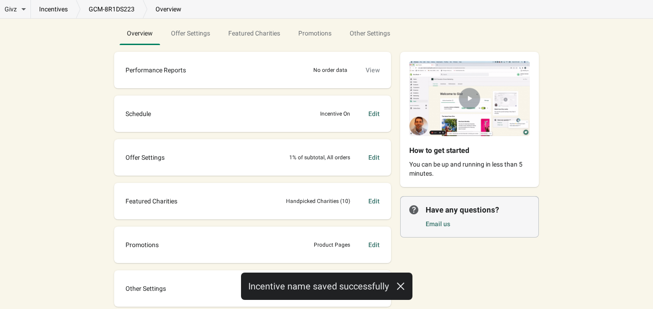
click at [371, 72] on div "View" at bounding box center [373, 69] width 14 height 9
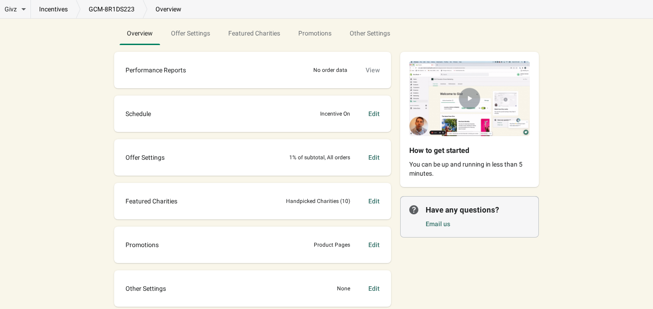
scroll to position [109, 0]
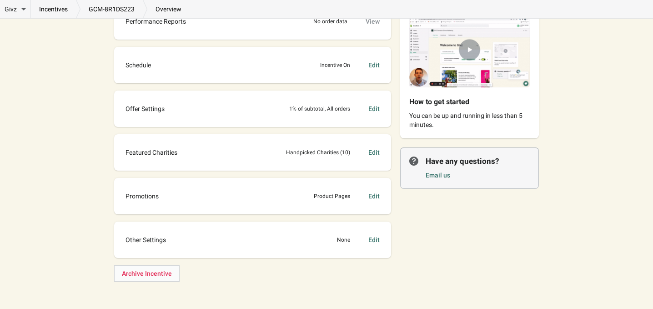
click at [168, 153] on span "Featured Charities" at bounding box center [152, 152] width 52 height 9
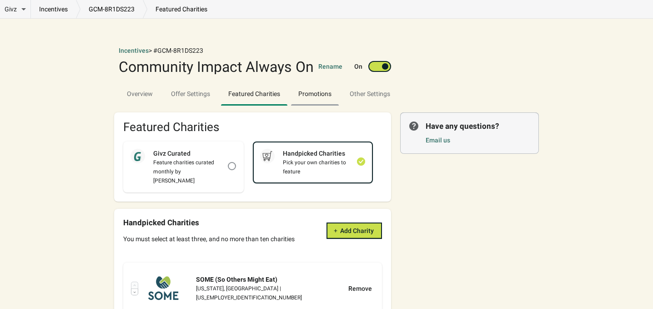
click at [302, 88] on span "Promotions" at bounding box center [315, 93] width 48 height 16
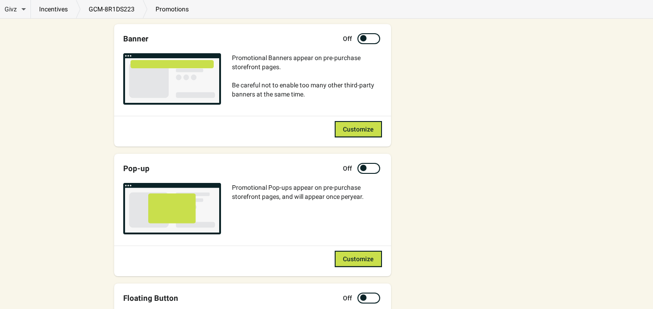
scroll to position [242, 0]
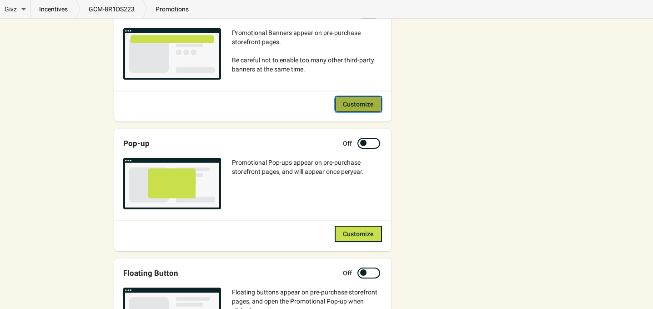
click at [341, 103] on button "Customize" at bounding box center [358, 104] width 47 height 16
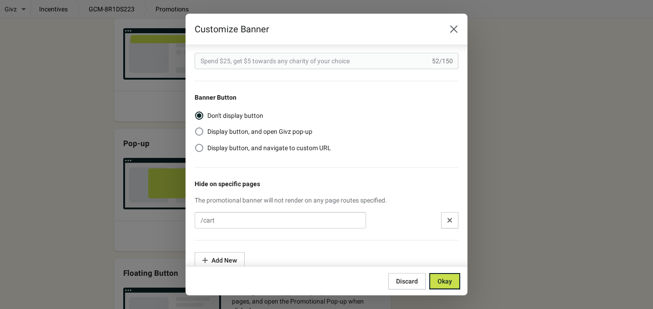
scroll to position [244, 0]
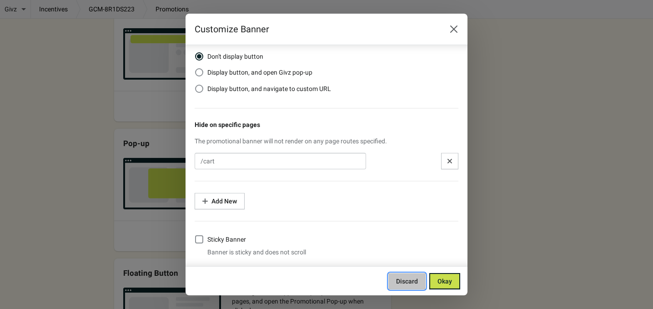
click at [401, 281] on span "Discard" at bounding box center [407, 280] width 22 height 7
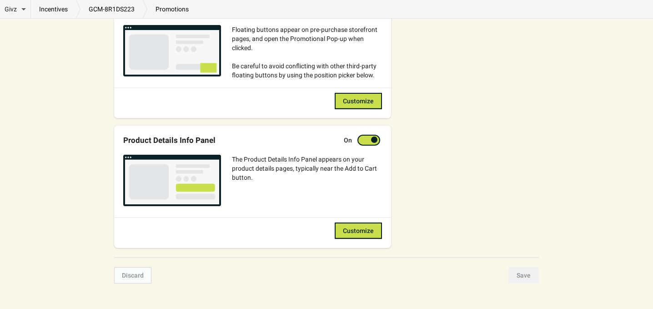
scroll to position [515, 0]
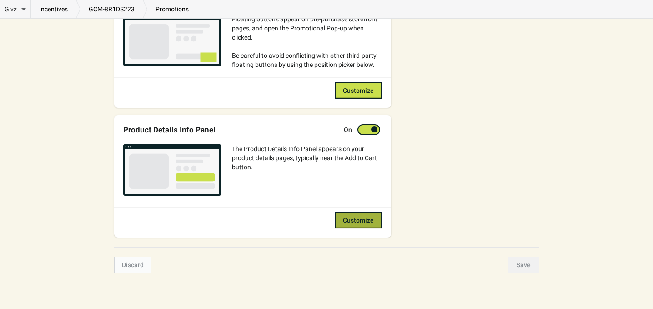
click at [343, 220] on button "Customize" at bounding box center [358, 220] width 47 height 16
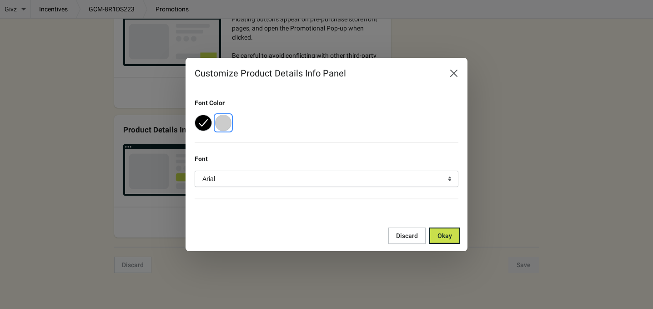
click at [228, 124] on button "button" at bounding box center [223, 123] width 16 height 16
click at [220, 124] on icon "button" at bounding box center [223, 122] width 9 height 7
click at [444, 237] on span "Okay" at bounding box center [444, 235] width 15 height 7
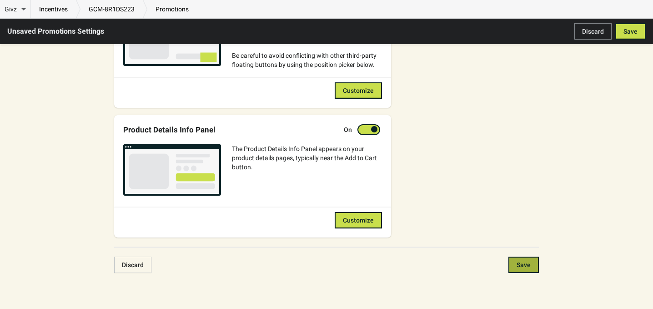
click at [514, 261] on button "Save" at bounding box center [523, 264] width 30 height 16
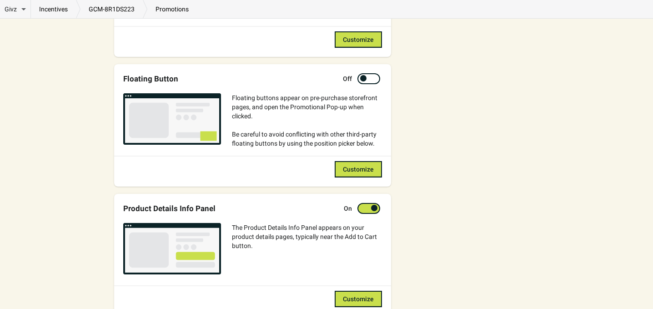
scroll to position [455, 0]
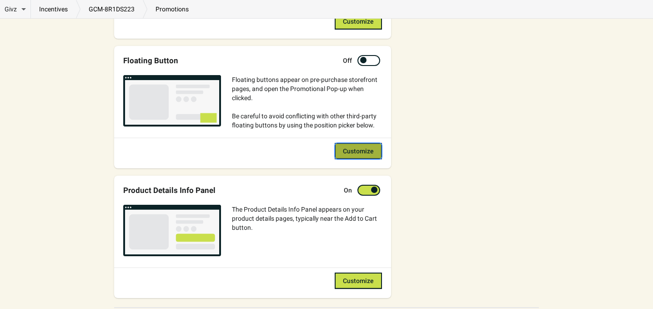
click at [364, 153] on span "Customize" at bounding box center [358, 150] width 31 height 7
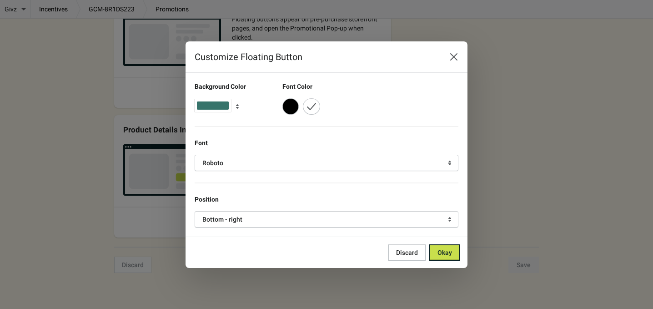
scroll to position [0, 0]
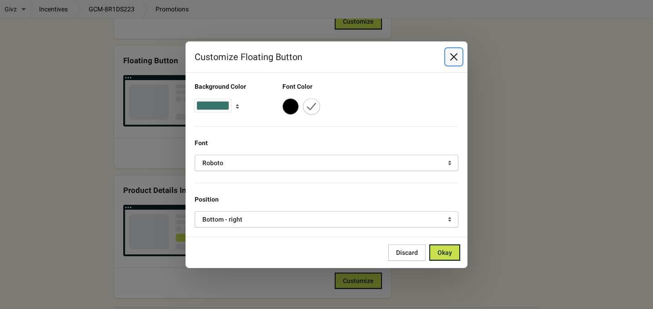
click at [453, 61] on icon "Close" at bounding box center [453, 56] width 9 height 9
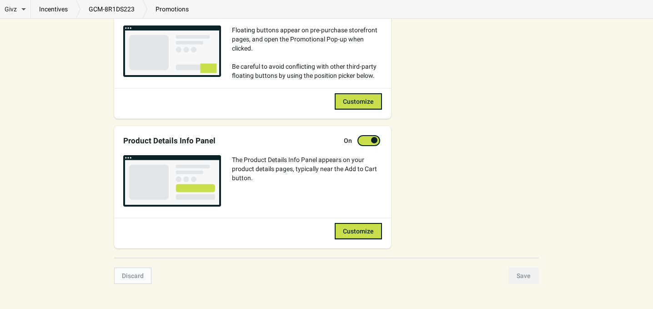
scroll to position [515, 0]
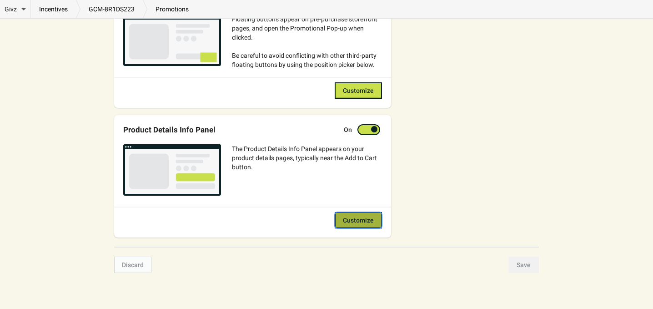
click at [369, 218] on span "Customize" at bounding box center [358, 219] width 31 height 7
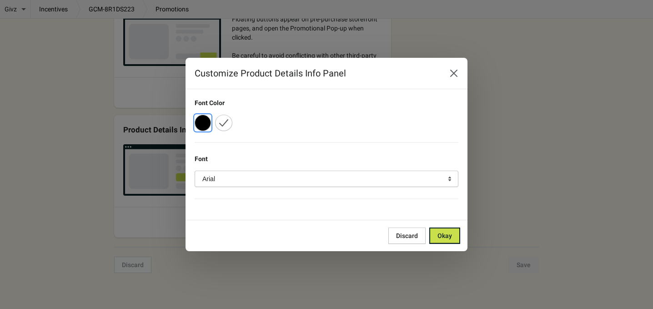
click at [201, 127] on button "button" at bounding box center [203, 123] width 16 height 16
click at [300, 204] on div "Font Color Font Arial" at bounding box center [322, 151] width 273 height 120
click at [442, 237] on span "Okay" at bounding box center [444, 235] width 15 height 7
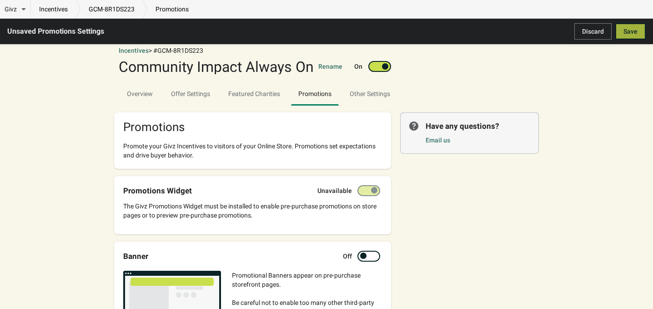
click at [633, 29] on span "Save" at bounding box center [630, 31] width 14 height 7
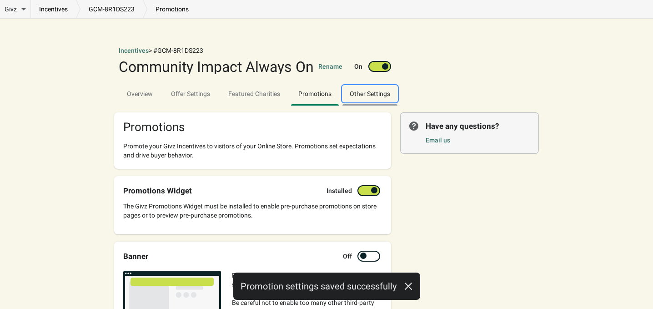
click at [367, 89] on span "Other Settings" at bounding box center [369, 93] width 55 height 16
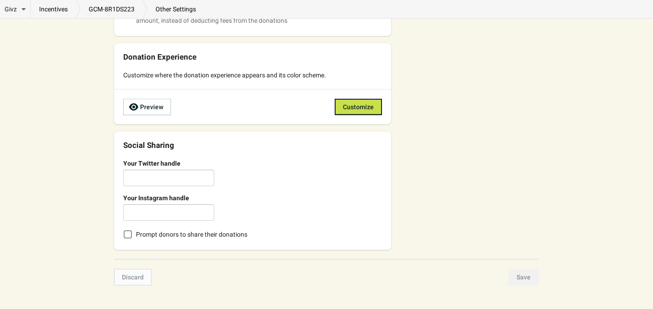
scroll to position [159, 0]
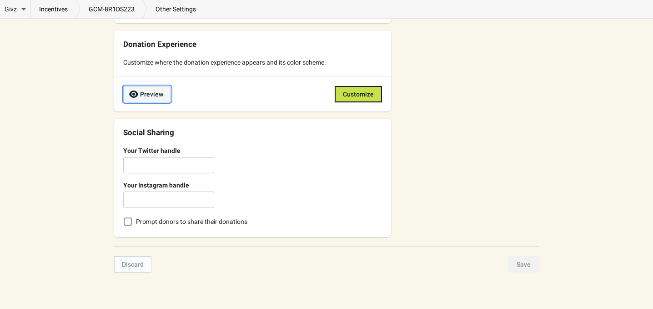
click at [147, 97] on span "Preview" at bounding box center [151, 93] width 23 height 7
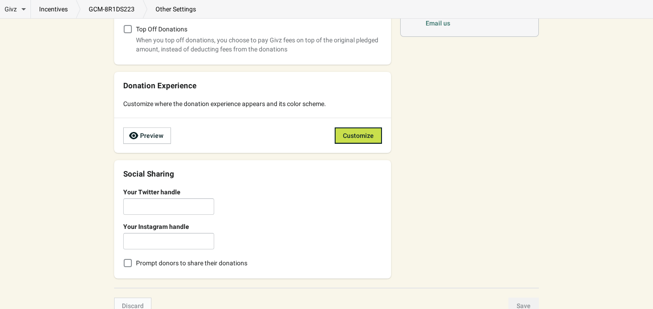
scroll to position [98, 0]
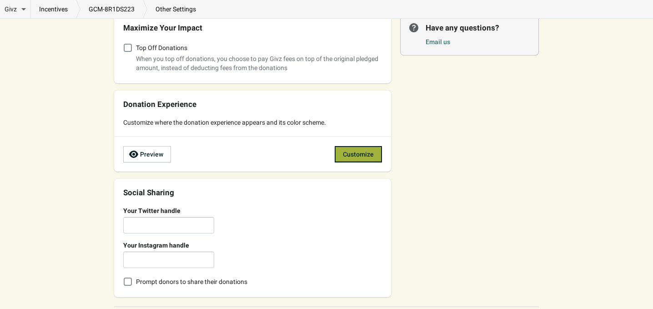
click at [352, 155] on span "Customize" at bounding box center [358, 154] width 31 height 7
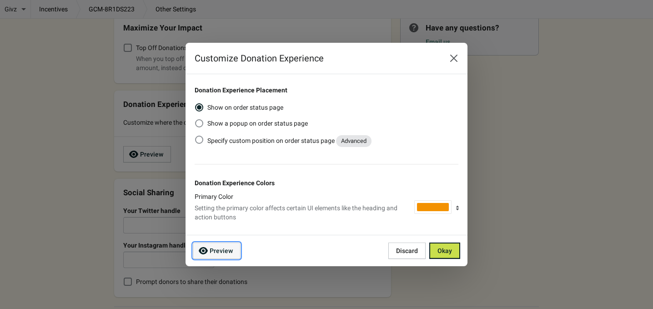
click at [232, 255] on button "Preview" at bounding box center [217, 250] width 48 height 16
click at [199, 136] on span at bounding box center [199, 140] width 8 height 8
click at [196, 136] on input "Specify custom position on order status page Advanced" at bounding box center [195, 136] width 0 height 0
radio input "true"
radio input "false"
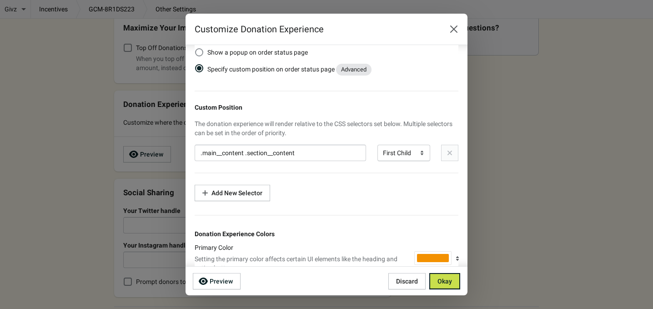
scroll to position [60, 0]
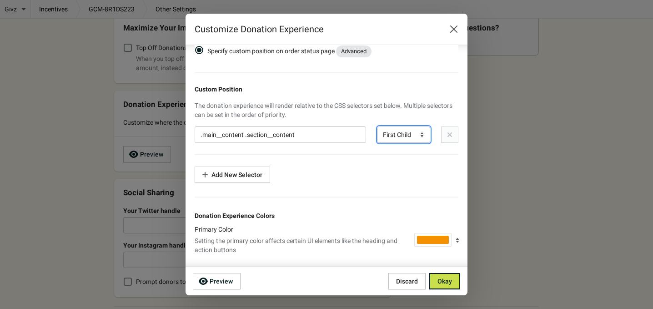
click at [413, 135] on select "Above Below First Child Last Child" at bounding box center [403, 134] width 53 height 16
select select "LAST_CHILD"
click at [377, 126] on select "Above Below First Child Last Child" at bounding box center [403, 134] width 53 height 16
click at [401, 138] on select "Above Below First Child Last Child" at bounding box center [403, 134] width 53 height 16
click at [440, 162] on div "Show on order status page Show a popup on order status page Specify custom posi…" at bounding box center [327, 96] width 264 height 173
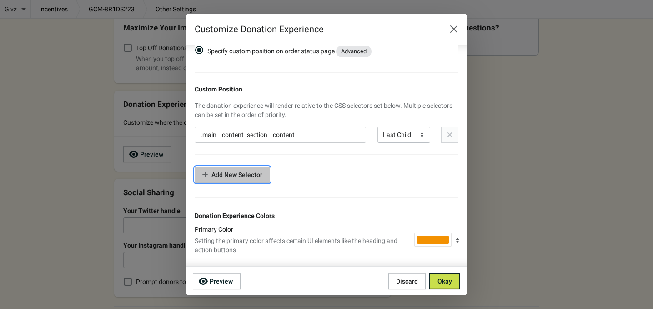
drag, startPoint x: 257, startPoint y: 175, endPoint x: 262, endPoint y: 176, distance: 4.7
click at [262, 176] on span "Add New Selector" at bounding box center [236, 174] width 51 height 7
select select "FIRST_CHILD"
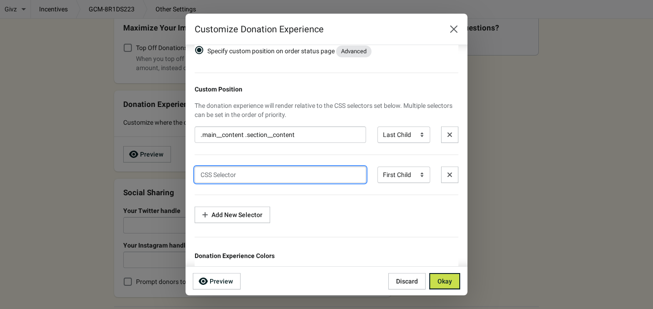
click at [306, 173] on input at bounding box center [280, 174] width 171 height 16
click at [445, 173] on icon "button" at bounding box center [449, 174] width 9 height 9
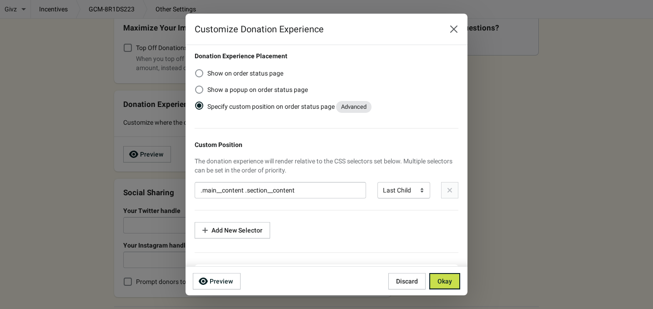
scroll to position [0, 0]
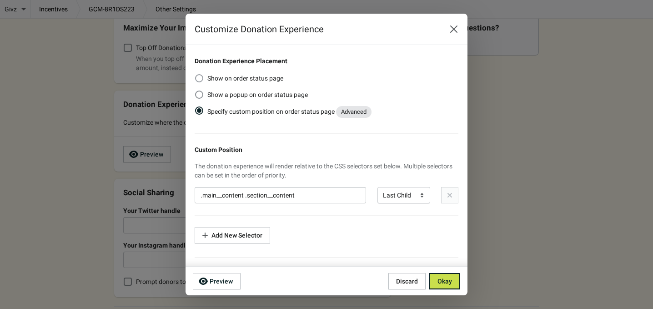
click at [198, 78] on span at bounding box center [199, 78] width 8 height 8
click at [196, 75] on input "Show on order status page" at bounding box center [195, 74] width 0 height 0
radio input "true"
radio input "false"
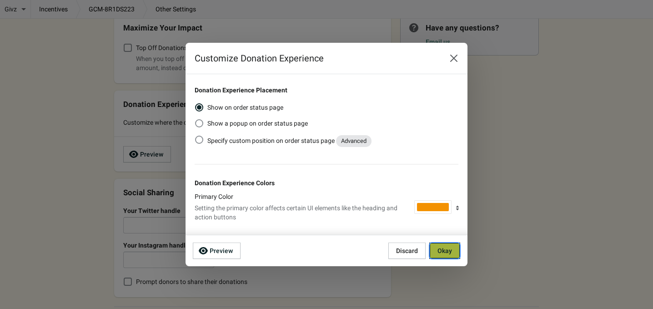
click at [442, 253] on span "Okay" at bounding box center [444, 250] width 15 height 7
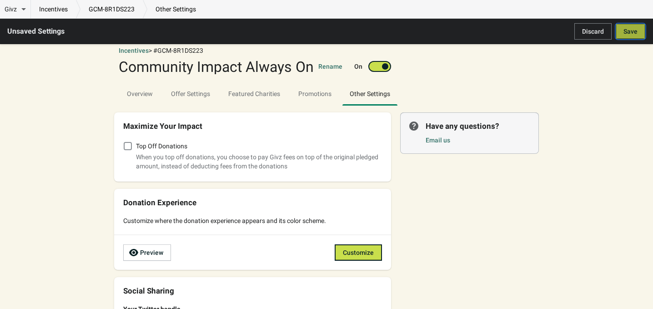
click at [628, 29] on span "Save" at bounding box center [630, 31] width 14 height 7
click at [316, 95] on span "Promotions" at bounding box center [314, 93] width 33 height 7
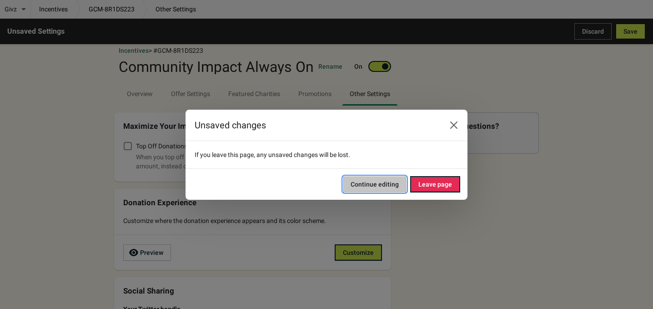
click at [404, 186] on button "Continue editing" at bounding box center [375, 184] width 64 height 16
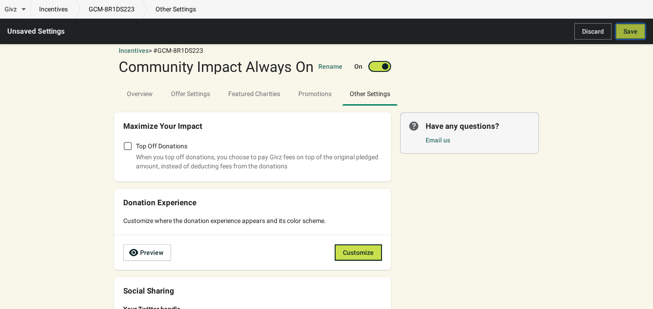
click at [635, 30] on span "Save" at bounding box center [630, 31] width 14 height 7
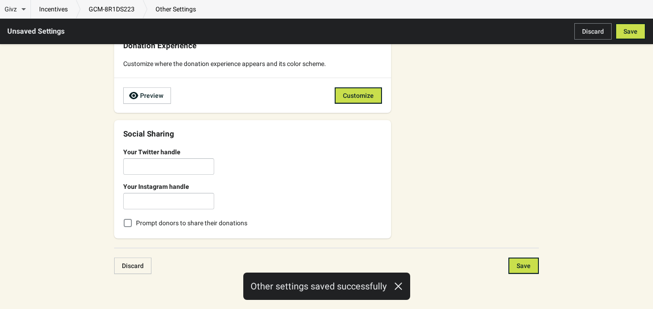
scroll to position [159, 0]
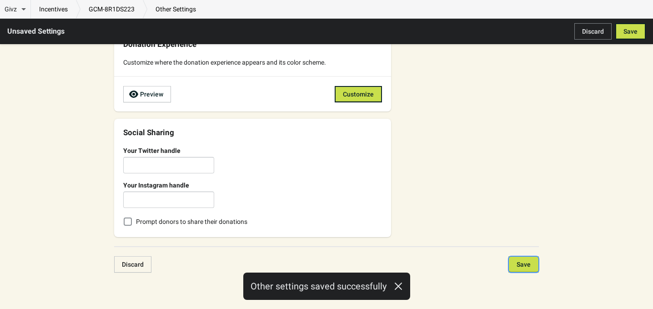
click at [523, 265] on span "Save" at bounding box center [524, 264] width 14 height 7
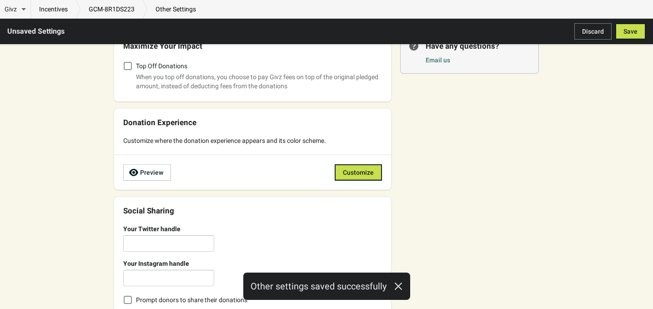
scroll to position [0, 0]
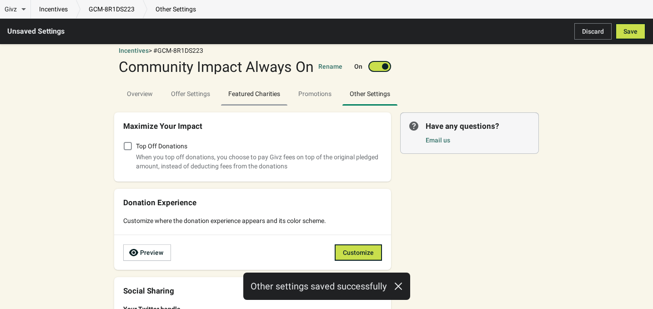
click at [251, 95] on span "Featured Charities" at bounding box center [254, 93] width 66 height 16
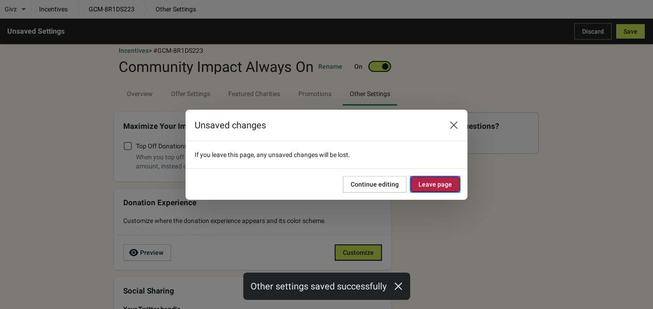
click at [426, 186] on span "Leave page" at bounding box center [435, 184] width 34 height 7
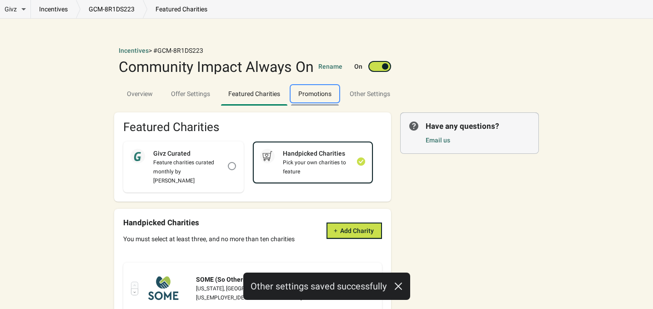
click at [318, 98] on span "Promotions" at bounding box center [315, 93] width 48 height 16
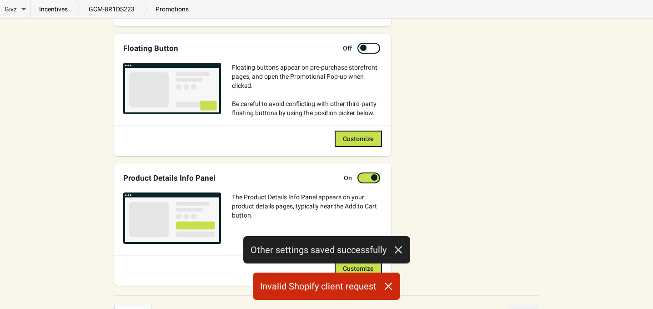
scroll to position [515, 0]
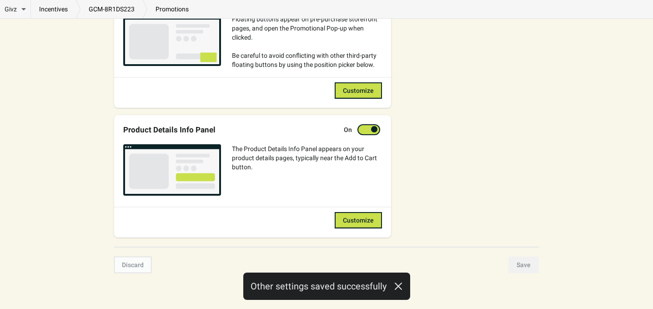
click at [396, 286] on icon "button" at bounding box center [398, 285] width 9 height 9
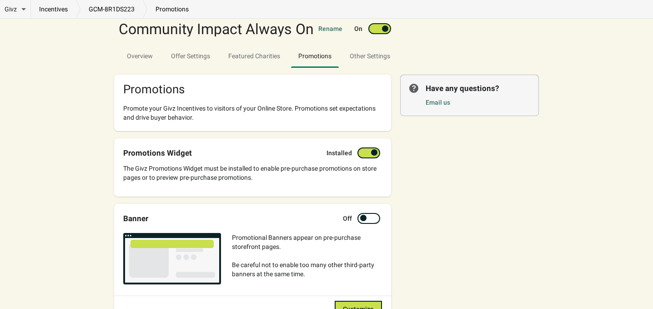
scroll to position [0, 0]
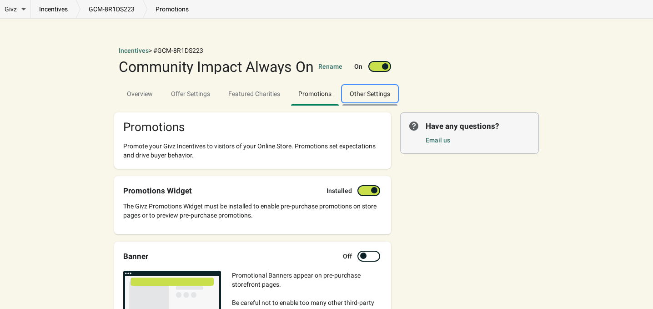
click at [377, 89] on span "Other Settings" at bounding box center [369, 93] width 55 height 16
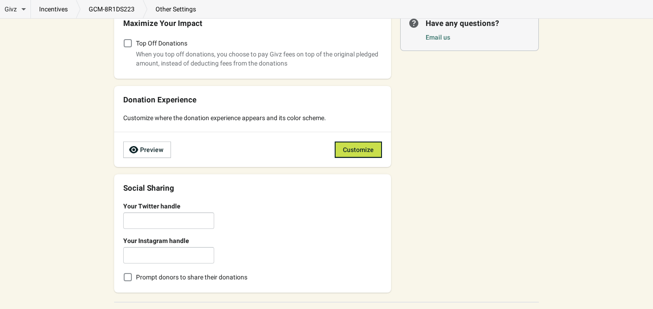
scroll to position [121, 0]
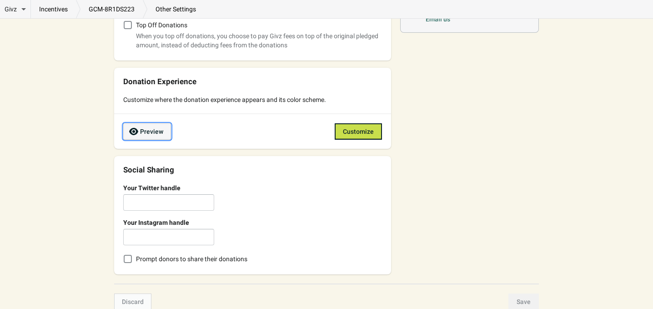
click at [140, 135] on span "Preview" at bounding box center [151, 131] width 23 height 7
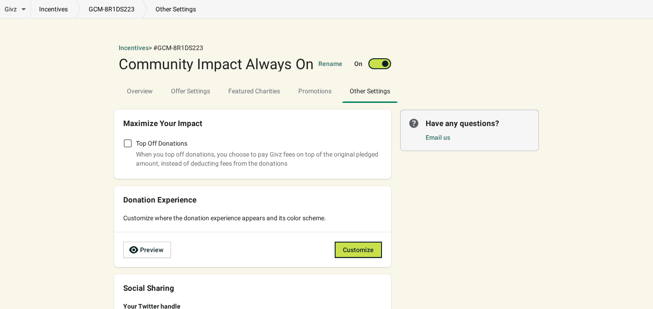
scroll to position [0, 0]
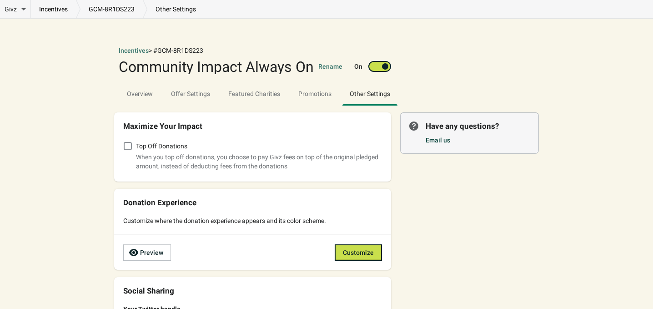
click at [437, 140] on link "Email us" at bounding box center [438, 139] width 25 height 7
click at [446, 140] on link "Email us" at bounding box center [438, 139] width 25 height 7
click at [576, 39] on div "Givz Overview Incentives Performance Overview Donations Qualifying Orders Chari…" at bounding box center [326, 233] width 653 height 467
